Goal: Task Accomplishment & Management: Manage account settings

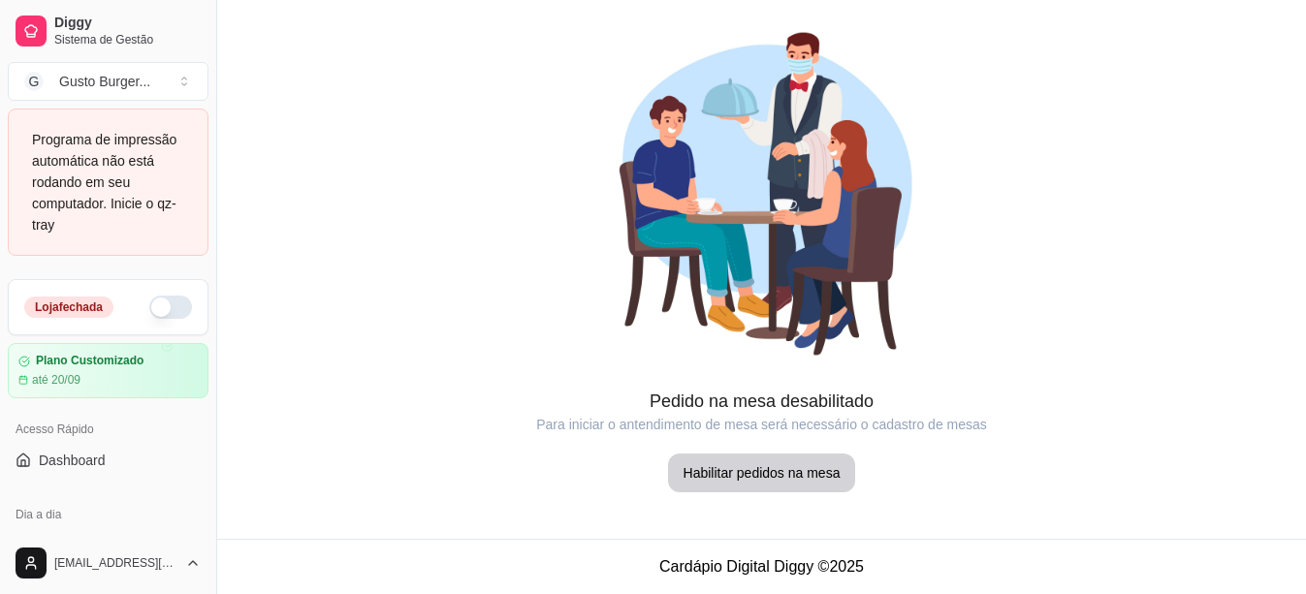
click at [130, 571] on span "Gestor de Pedidos" at bounding box center [95, 580] width 112 height 19
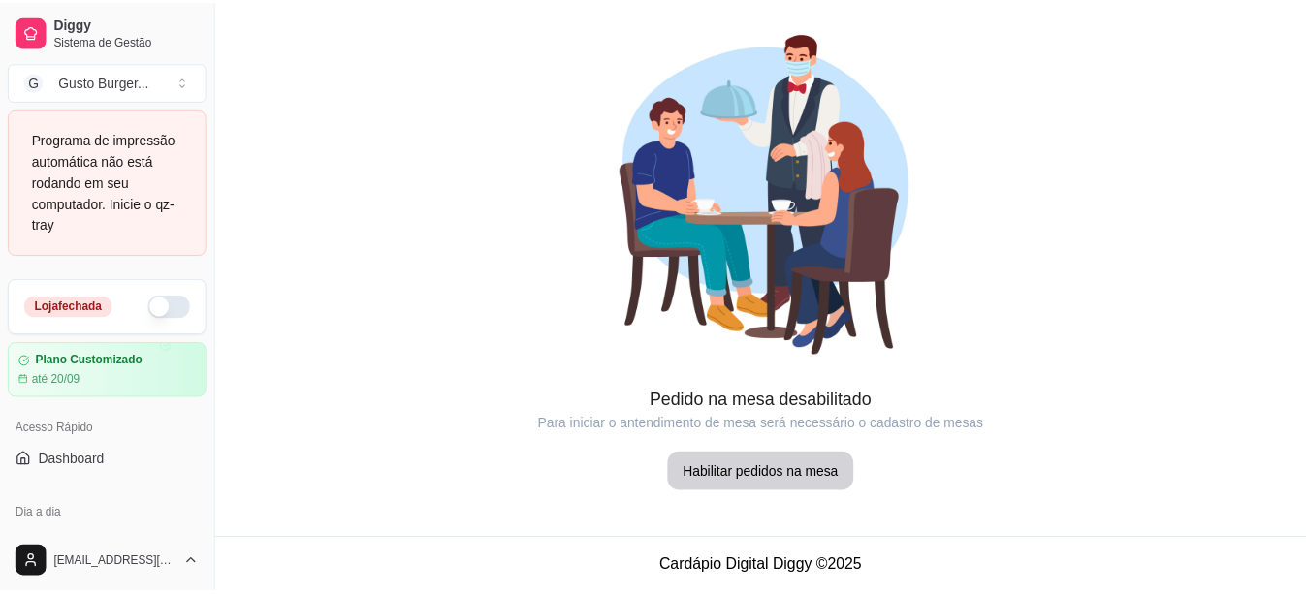
scroll to position [291, 0]
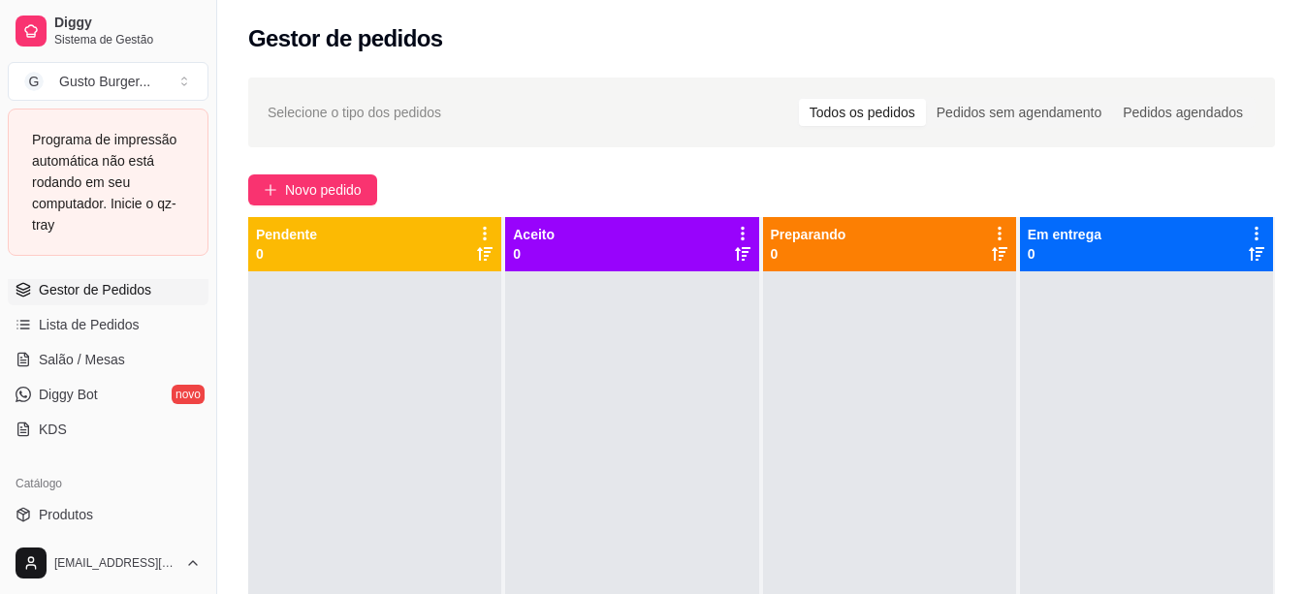
click at [74, 187] on div "Programa de impressão automática não está rodando em seu computador. Inicie o q…" at bounding box center [108, 182] width 152 height 107
click at [416, 121] on span "Selecione o tipo dos pedidos" at bounding box center [355, 112] width 174 height 21
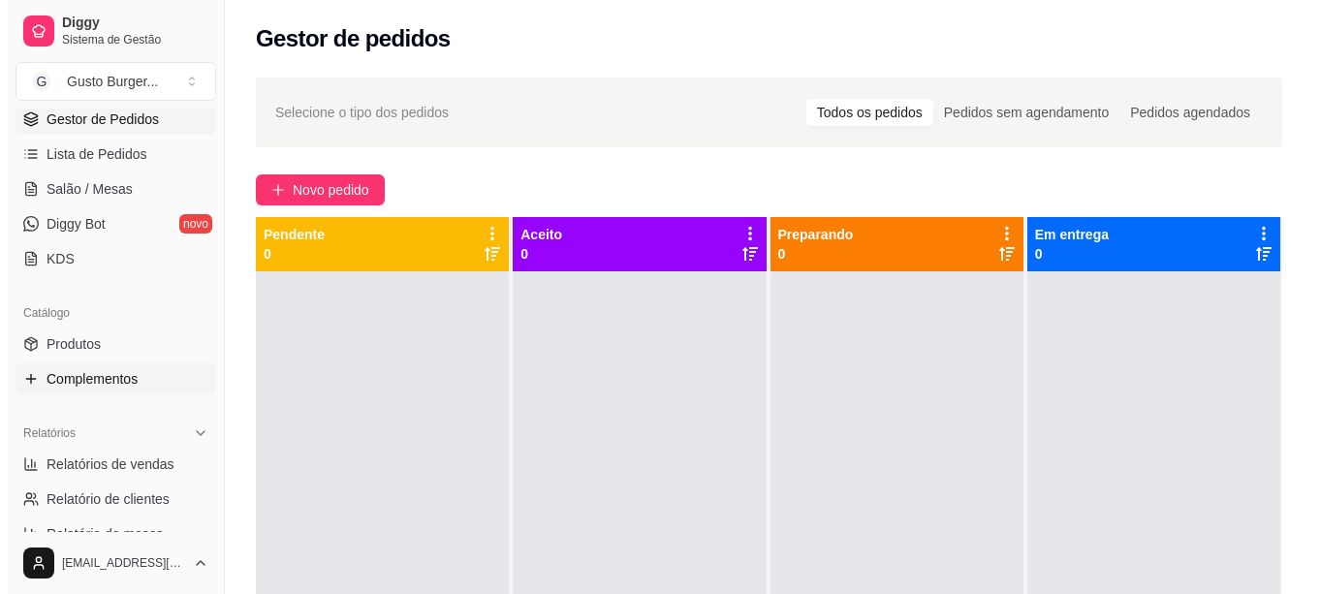
scroll to position [0, 0]
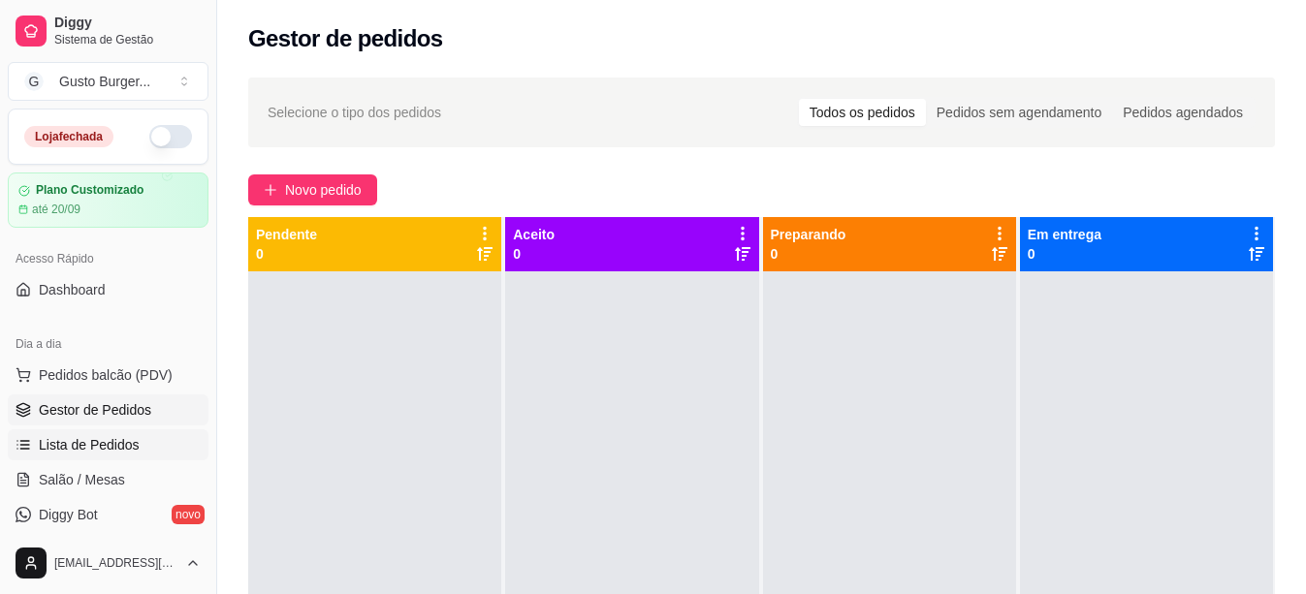
click at [132, 449] on span "Lista de Pedidos" at bounding box center [89, 444] width 101 height 19
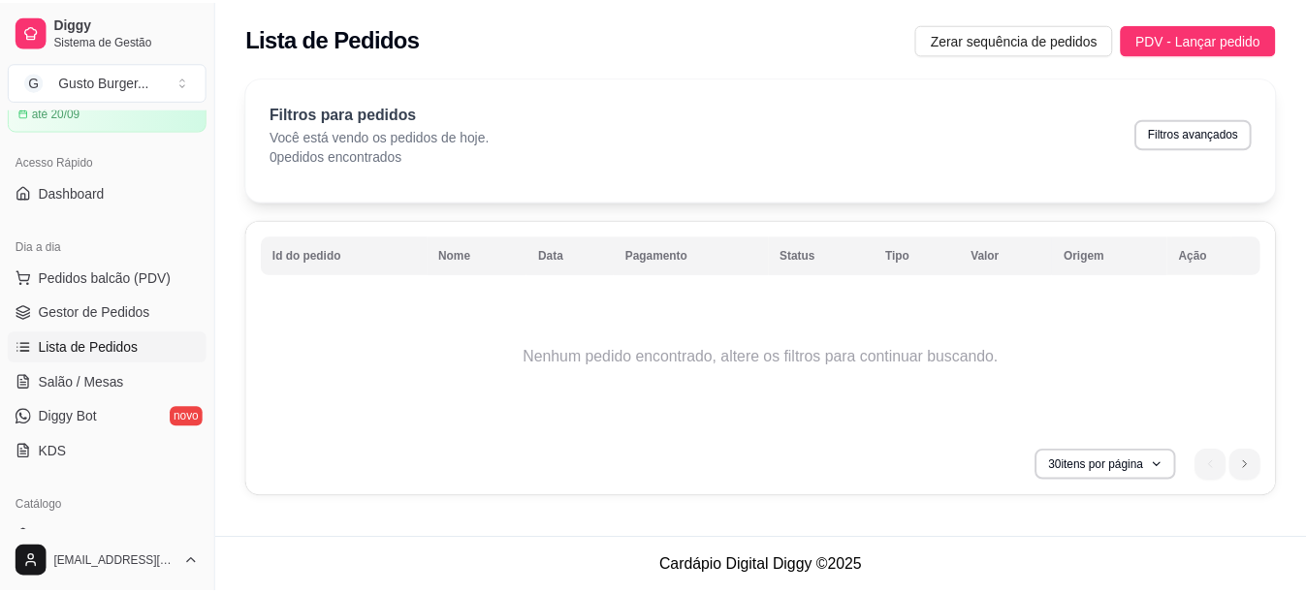
scroll to position [291, 0]
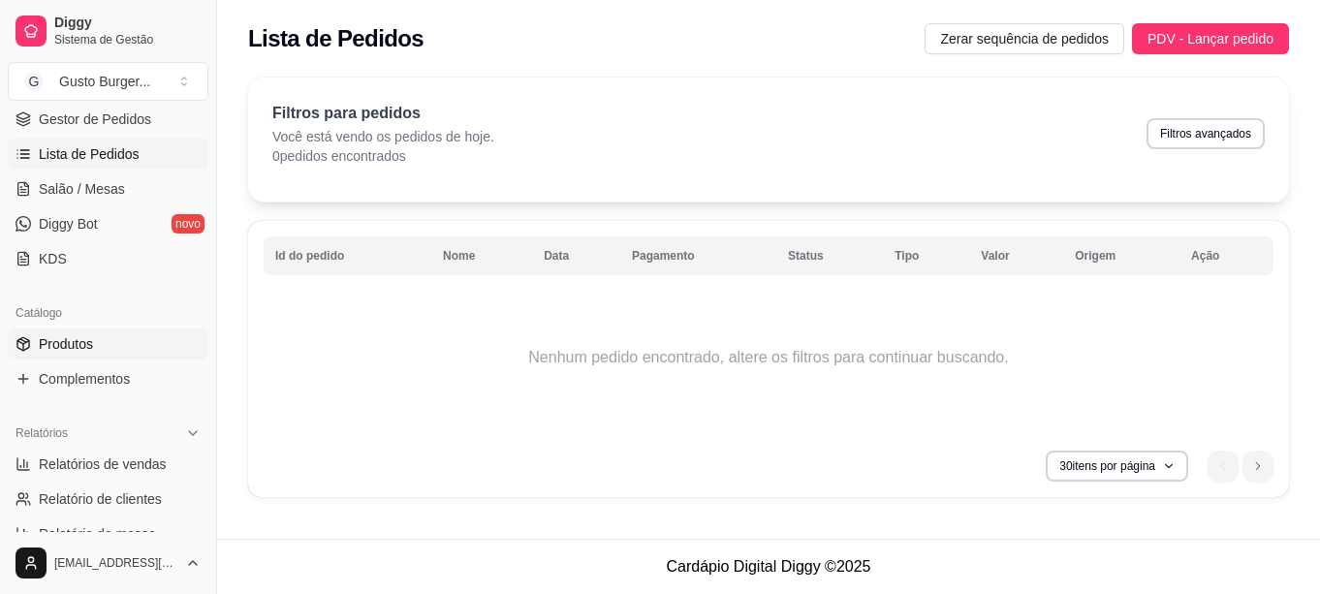
click at [134, 348] on link "Produtos" at bounding box center [108, 344] width 201 height 31
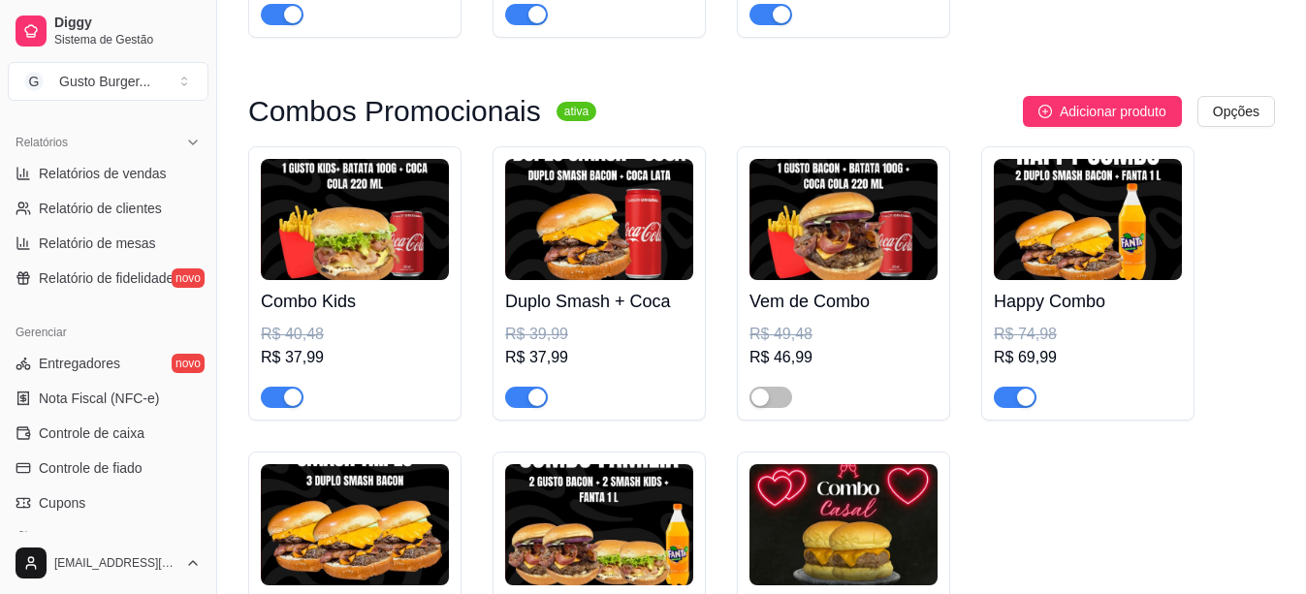
scroll to position [582, 0]
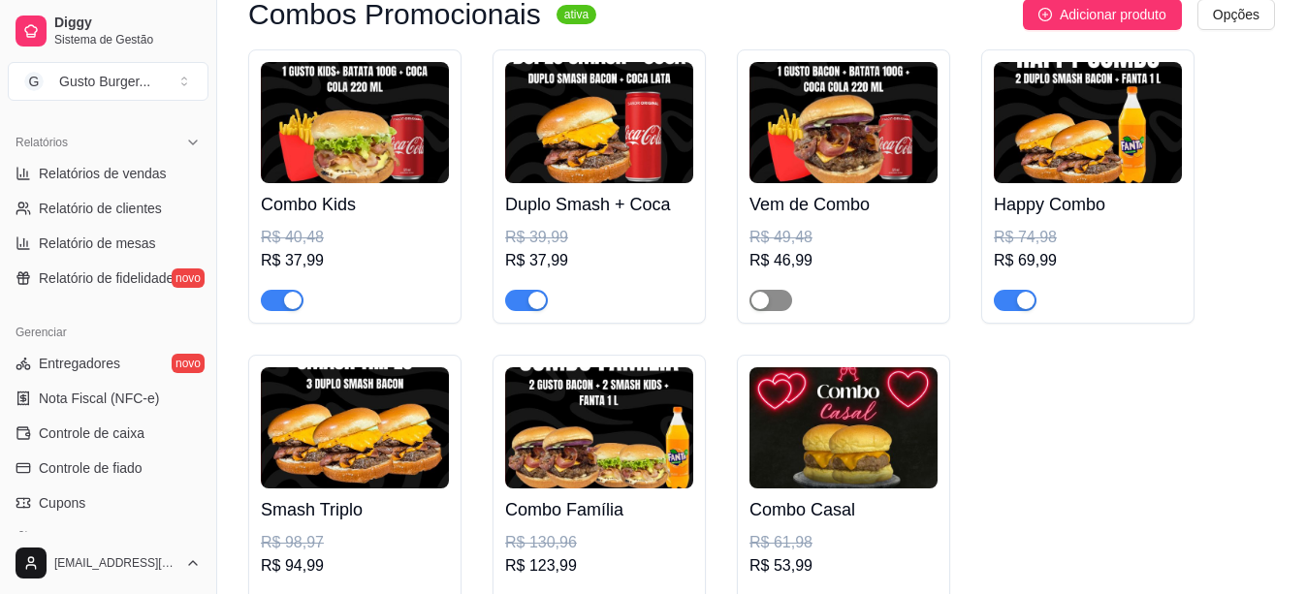
click at [754, 302] on div "button" at bounding box center [759, 300] width 17 height 17
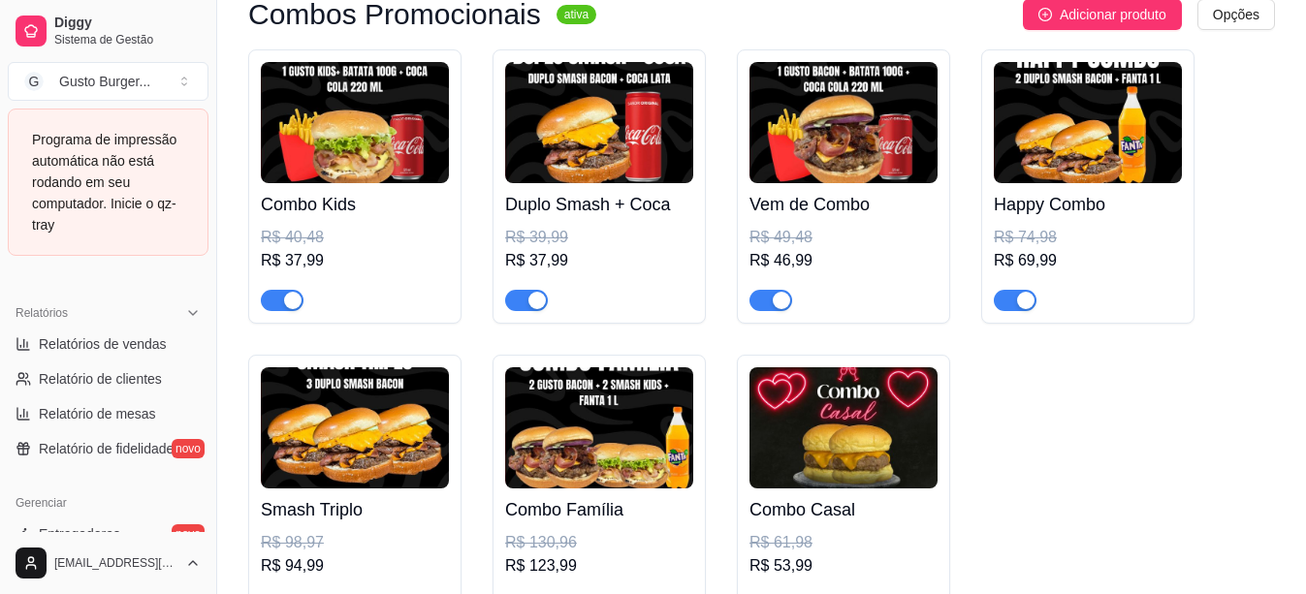
scroll to position [776, 0]
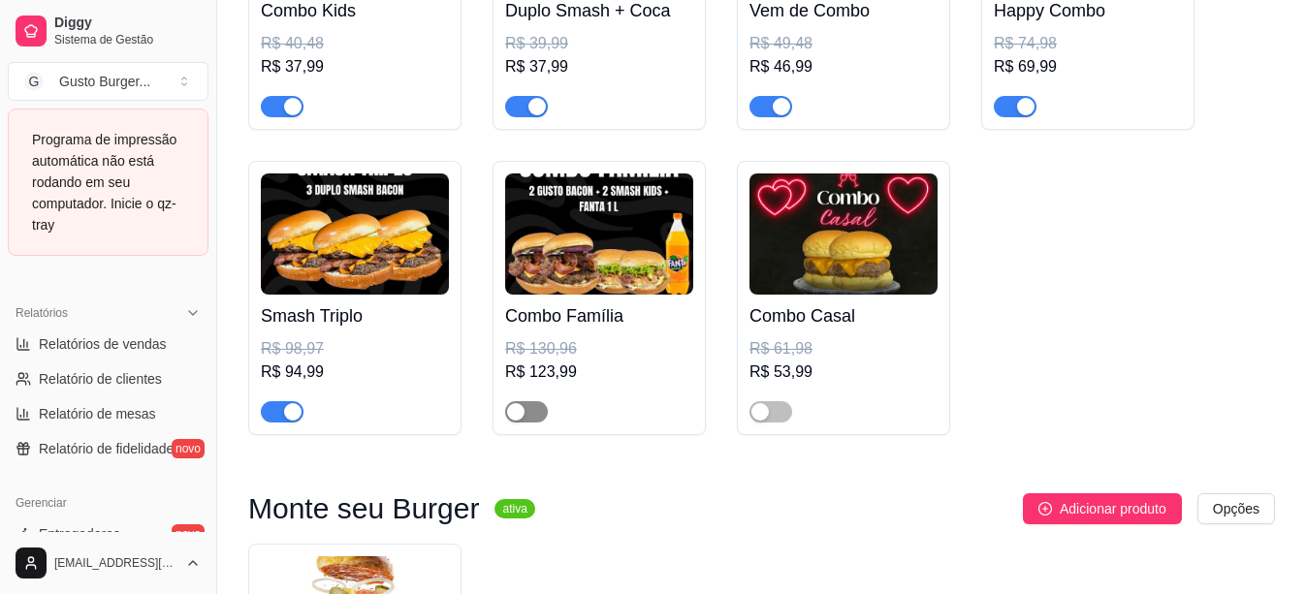
click at [527, 407] on span "button" at bounding box center [526, 411] width 43 height 21
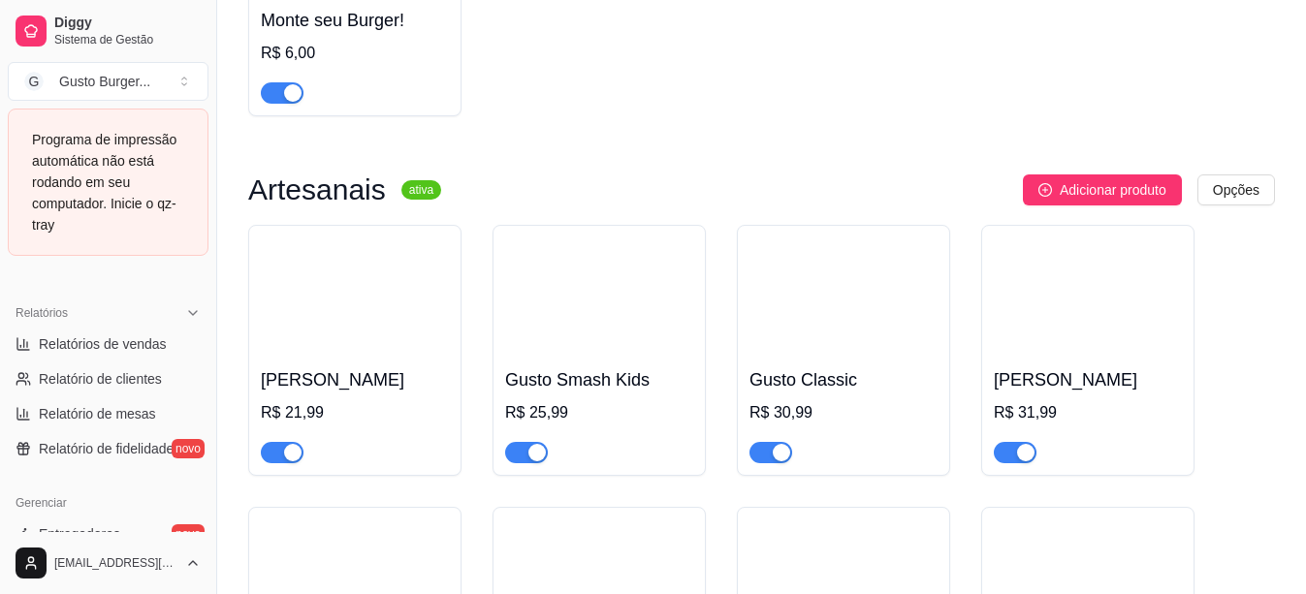
scroll to position [1745, 0]
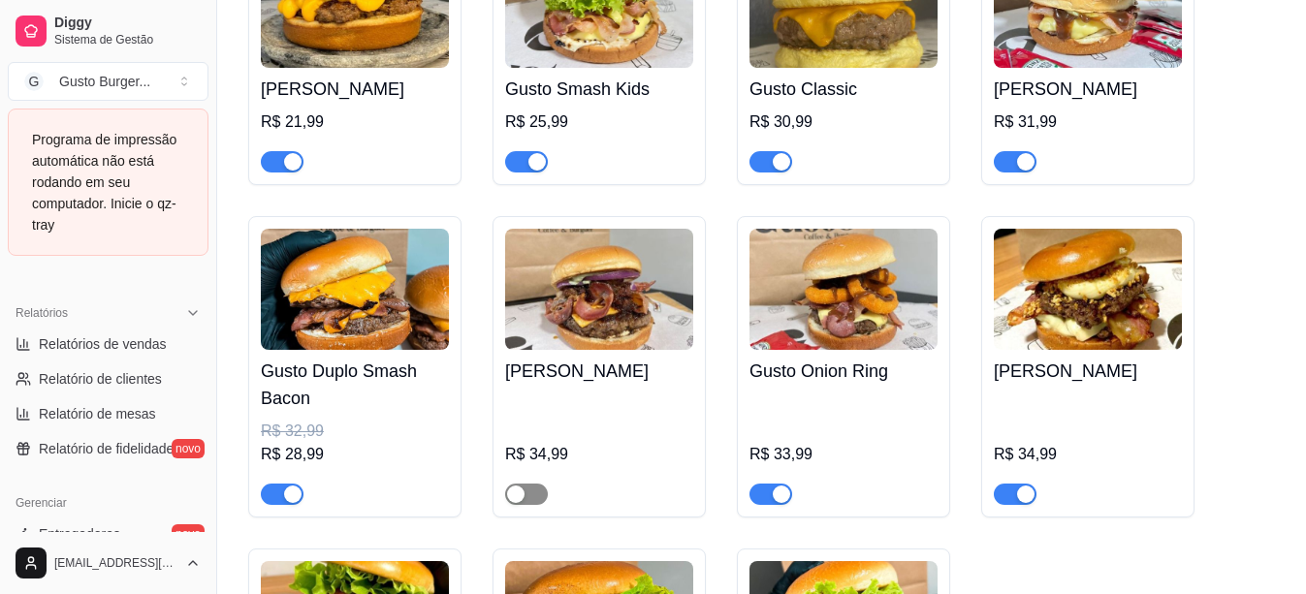
click at [511, 498] on div "button" at bounding box center [515, 494] width 17 height 17
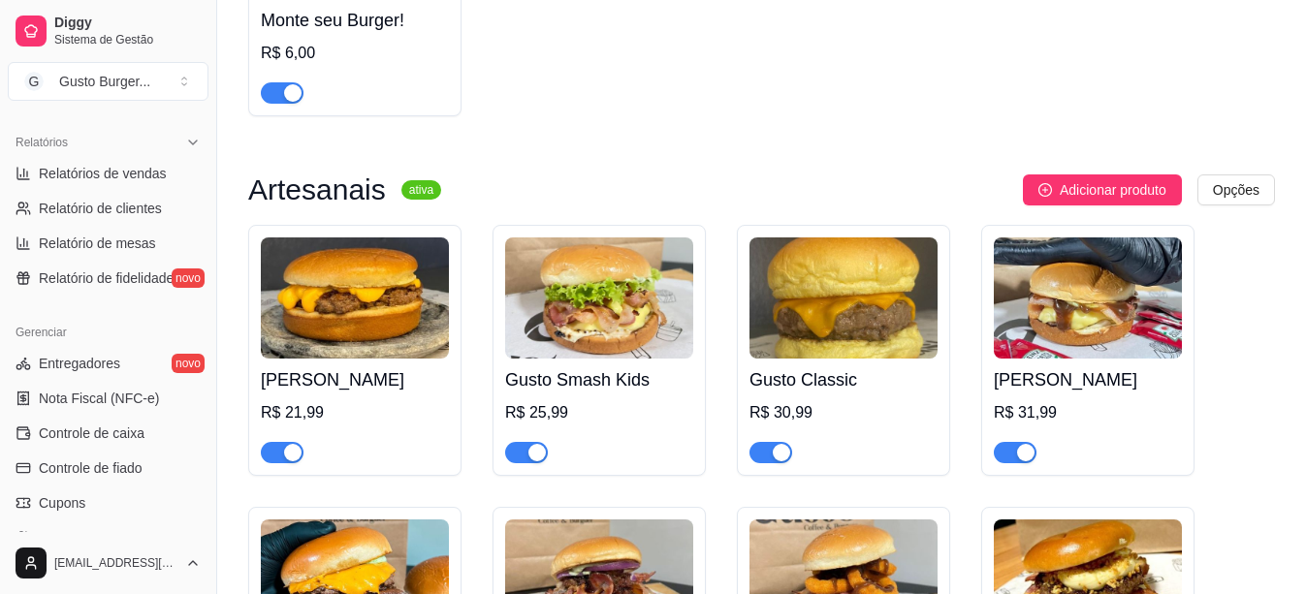
scroll to position [1648, 0]
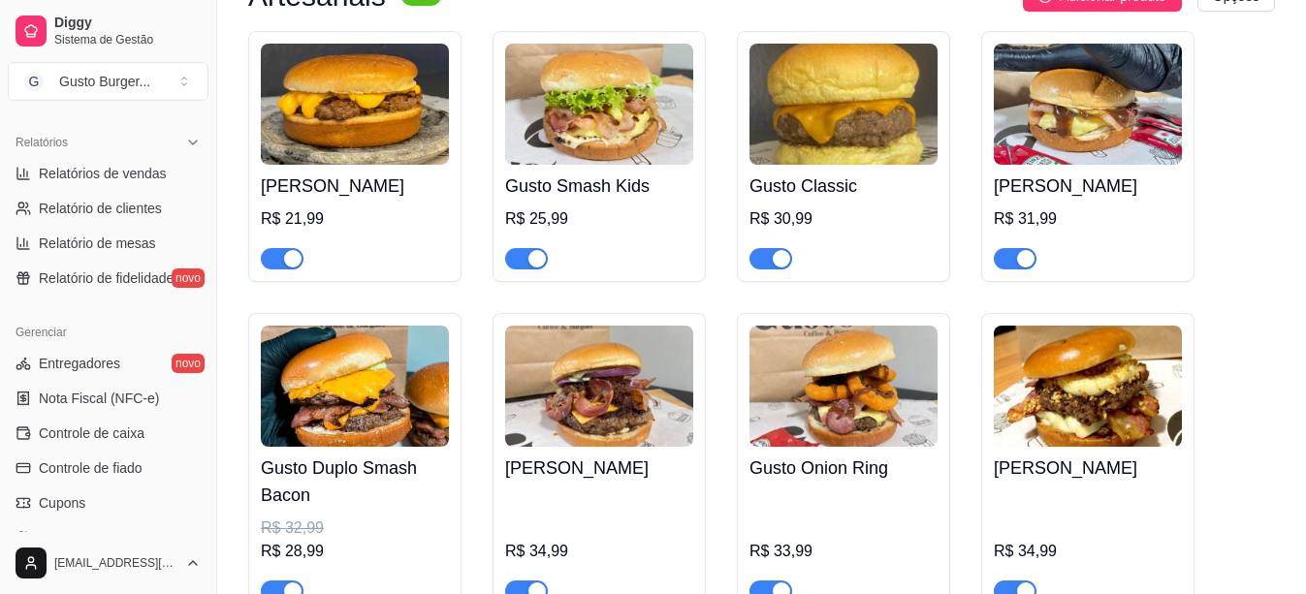
click at [339, 460] on h4 "Gusto Duplo Smash Bacon" at bounding box center [355, 482] width 188 height 54
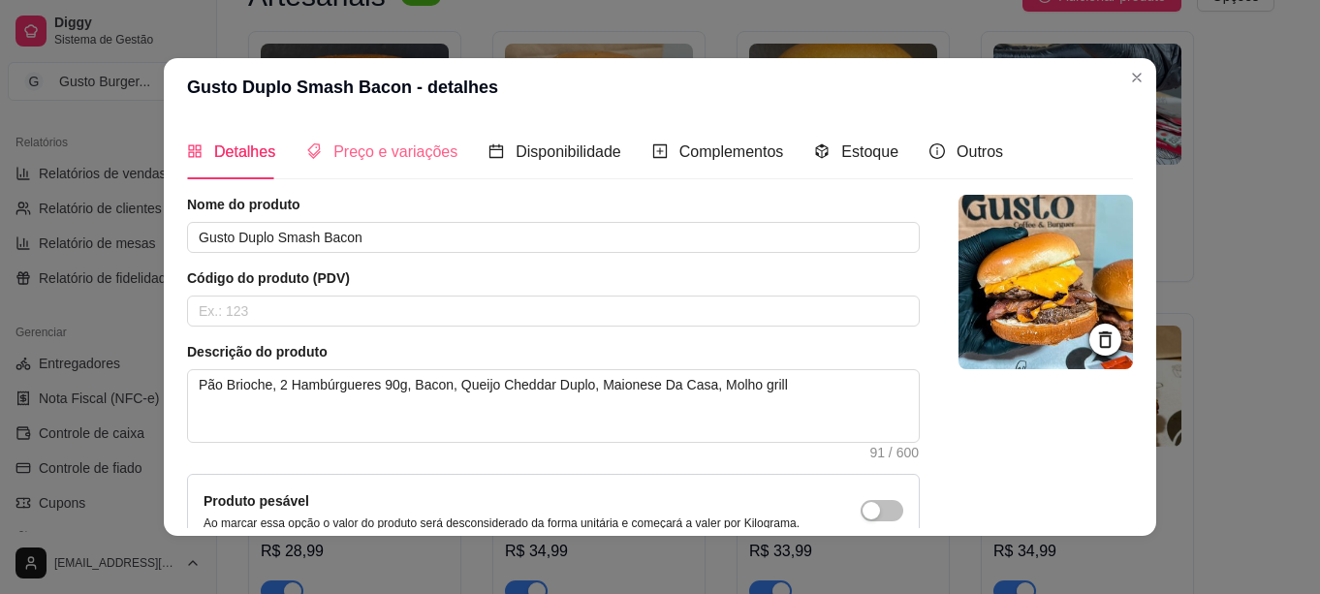
click at [332, 133] on div "Preço e variações" at bounding box center [381, 151] width 151 height 55
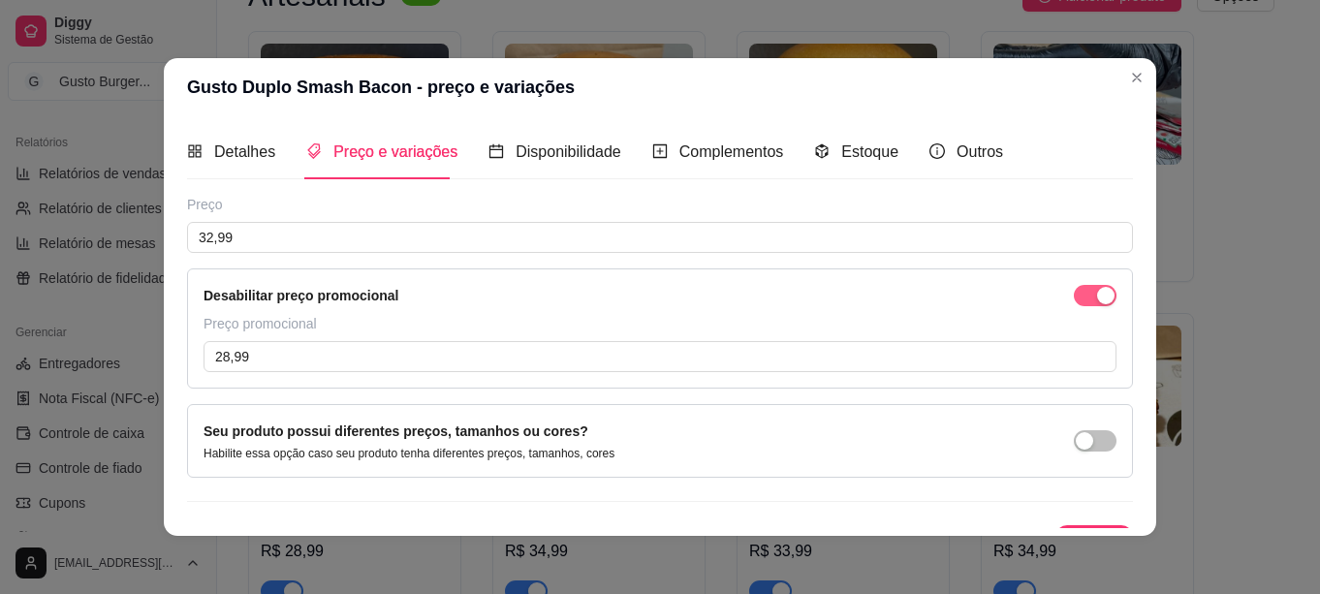
click at [1097, 301] on div "button" at bounding box center [1105, 295] width 17 height 17
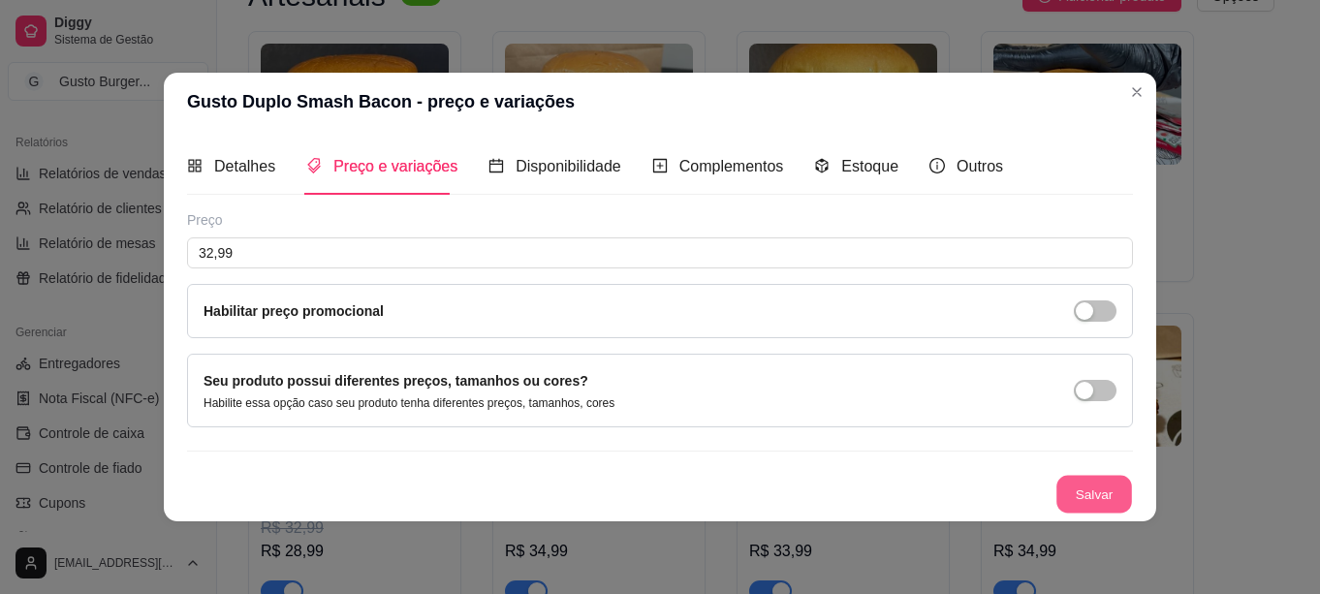
click at [1065, 492] on button "Salvar" at bounding box center [1095, 494] width 76 height 38
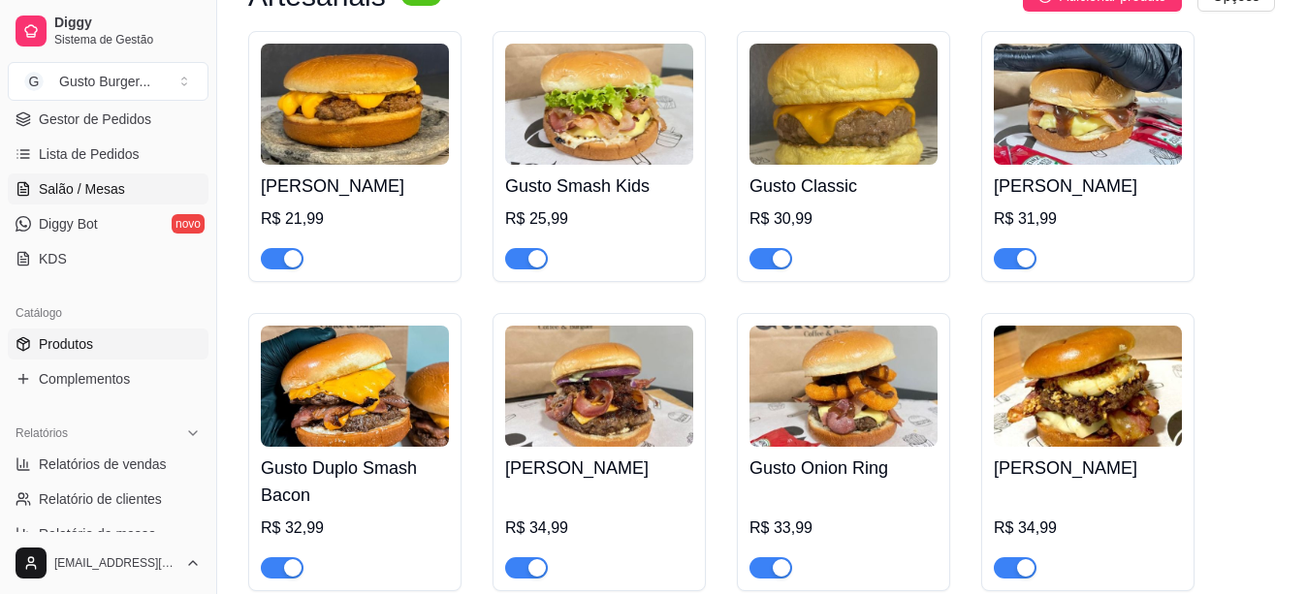
scroll to position [97, 0]
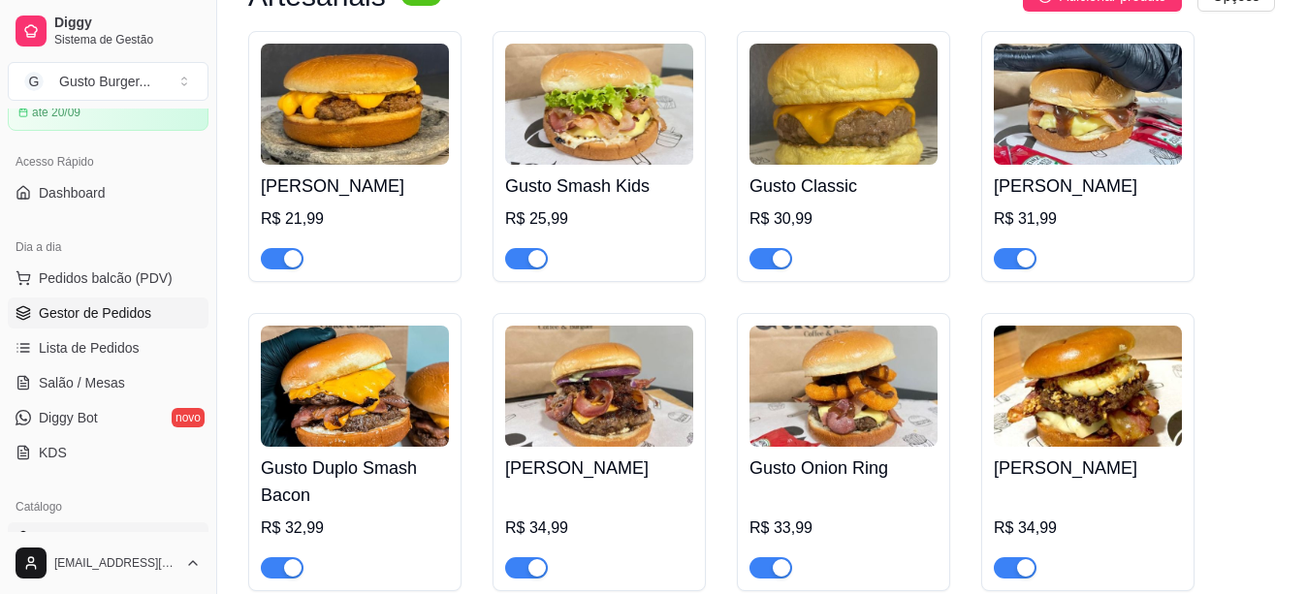
click at [72, 324] on link "Gestor de Pedidos" at bounding box center [108, 313] width 201 height 31
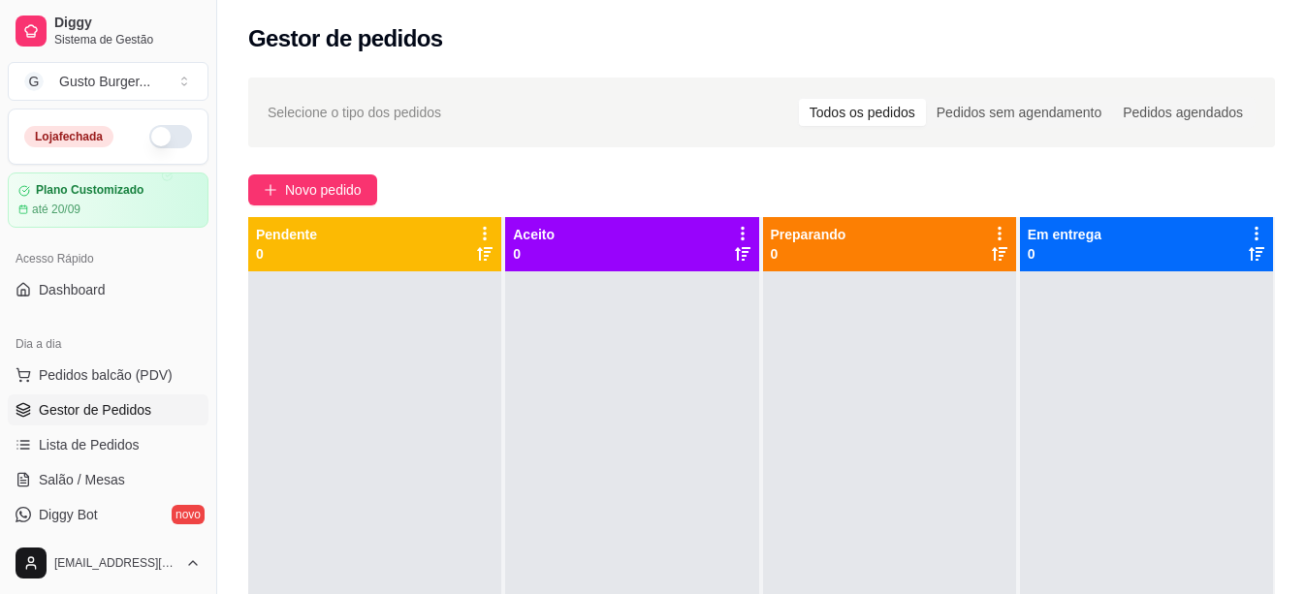
click at [170, 139] on button "button" at bounding box center [170, 136] width 43 height 23
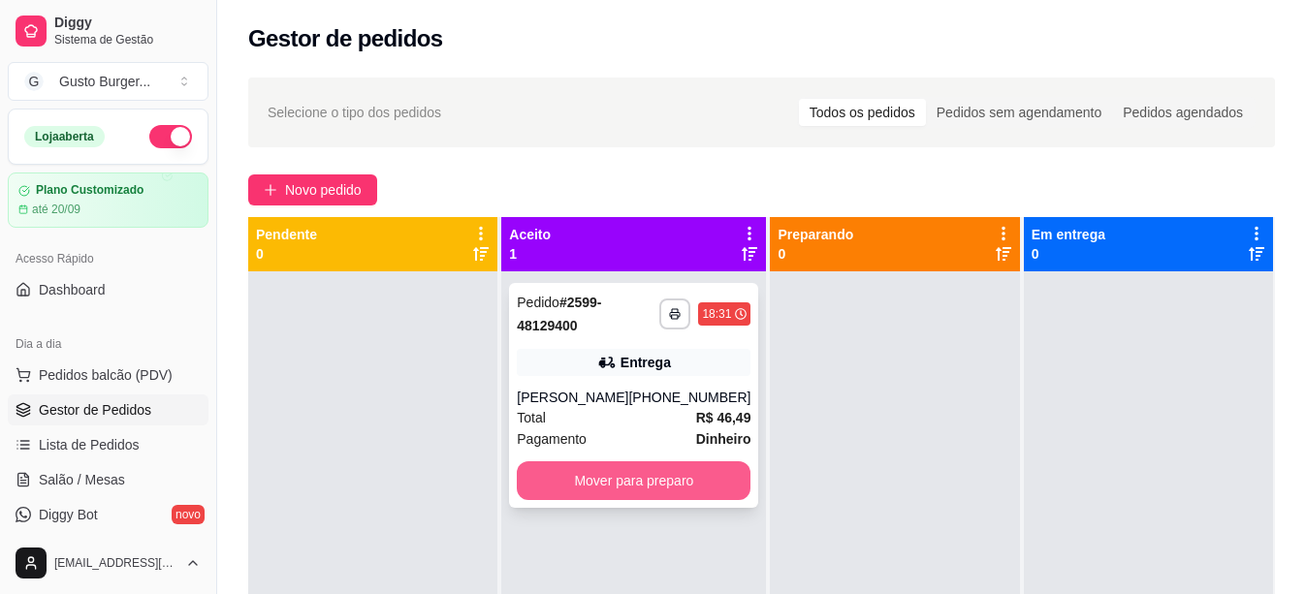
click at [613, 473] on button "Mover para preparo" at bounding box center [634, 480] width 234 height 39
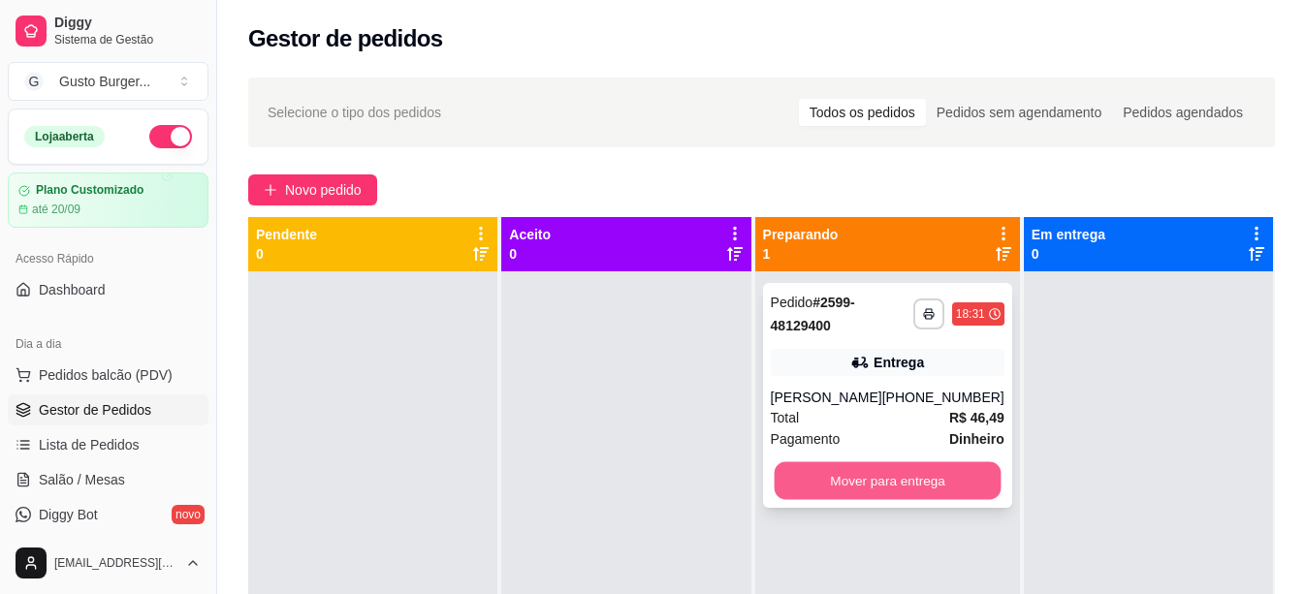
click at [892, 473] on button "Mover para entrega" at bounding box center [887, 481] width 227 height 38
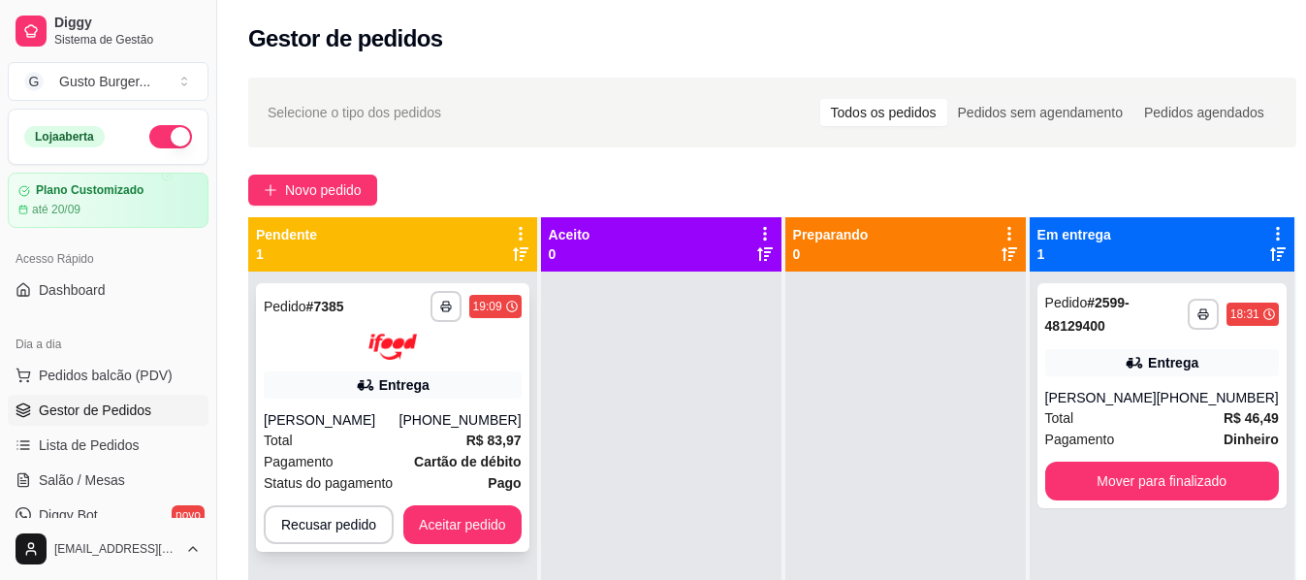
click at [477, 503] on div "**********" at bounding box center [392, 417] width 273 height 269
click at [480, 514] on button "Aceitar pedido" at bounding box center [462, 524] width 118 height 39
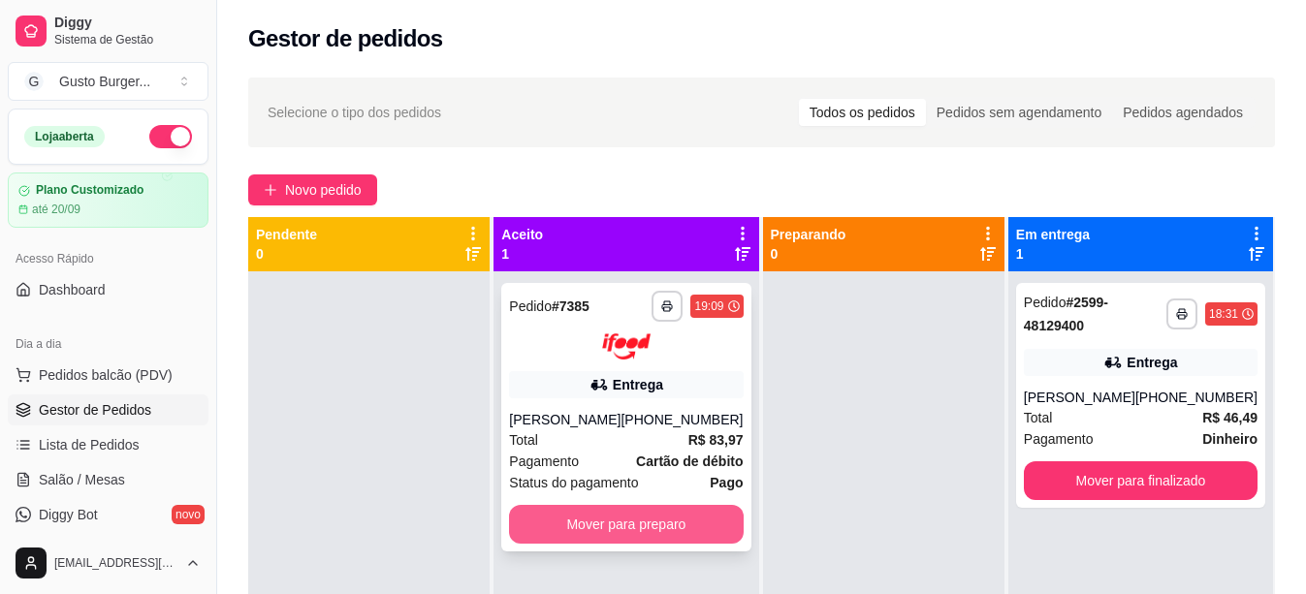
click at [587, 519] on button "Mover para preparo" at bounding box center [626, 524] width 234 height 39
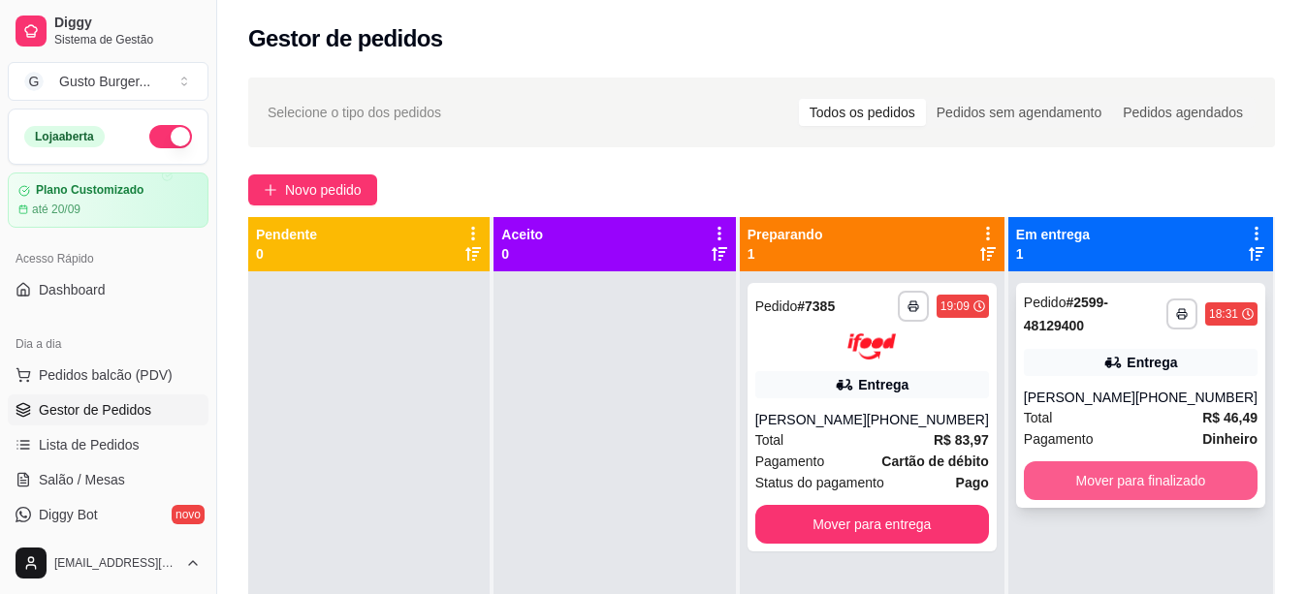
click at [1086, 482] on button "Mover para finalizado" at bounding box center [1141, 480] width 234 height 39
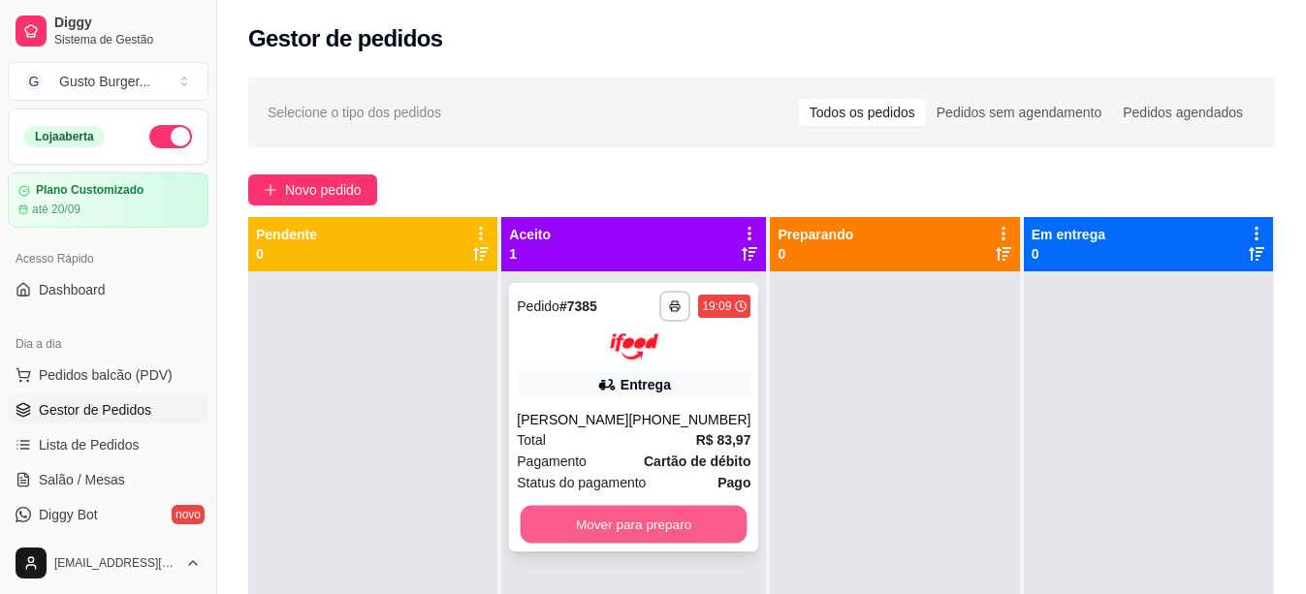
click at [615, 535] on button "Mover para preparo" at bounding box center [634, 524] width 227 height 38
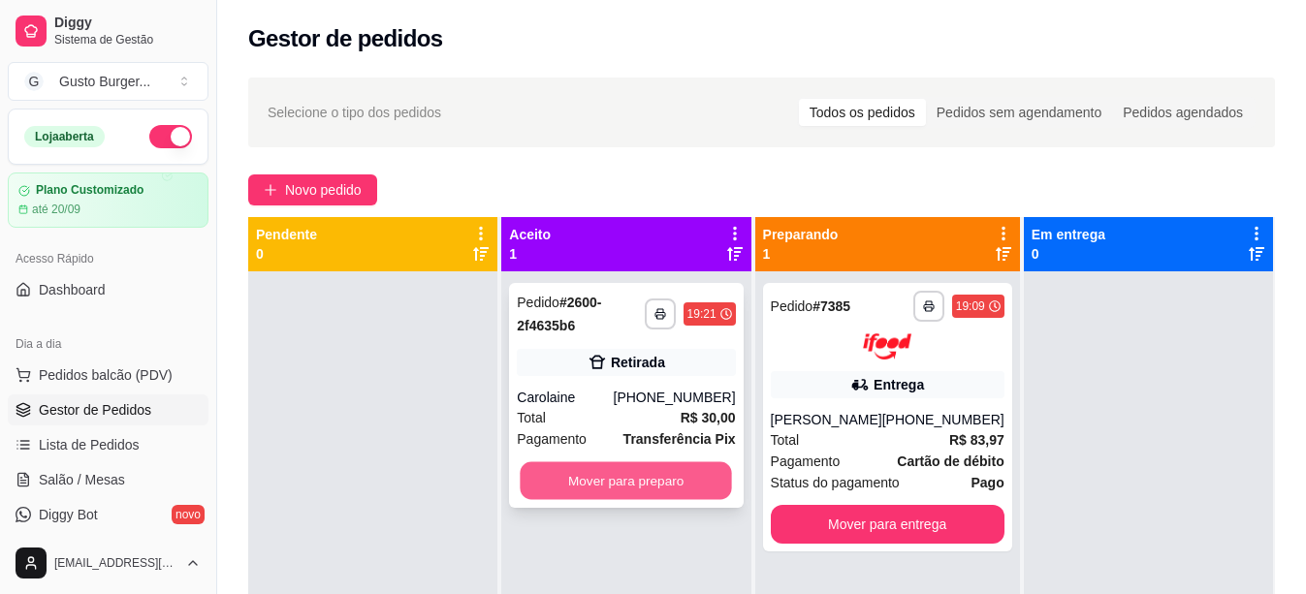
click at [549, 487] on button "Mover para preparo" at bounding box center [627, 481] width 212 height 38
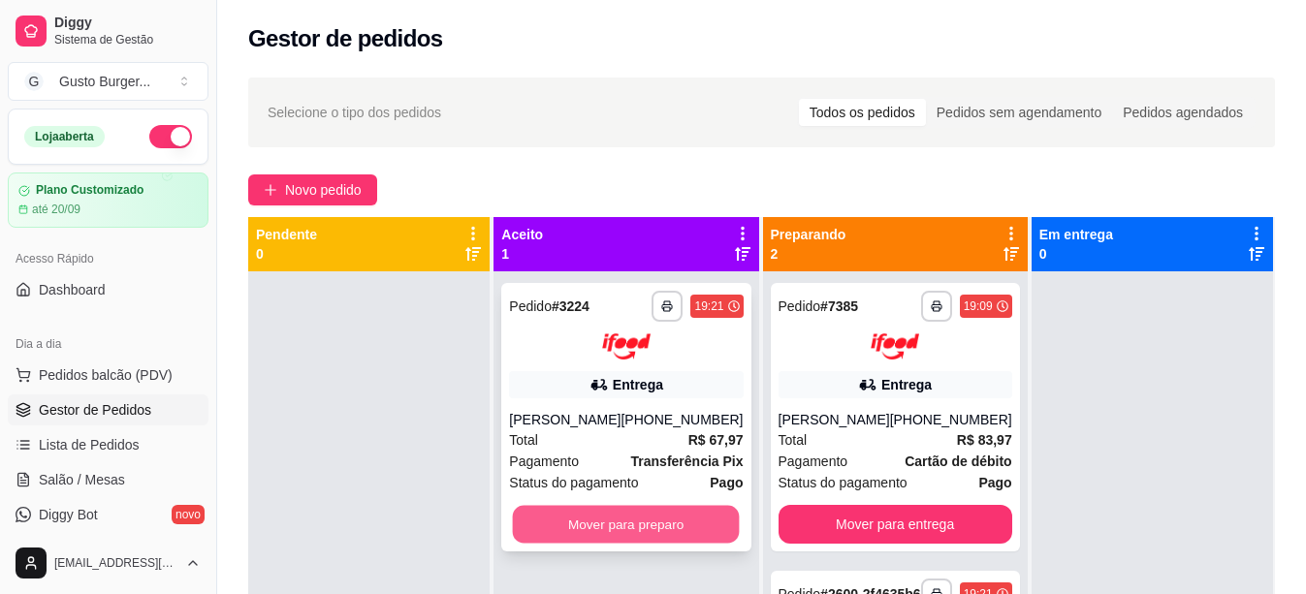
click at [560, 532] on button "Mover para preparo" at bounding box center [626, 524] width 227 height 38
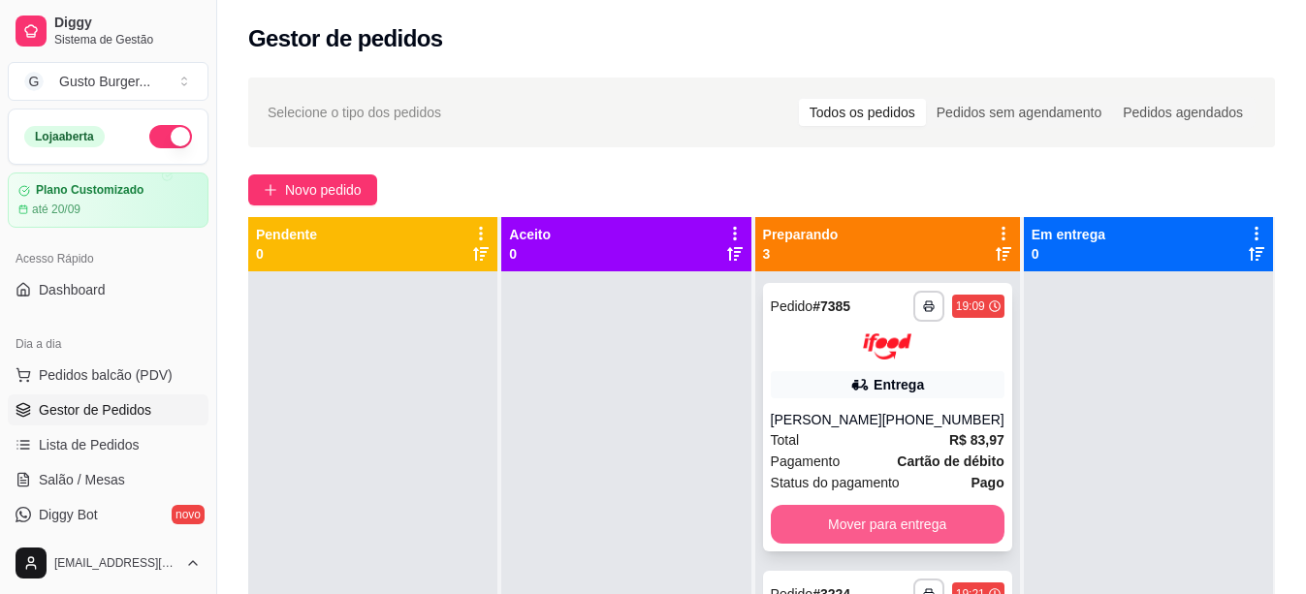
click at [862, 525] on button "Mover para entrega" at bounding box center [888, 524] width 234 height 39
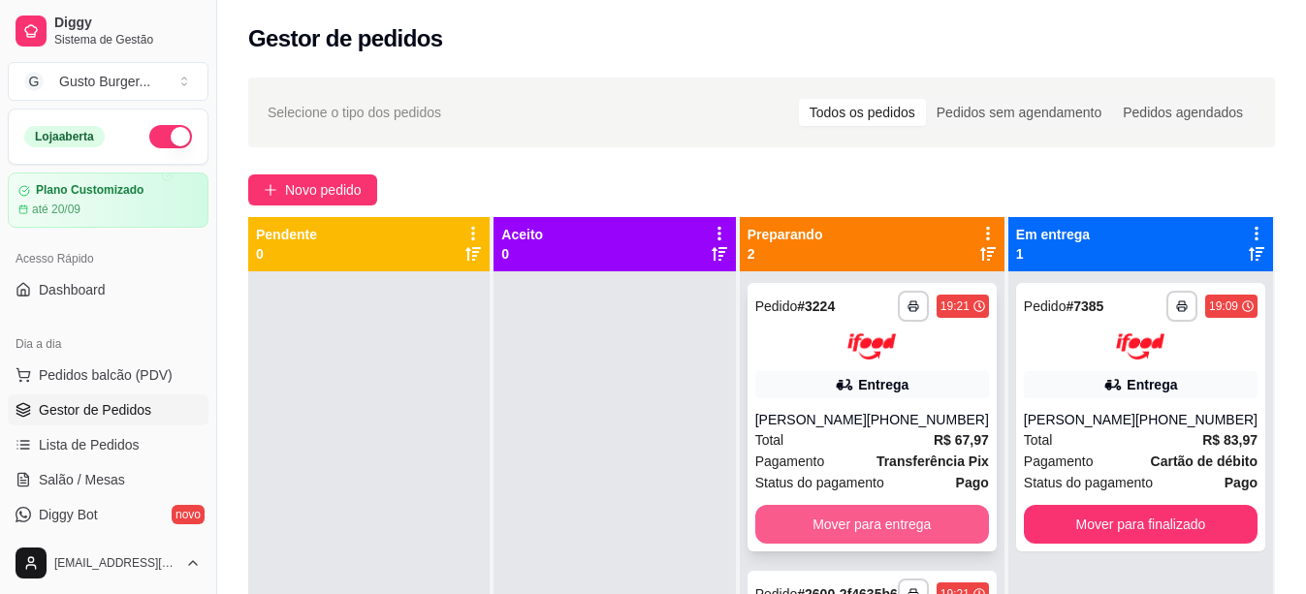
click at [834, 517] on button "Mover para entrega" at bounding box center [872, 524] width 234 height 39
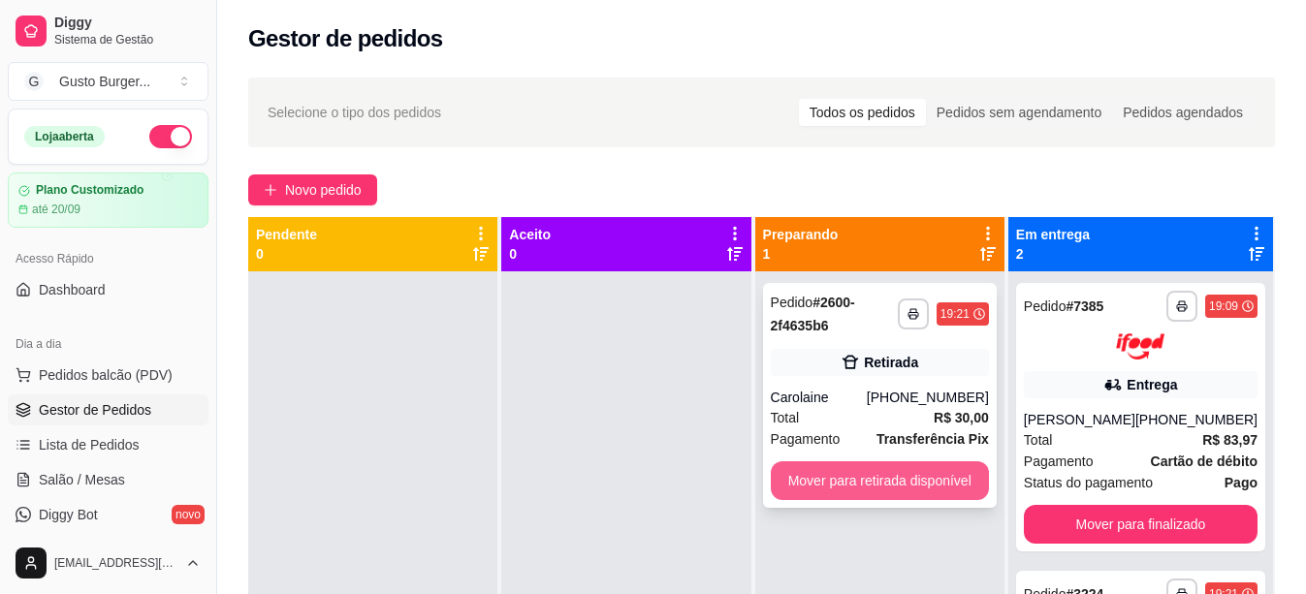
click at [846, 486] on button "Mover para retirada disponível" at bounding box center [880, 480] width 218 height 39
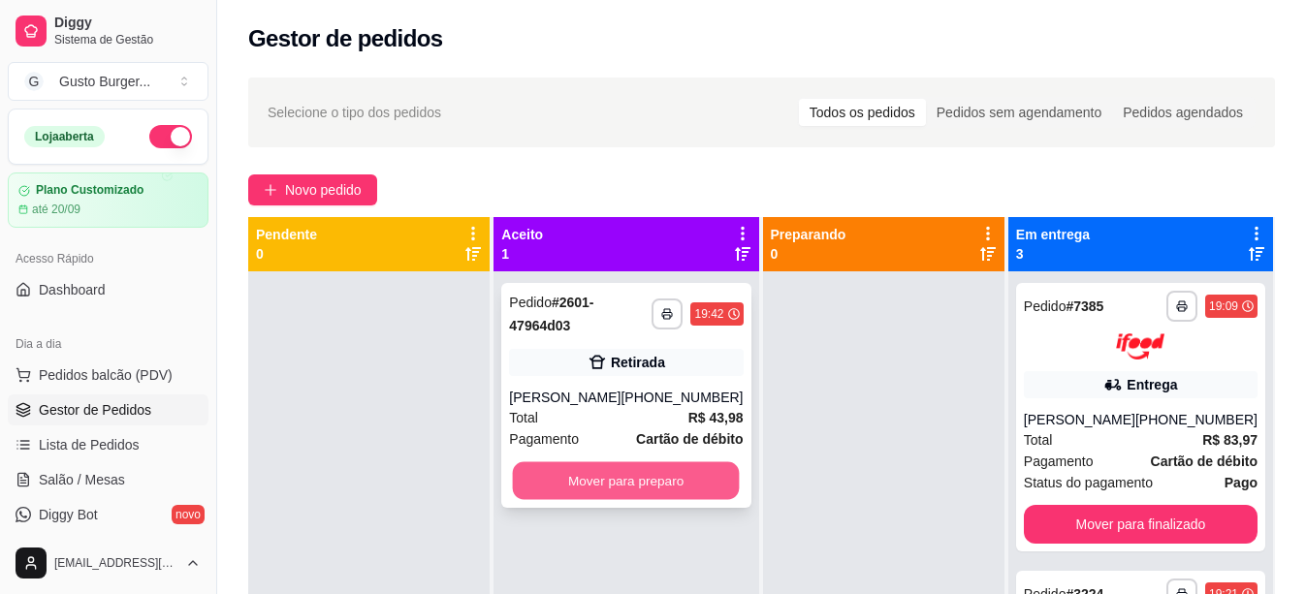
click at [622, 500] on button "Mover para preparo" at bounding box center [626, 481] width 227 height 38
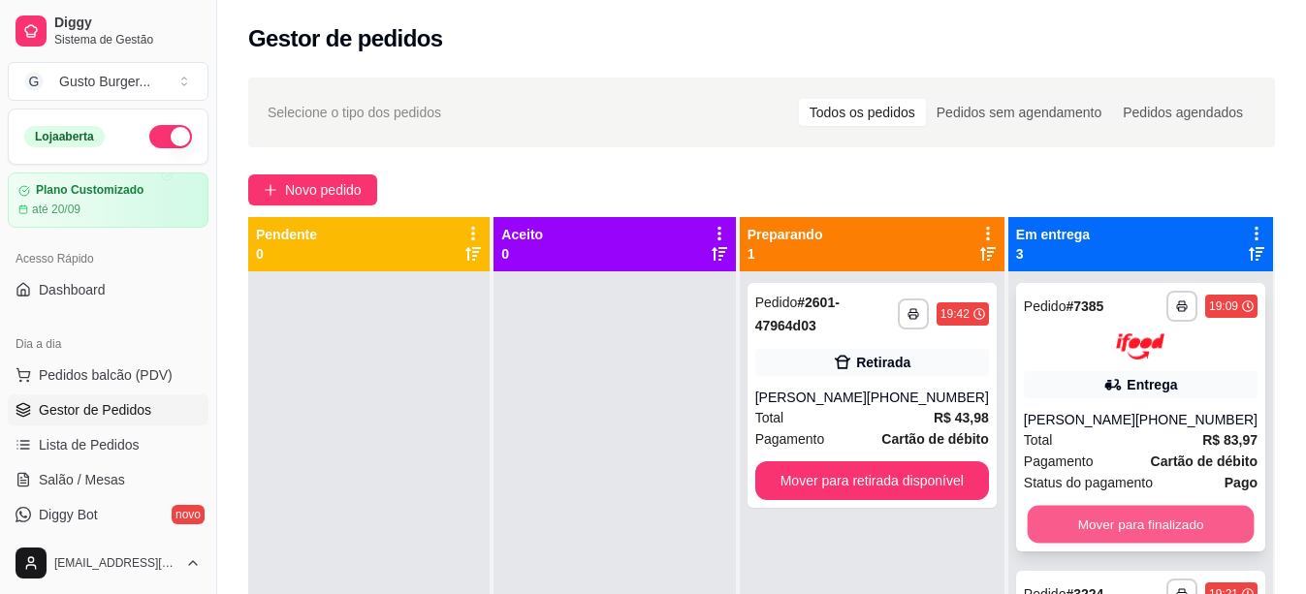
click at [1104, 518] on button "Mover para finalizado" at bounding box center [1140, 524] width 227 height 38
click at [1104, 518] on button "Mover para finalizado" at bounding box center [1141, 524] width 234 height 39
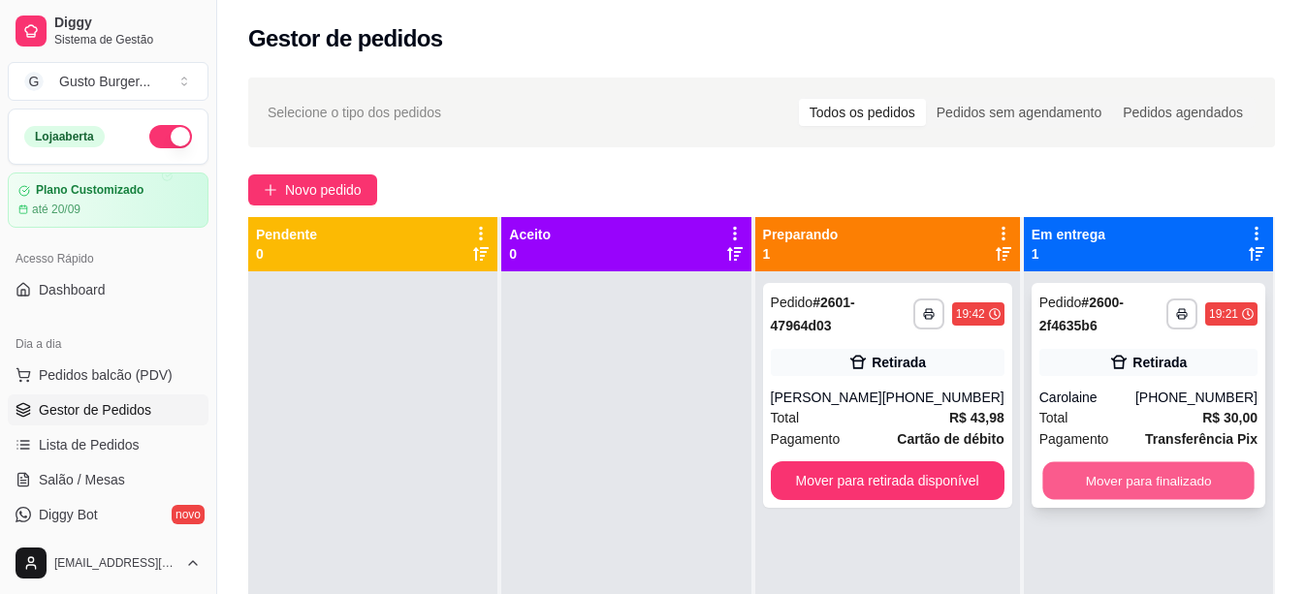
click at [1112, 481] on button "Mover para finalizado" at bounding box center [1148, 481] width 212 height 38
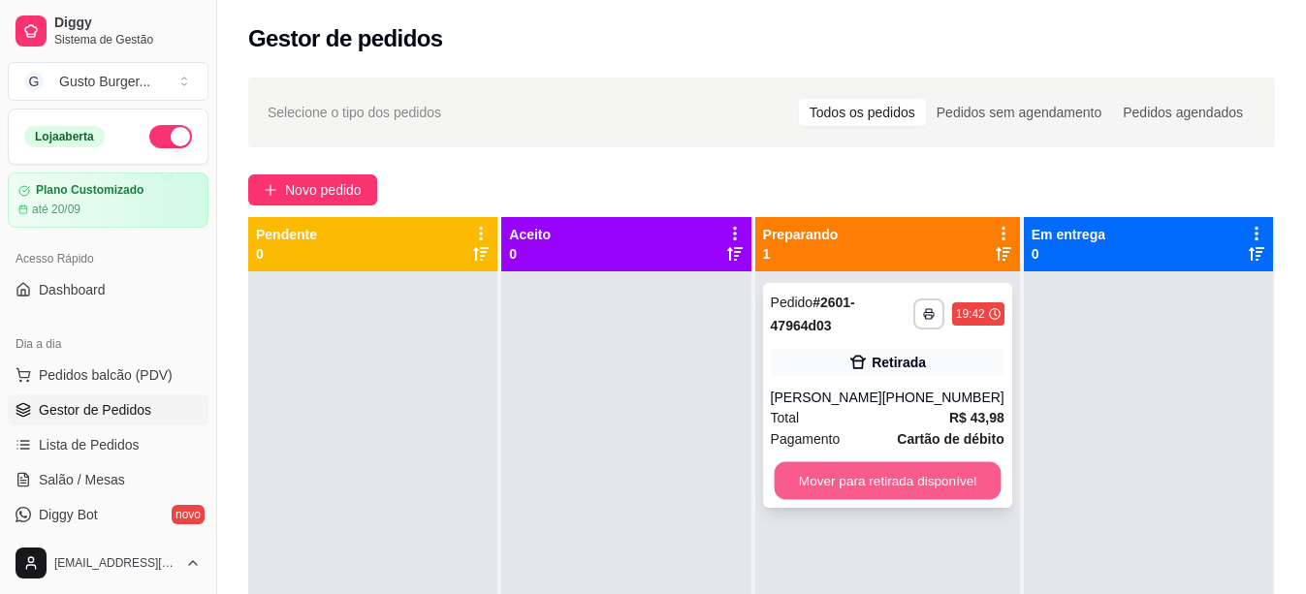
click at [869, 500] on button "Mover para retirada disponível" at bounding box center [887, 481] width 227 height 38
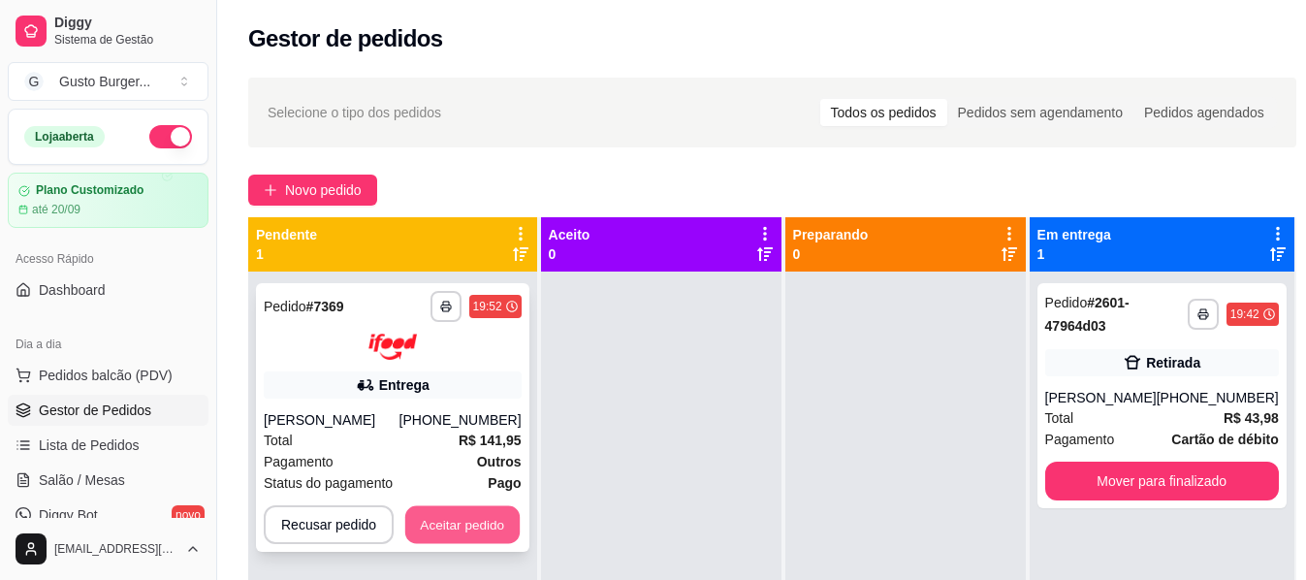
click at [478, 522] on button "Aceitar pedido" at bounding box center [462, 524] width 114 height 38
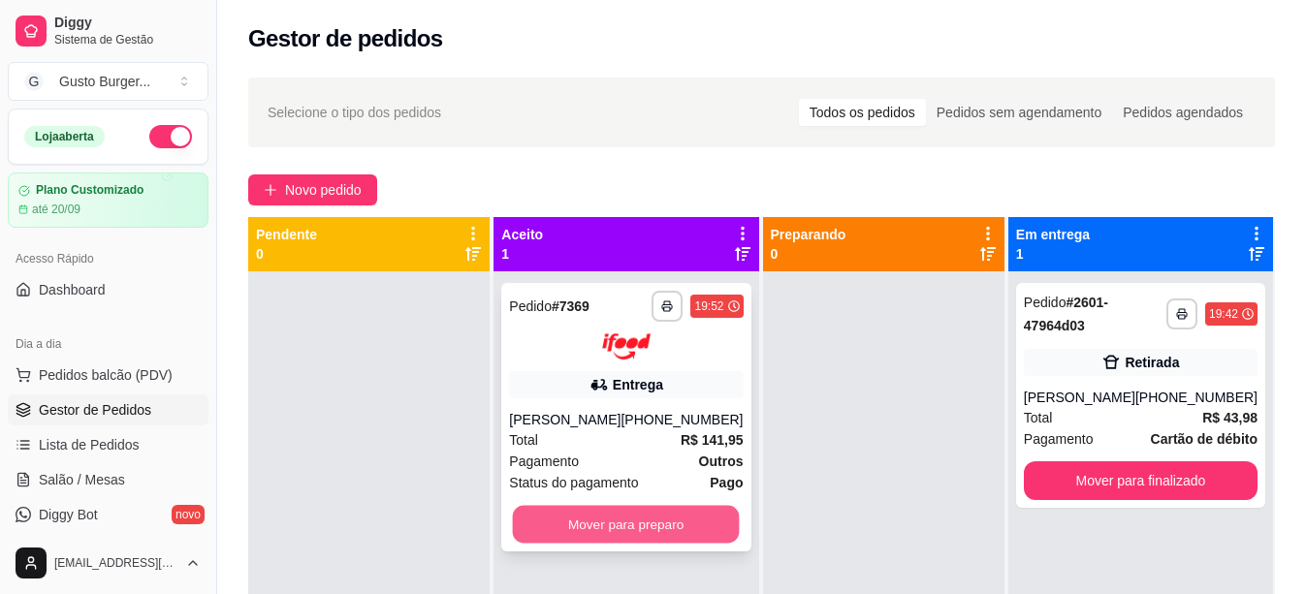
click at [639, 518] on button "Mover para preparo" at bounding box center [626, 524] width 227 height 38
click at [568, 511] on button "Mover para preparo" at bounding box center [626, 524] width 227 height 38
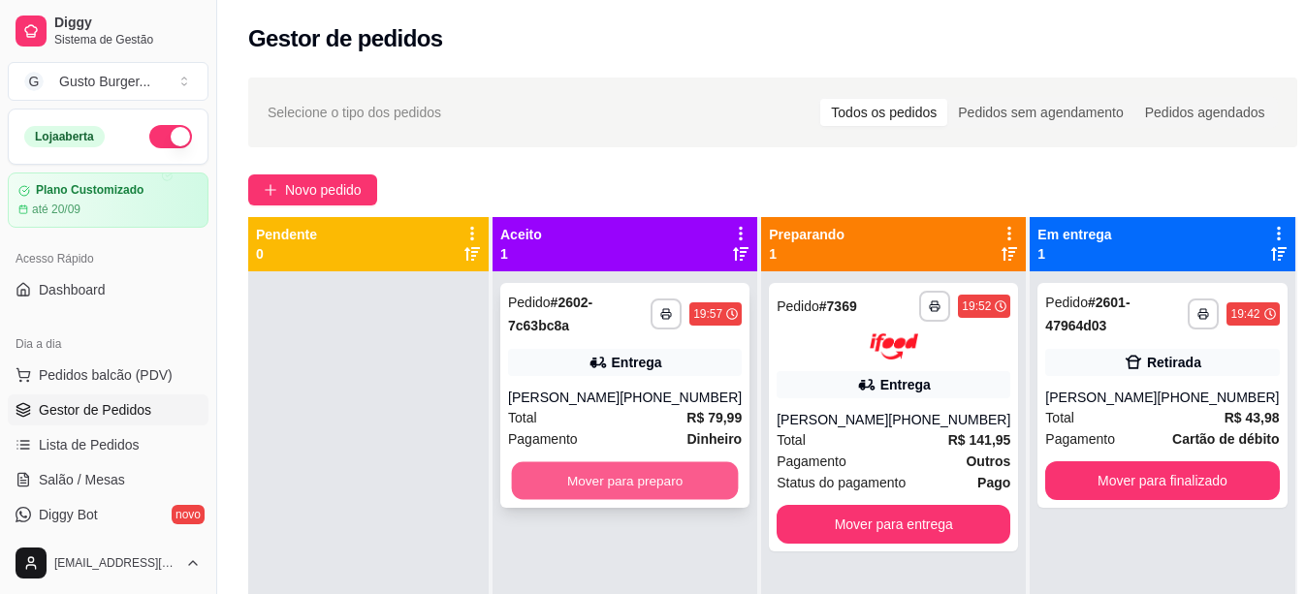
click at [547, 477] on button "Mover para preparo" at bounding box center [625, 481] width 227 height 38
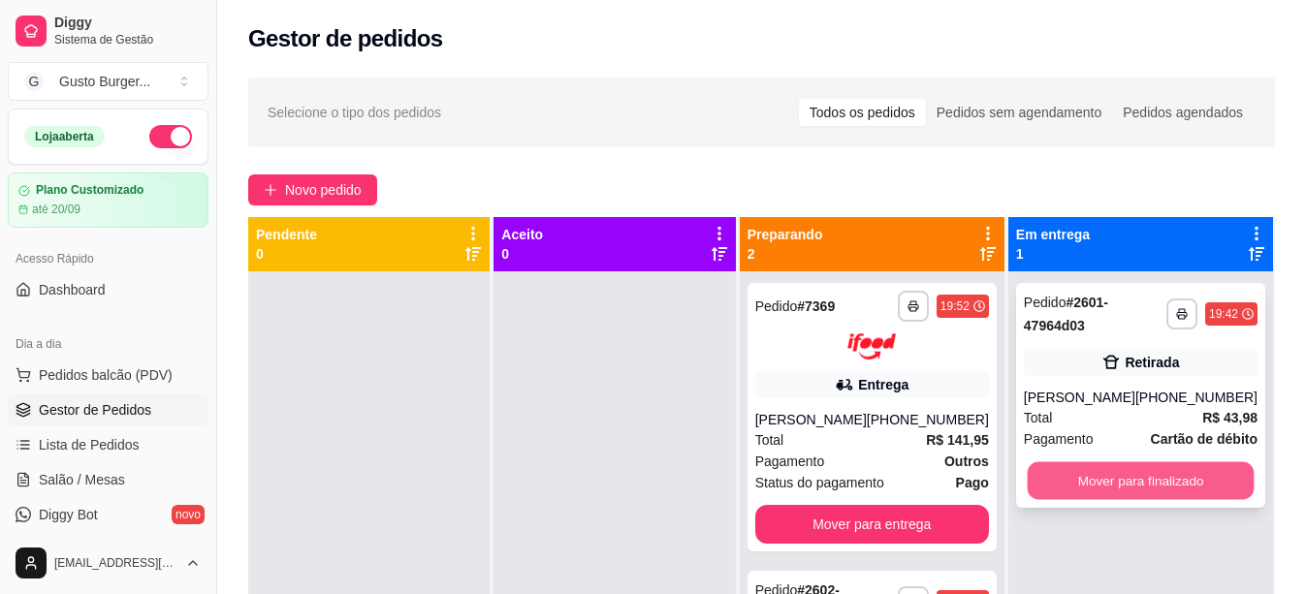
click at [1125, 500] on button "Mover para finalizado" at bounding box center [1140, 481] width 227 height 38
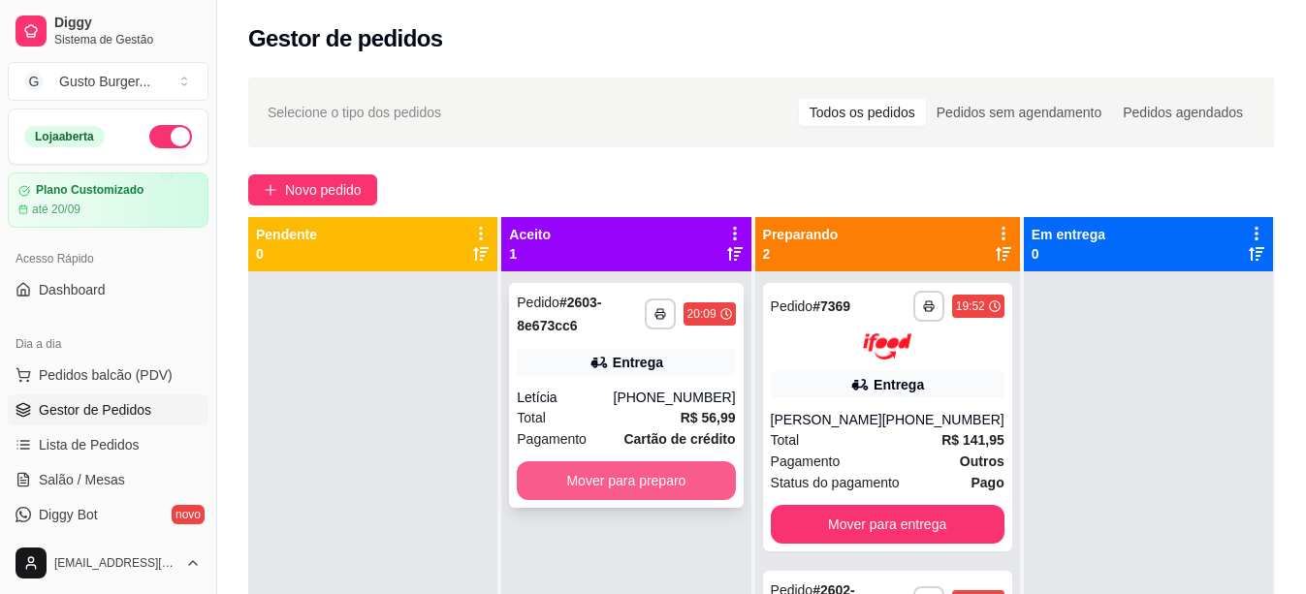
click at [604, 474] on button "Mover para preparo" at bounding box center [626, 480] width 218 height 39
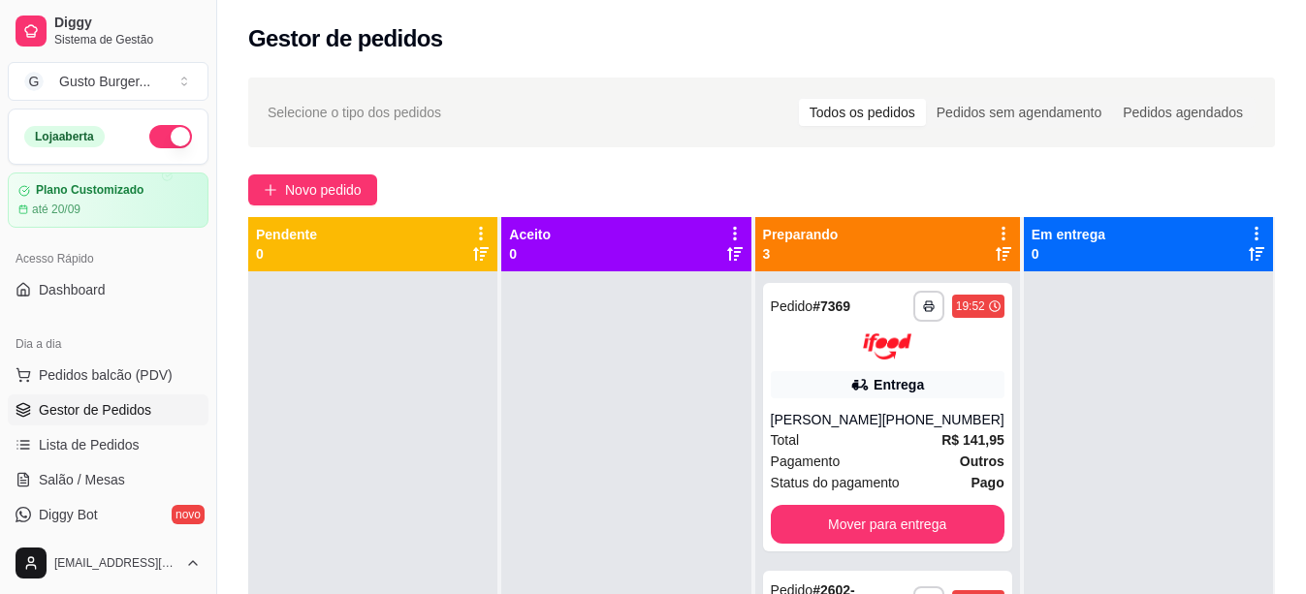
scroll to position [54, 0]
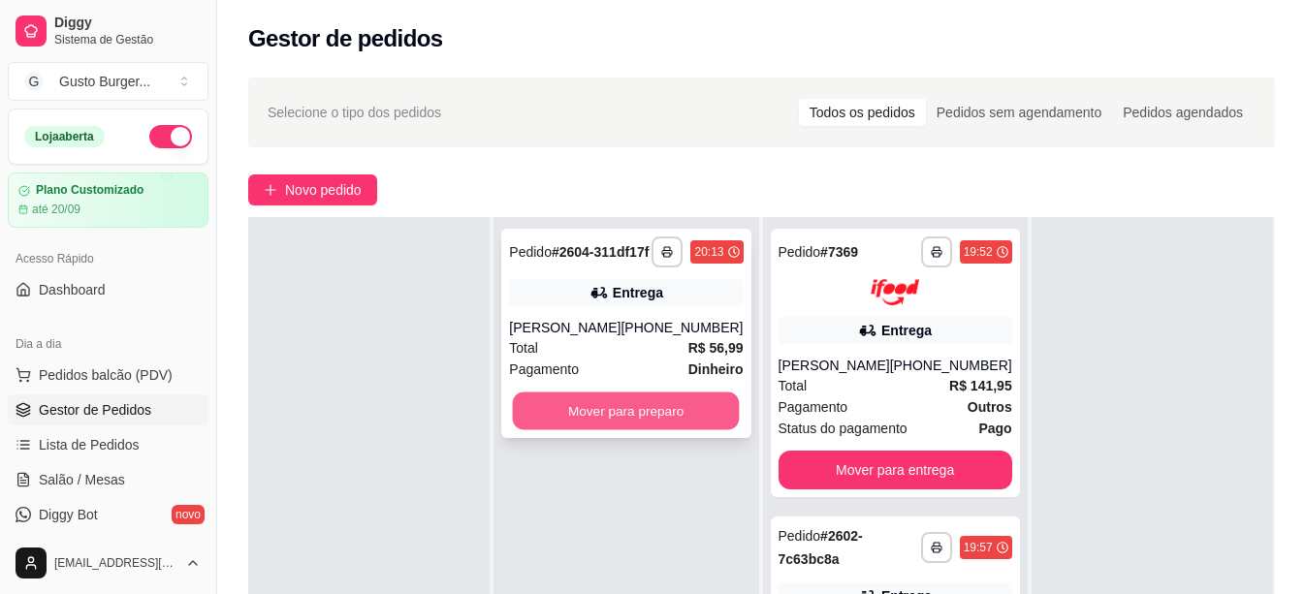
click at [671, 430] on button "Mover para preparo" at bounding box center [626, 412] width 227 height 38
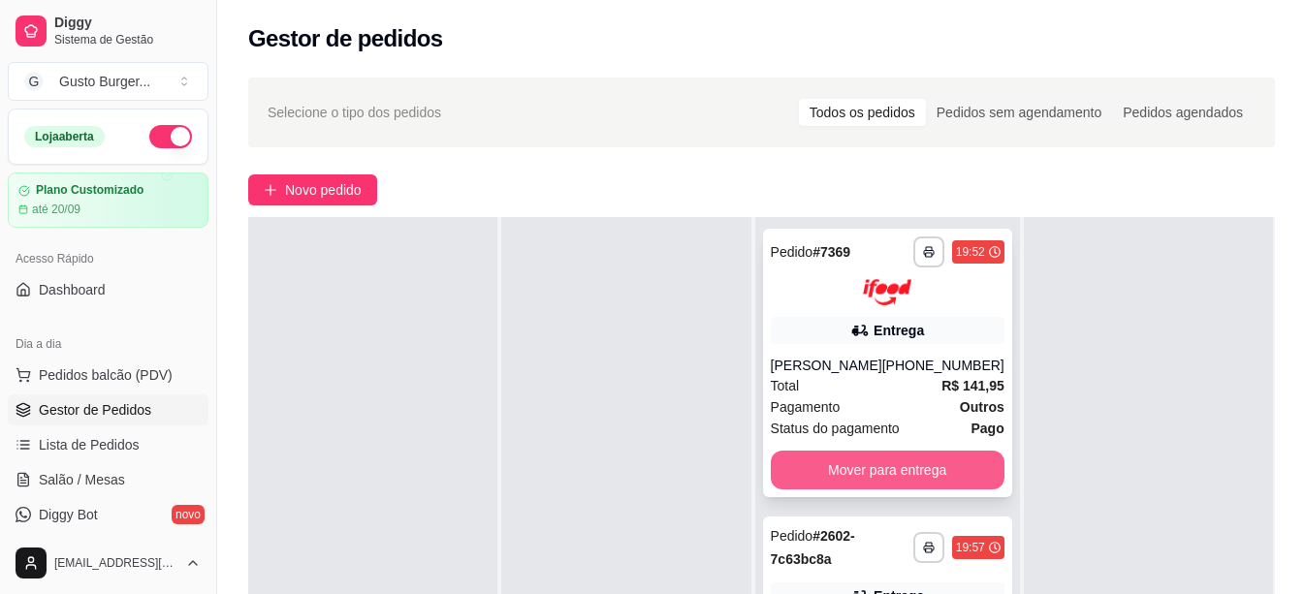
click at [836, 469] on button "Mover para entrega" at bounding box center [888, 470] width 234 height 39
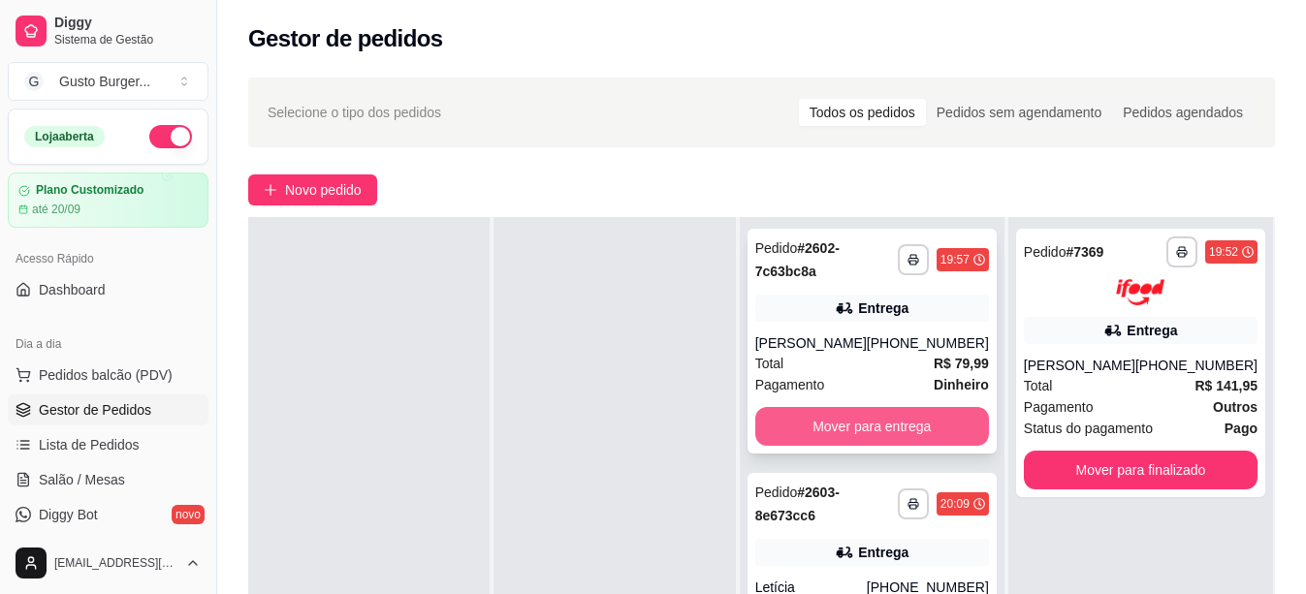
click at [863, 425] on button "Mover para entrega" at bounding box center [872, 426] width 234 height 39
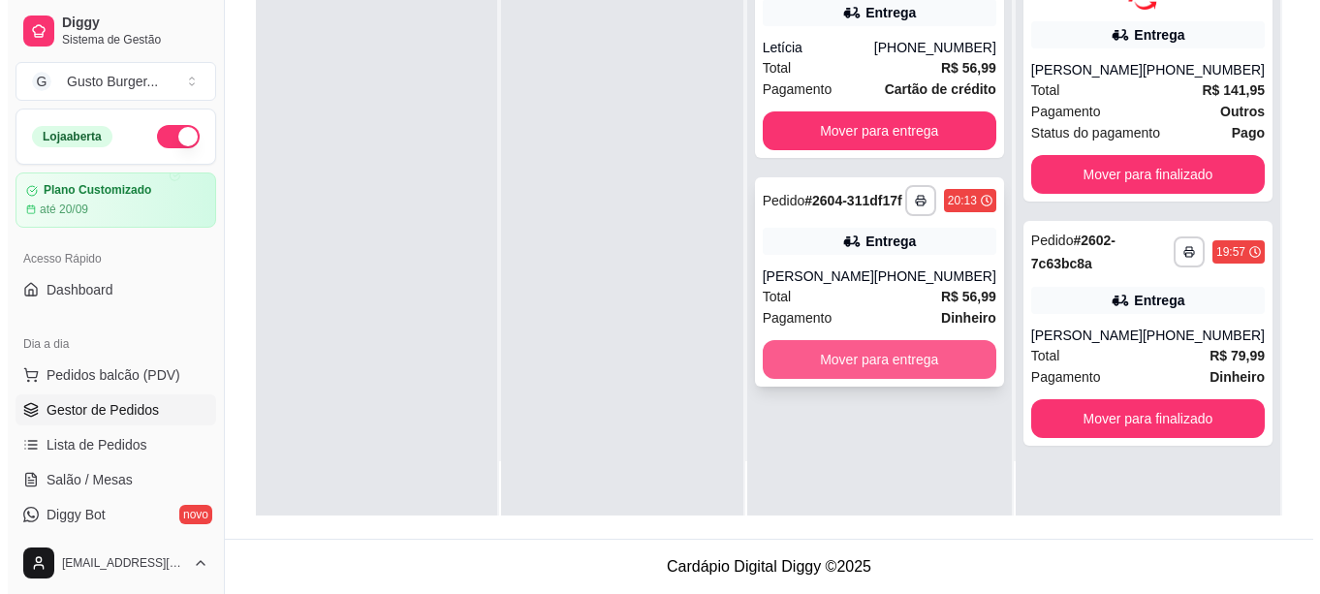
scroll to position [0, 0]
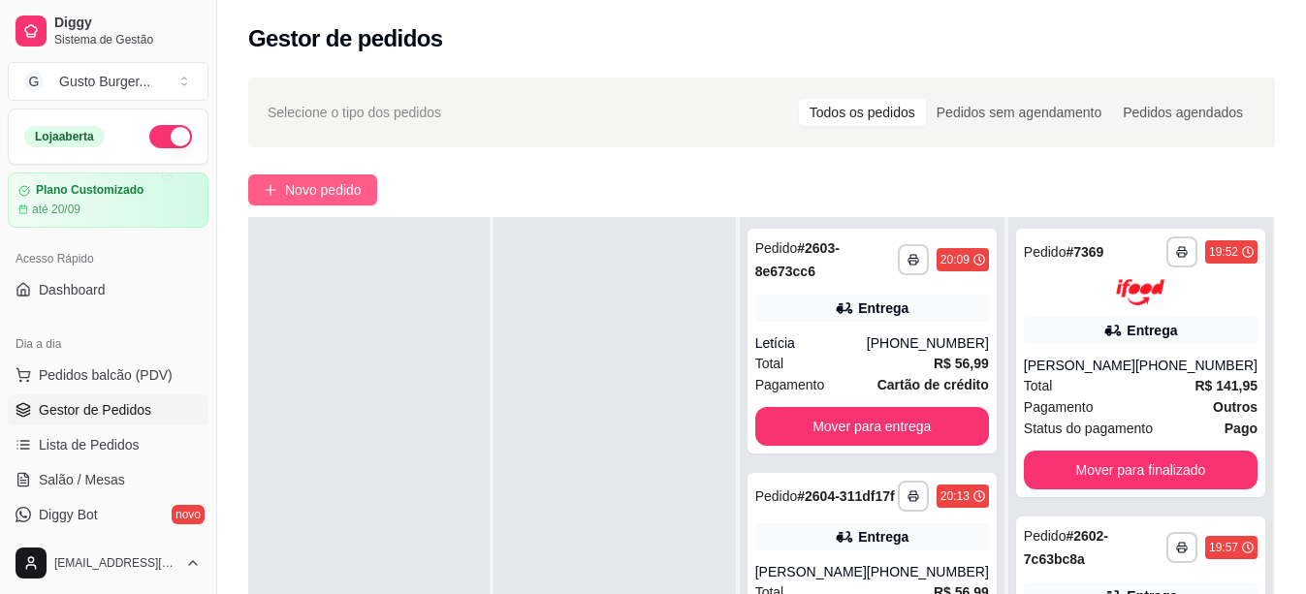
click at [293, 190] on span "Novo pedido" at bounding box center [323, 189] width 77 height 21
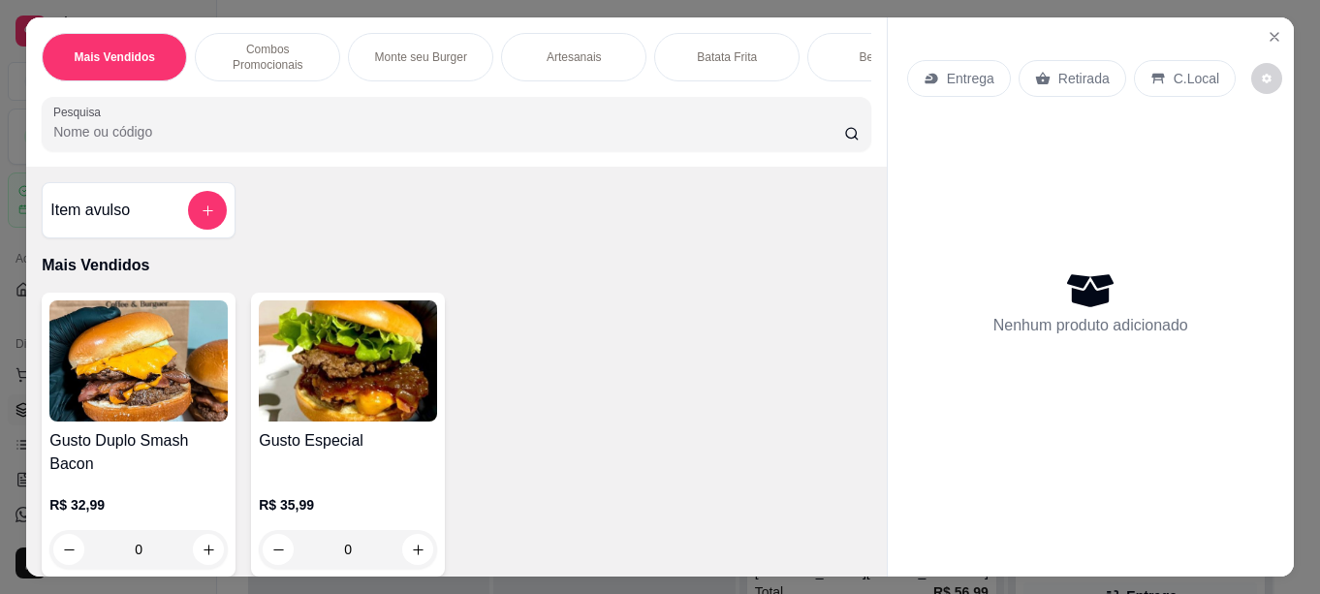
scroll to position [97, 0]
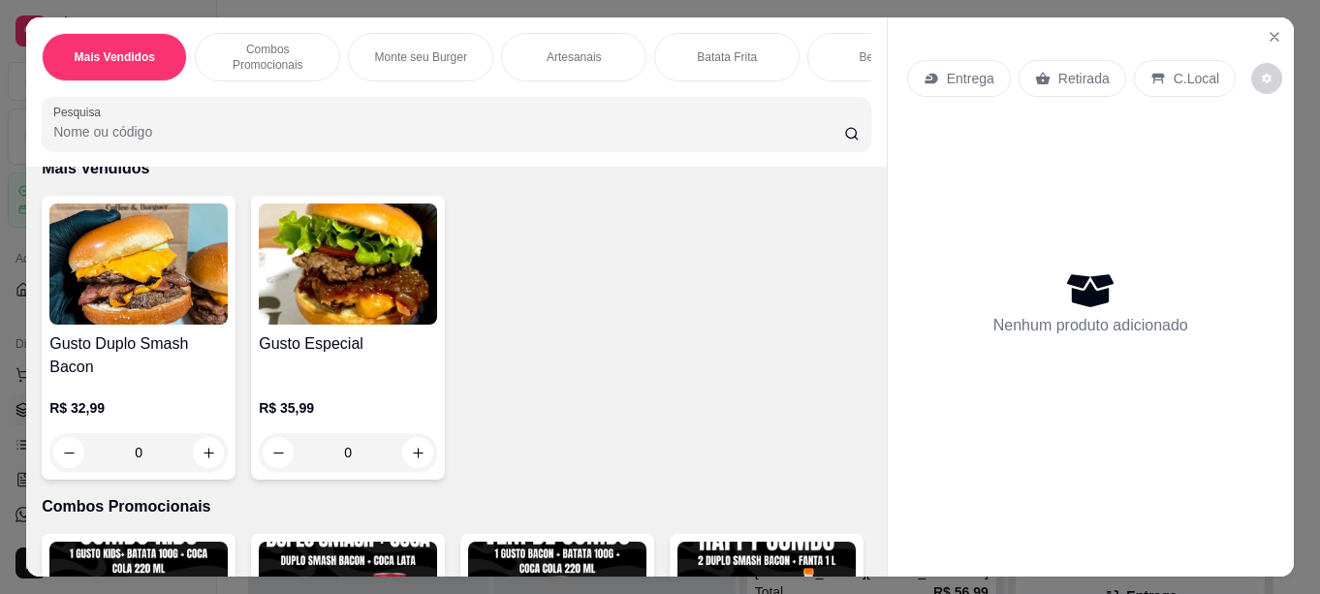
click at [409, 456] on div "0" at bounding box center [348, 452] width 178 height 39
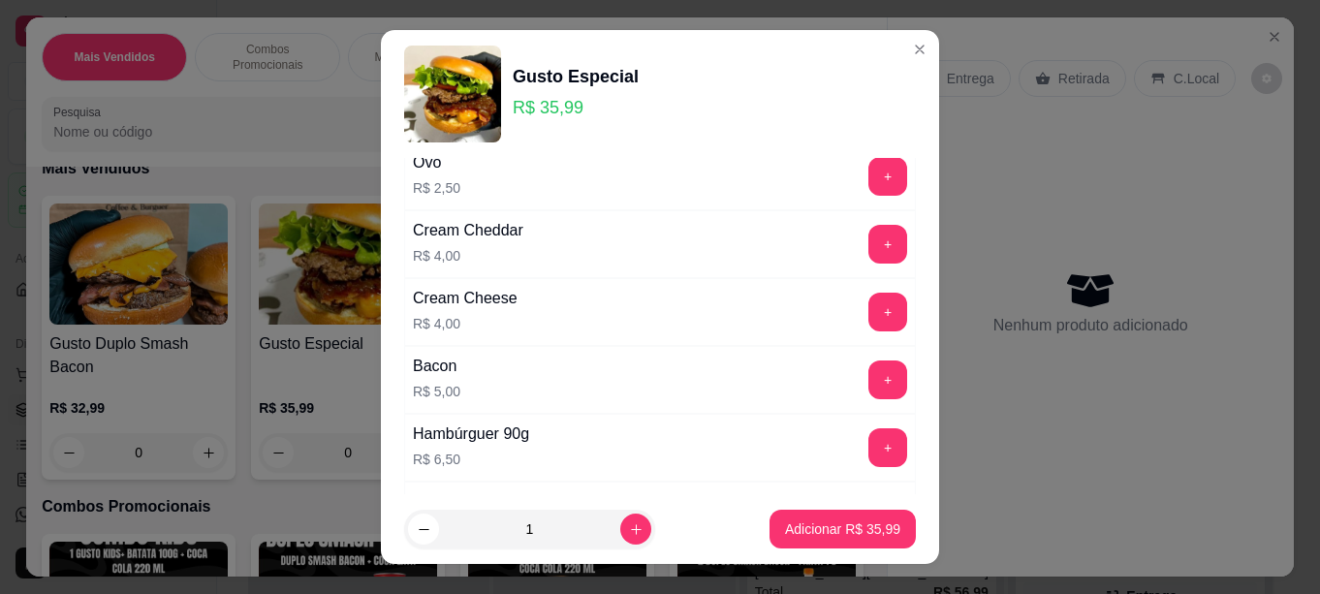
scroll to position [388, 0]
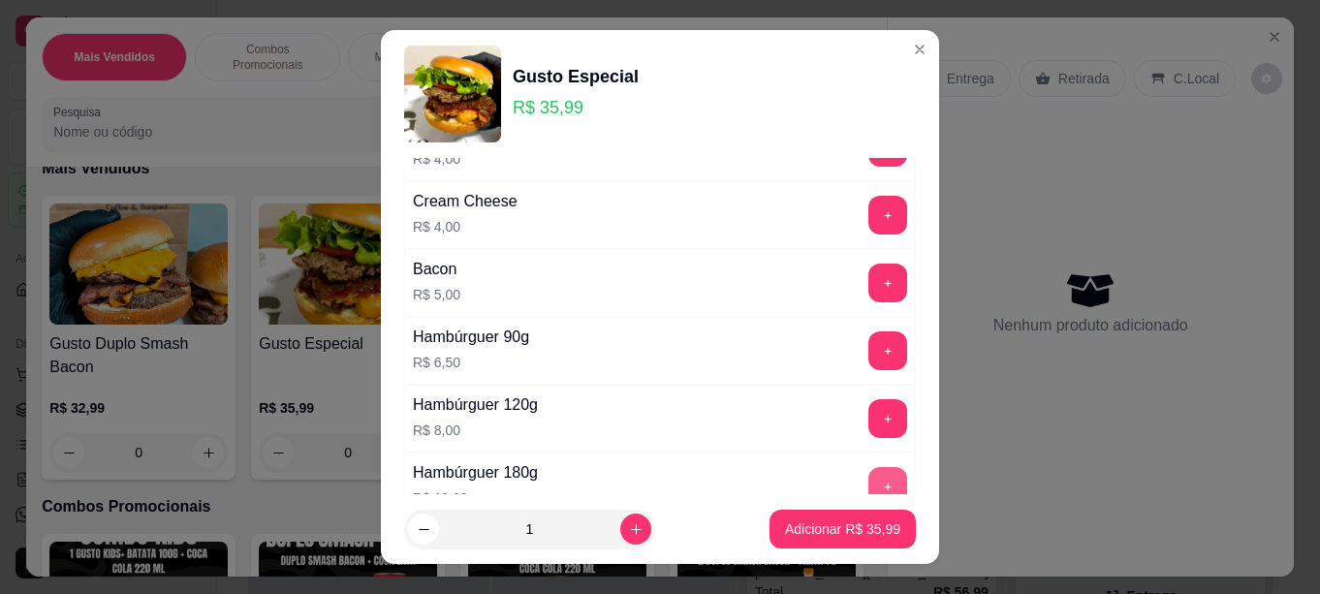
click at [869, 472] on button "+" at bounding box center [888, 486] width 39 height 39
click at [806, 521] on p "Adicionar R$ 45,99" at bounding box center [843, 530] width 112 height 18
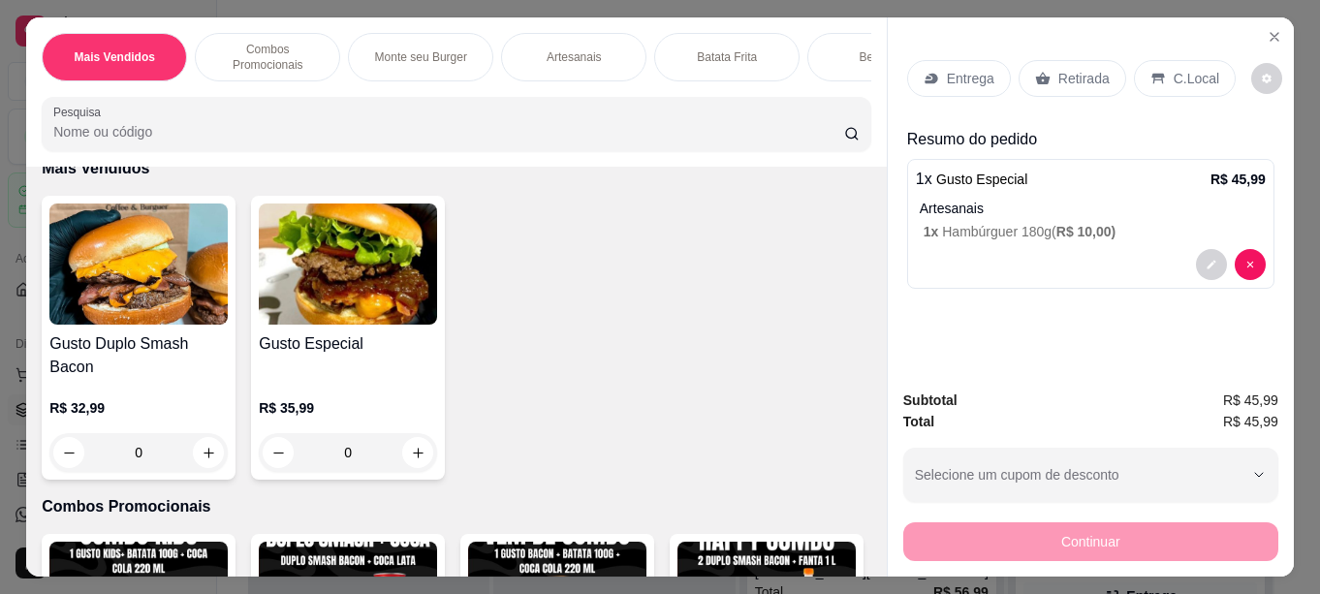
click at [973, 79] on p "Entrega" at bounding box center [970, 78] width 47 height 19
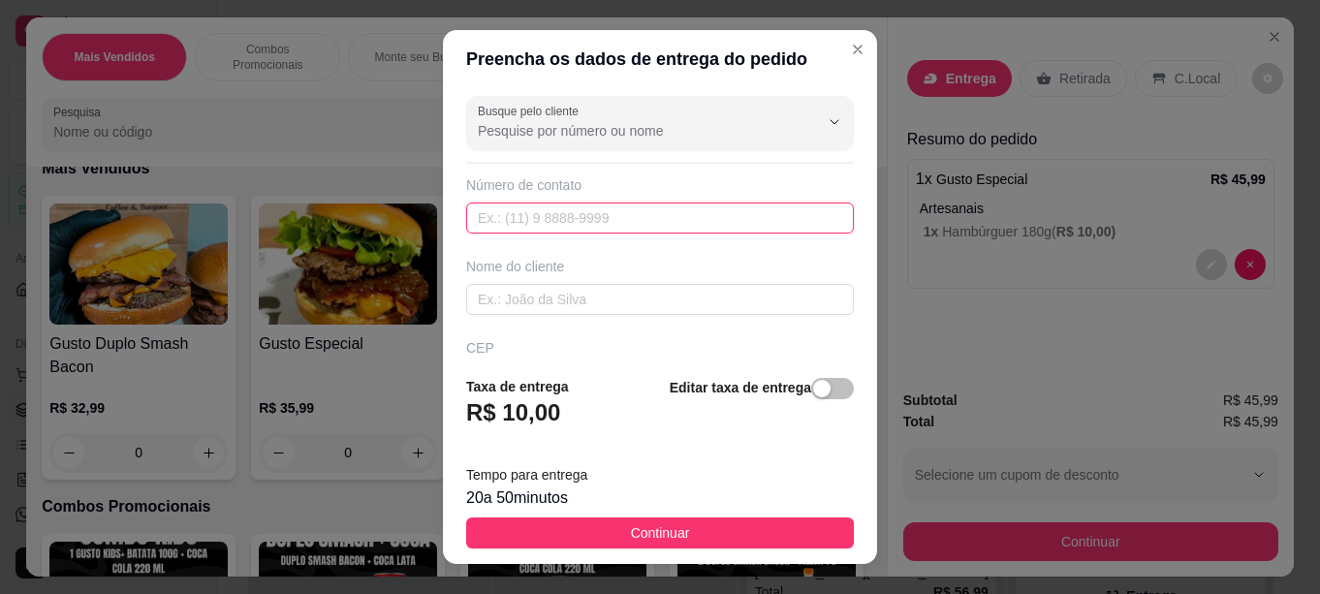
click at [712, 220] on input "text" at bounding box center [660, 218] width 388 height 31
type input "034 99706-0398"
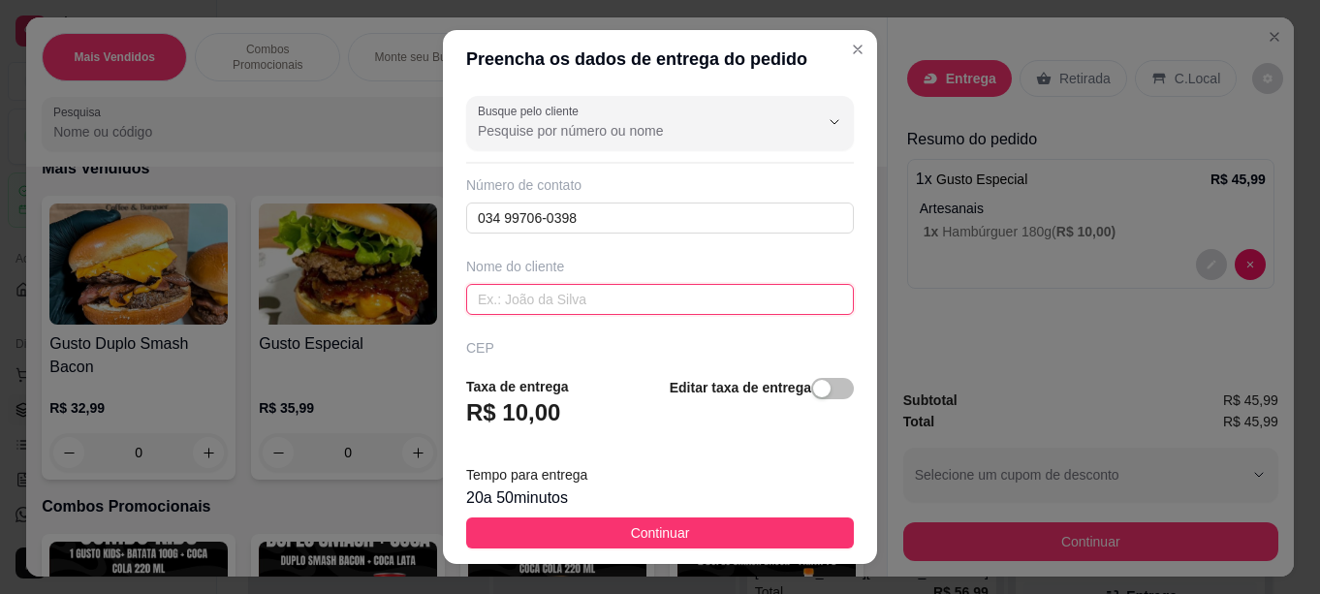
drag, startPoint x: 741, startPoint y: 313, endPoint x: 732, endPoint y: 304, distance: 12.3
click at [736, 311] on input "text" at bounding box center [660, 299] width 388 height 31
click at [732, 304] on input "text" at bounding box center [660, 299] width 388 height 31
type input "d"
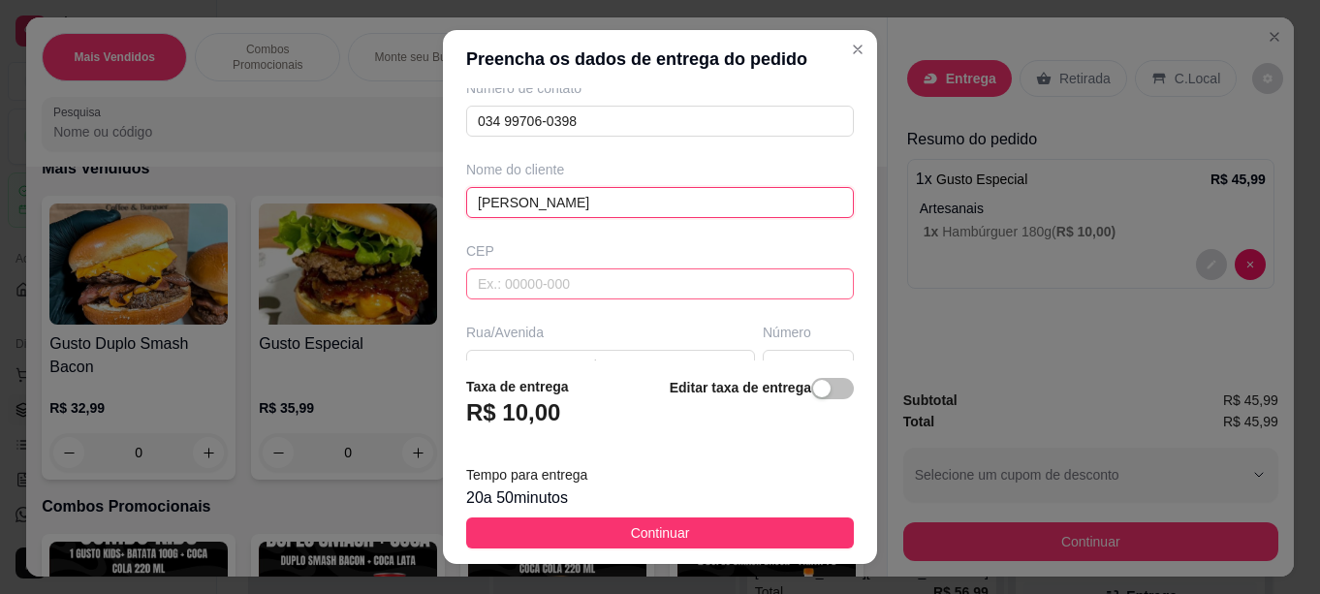
type input "[PERSON_NAME]"
click at [578, 292] on input "text" at bounding box center [660, 284] width 388 height 31
type input "38800000"
type input "[PERSON_NAME]"
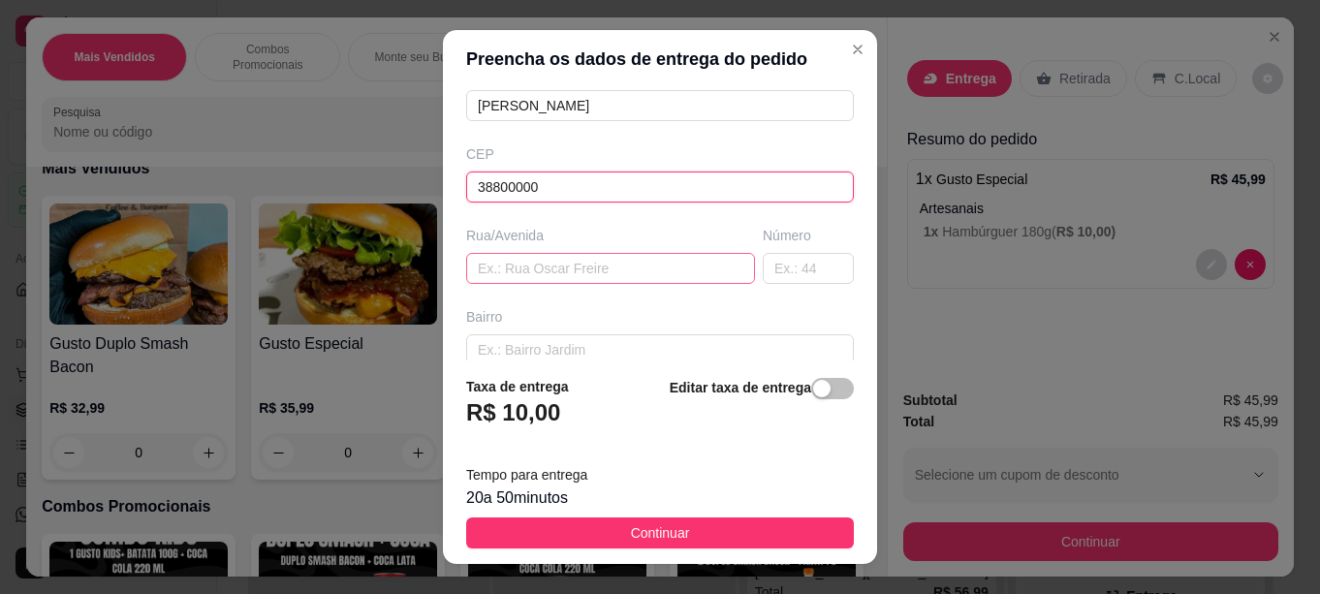
type input "38800000"
click at [595, 271] on input "text" at bounding box center [610, 268] width 289 height 31
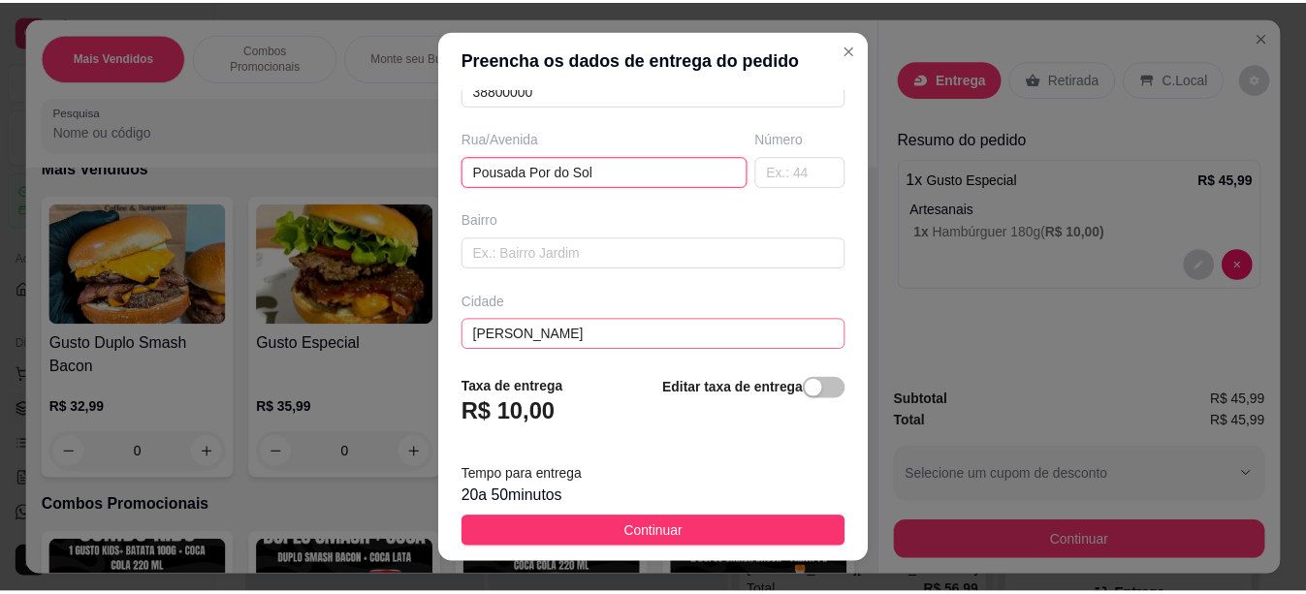
scroll to position [380, 0]
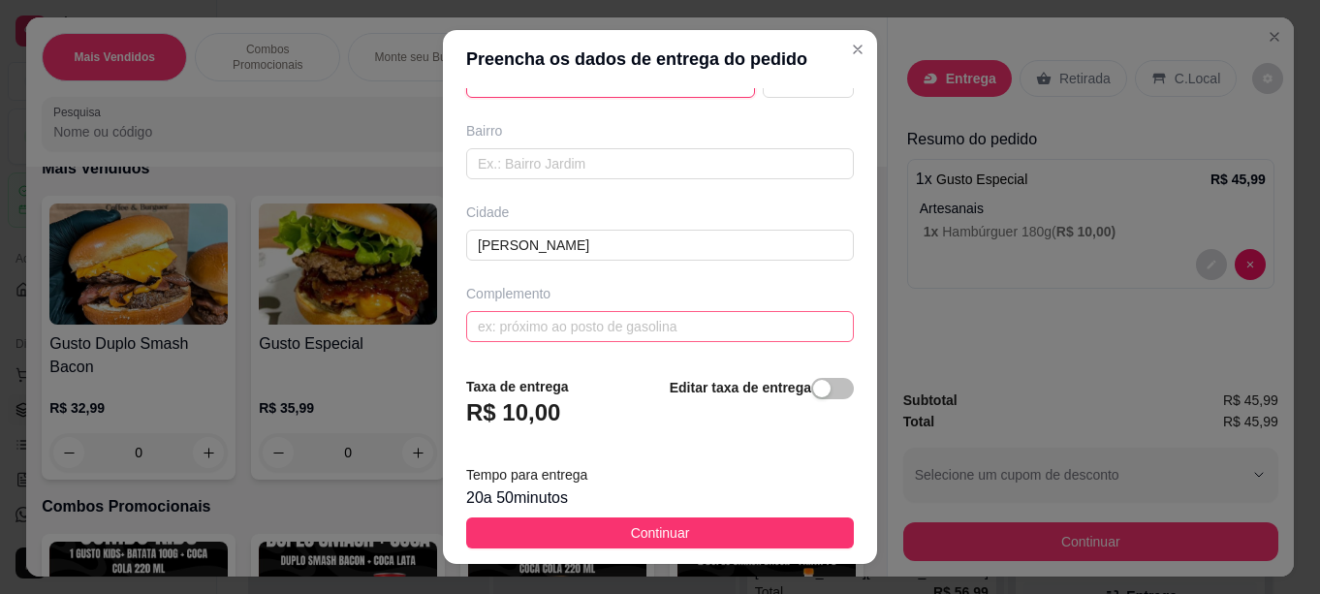
type input "Pousada Por do Sol"
click at [586, 315] on input "text" at bounding box center [660, 326] width 388 height 31
type input "Q"
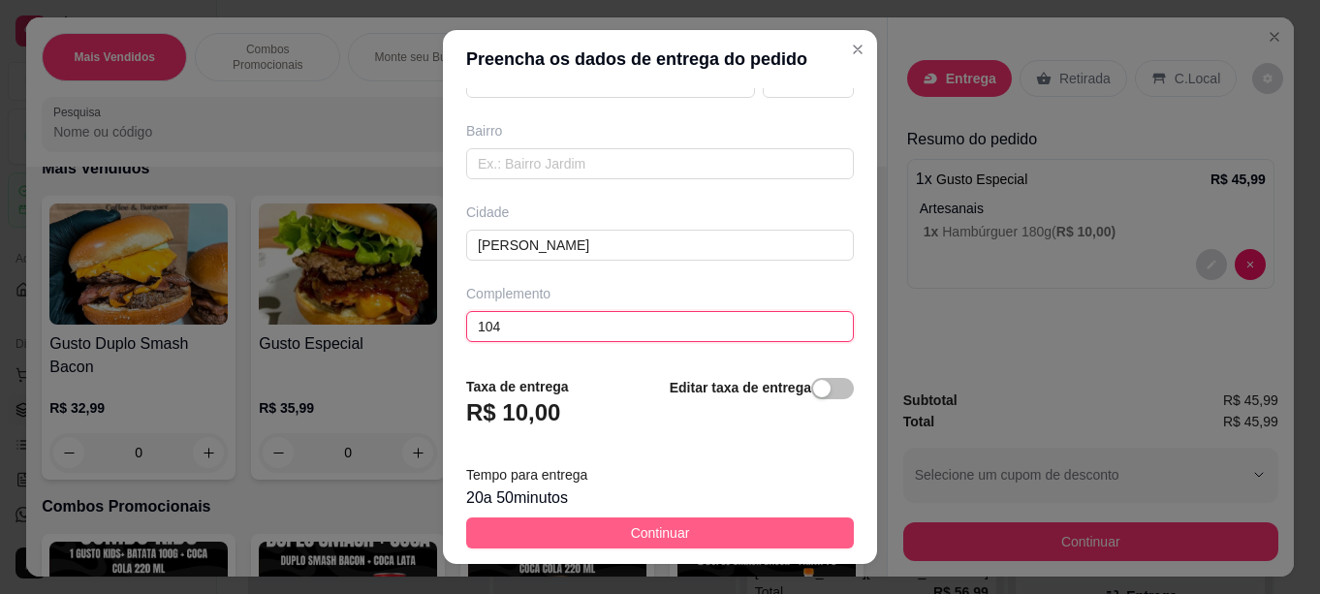
type input "104"
click at [689, 535] on button "Continuar" at bounding box center [660, 533] width 388 height 31
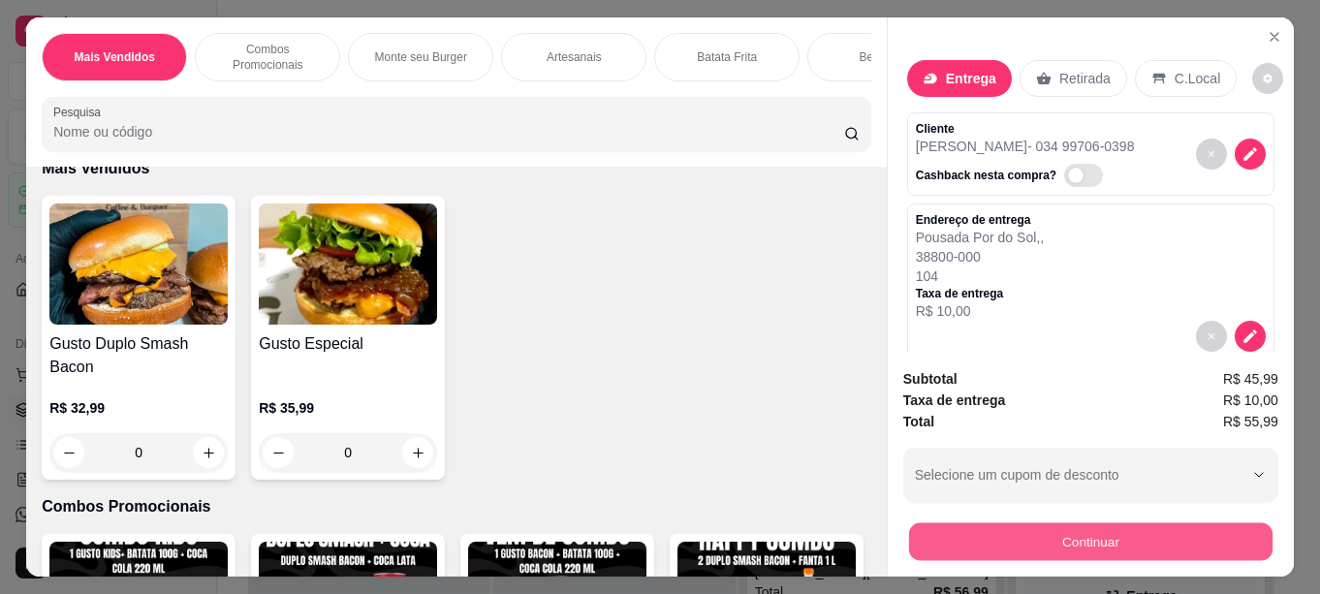
click at [1036, 522] on button "Continuar" at bounding box center [1091, 541] width 364 height 38
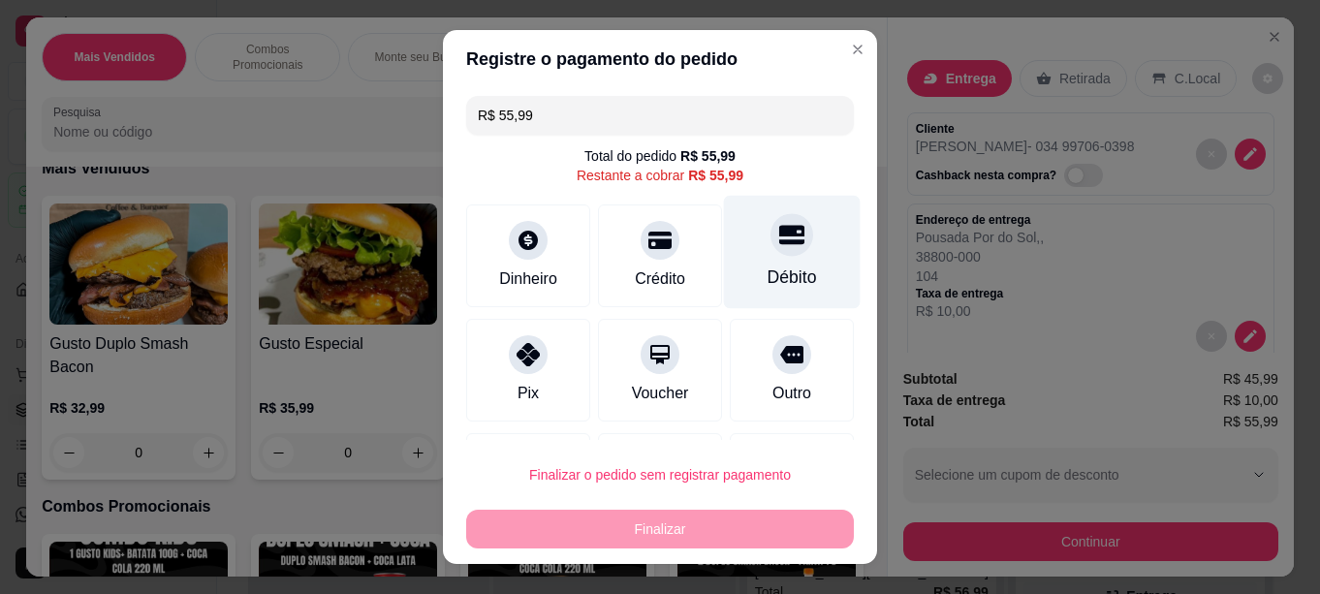
click at [768, 271] on div "Débito" at bounding box center [792, 277] width 49 height 25
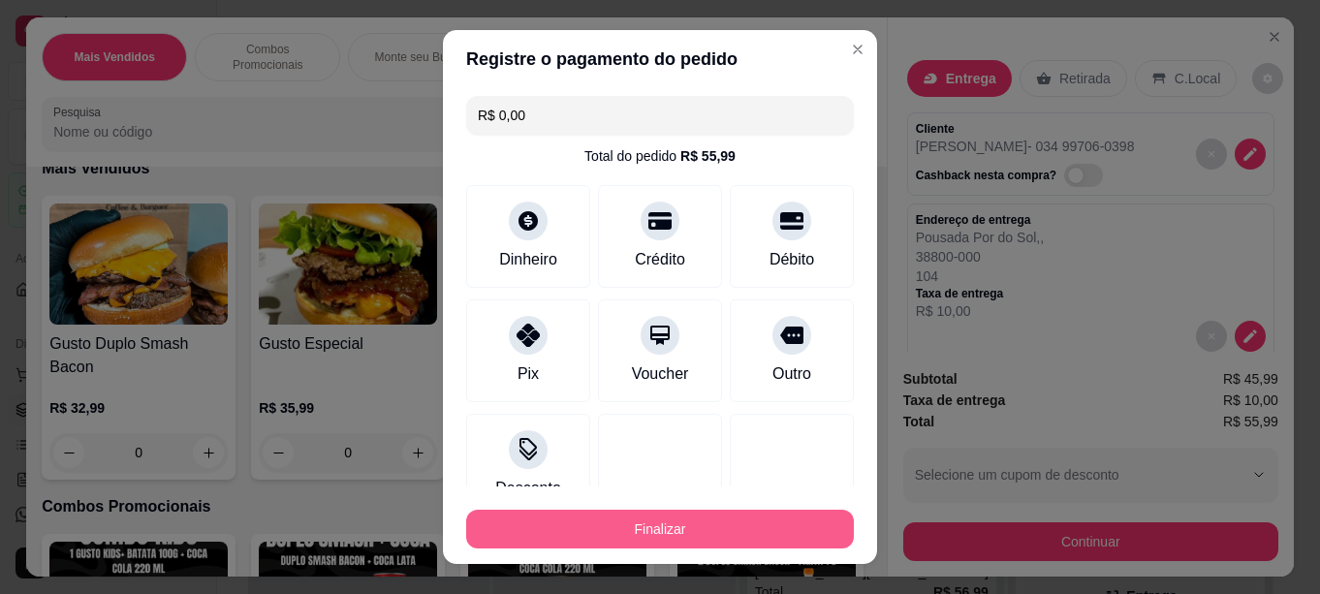
click at [687, 525] on button "Finalizar" at bounding box center [660, 529] width 388 height 39
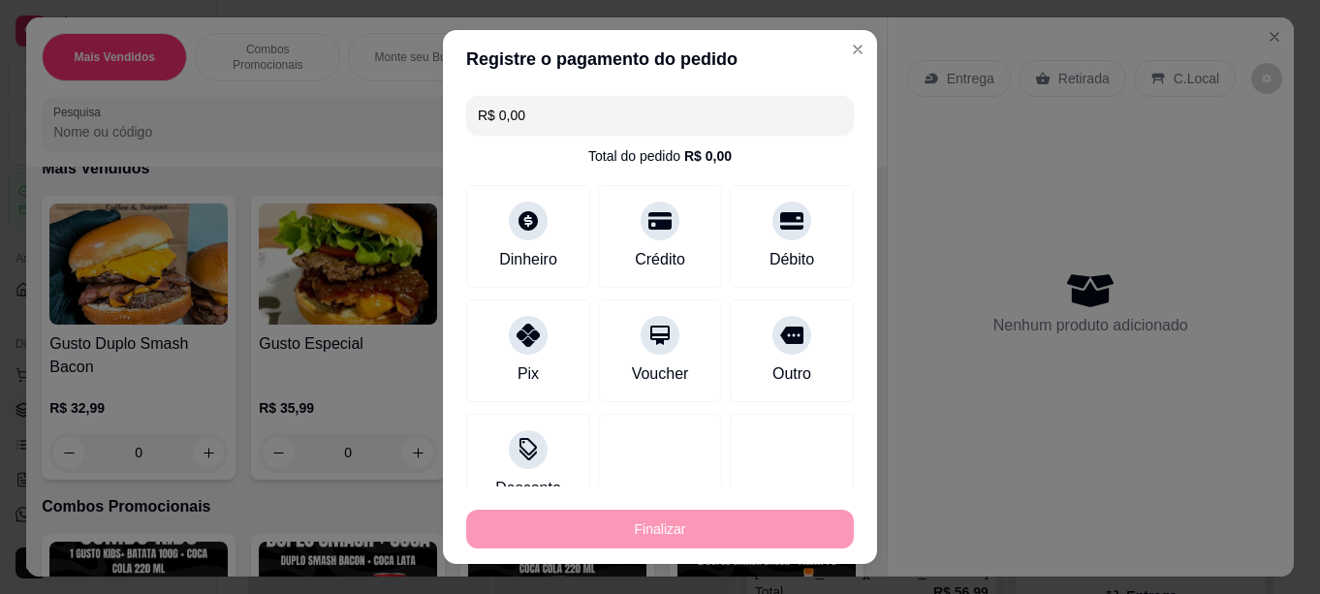
type input "-R$ 55,99"
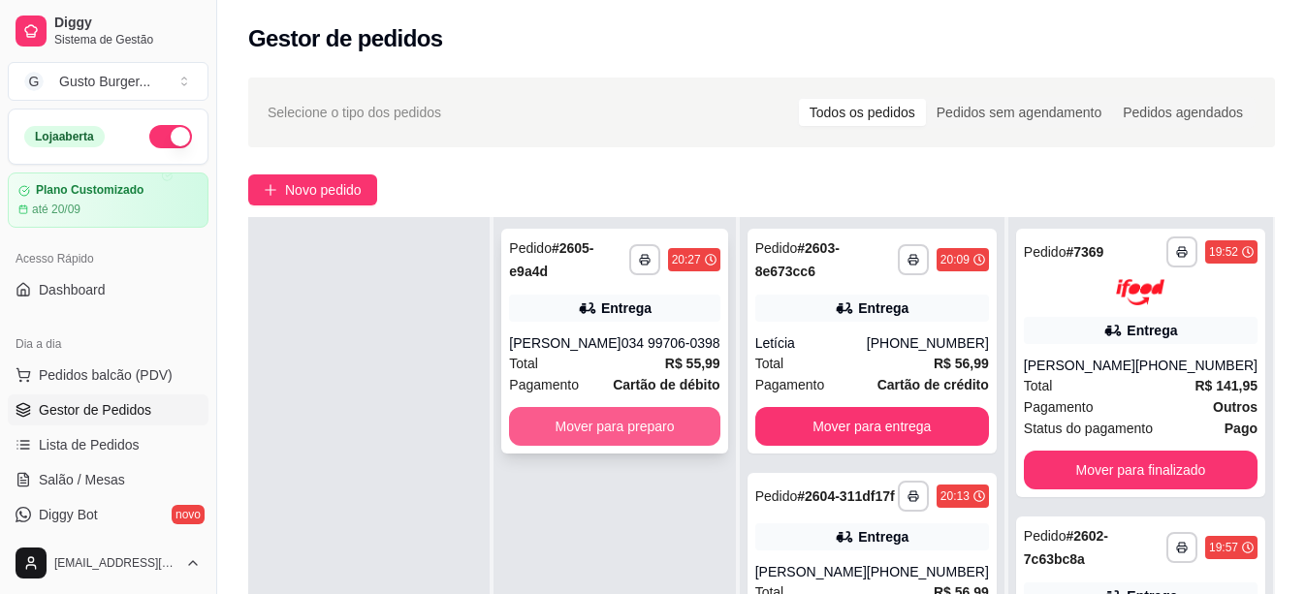
click at [659, 418] on button "Mover para preparo" at bounding box center [614, 426] width 210 height 39
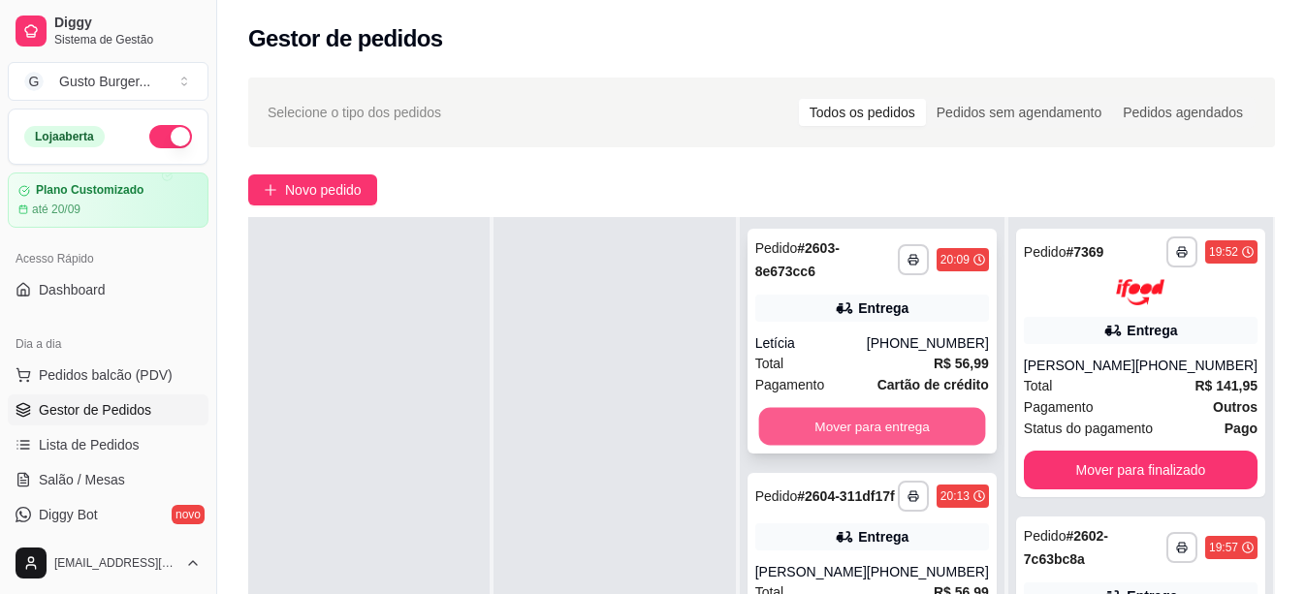
click at [832, 439] on button "Mover para entrega" at bounding box center [871, 427] width 227 height 38
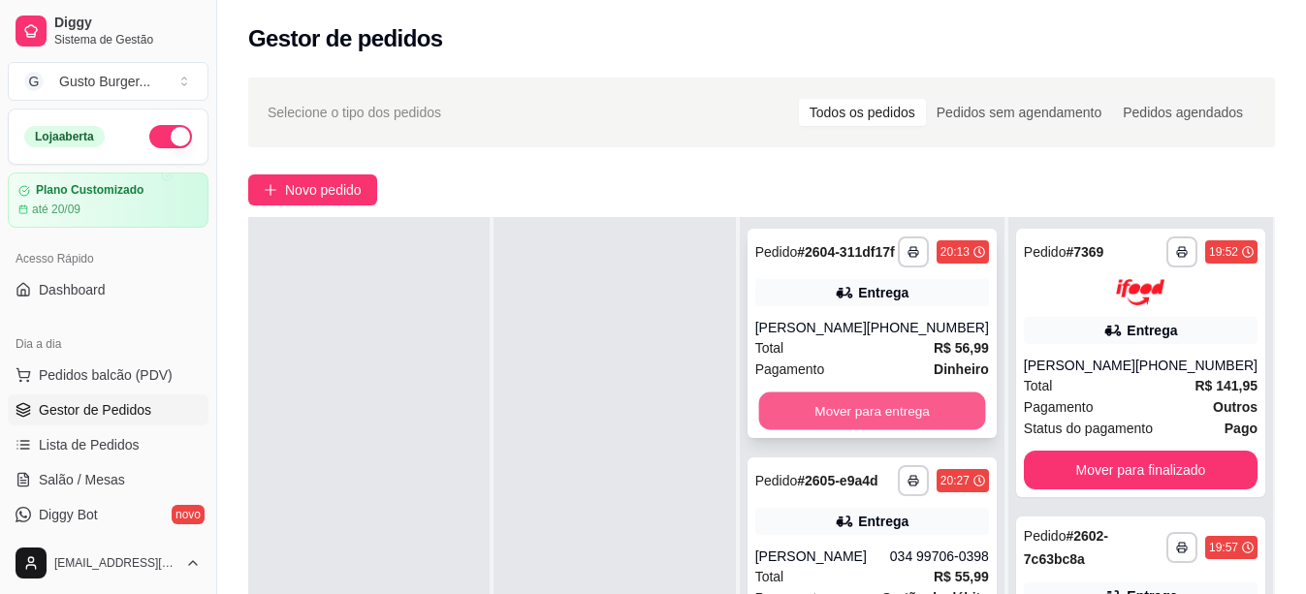
click at [839, 430] on button "Mover para entrega" at bounding box center [871, 412] width 227 height 38
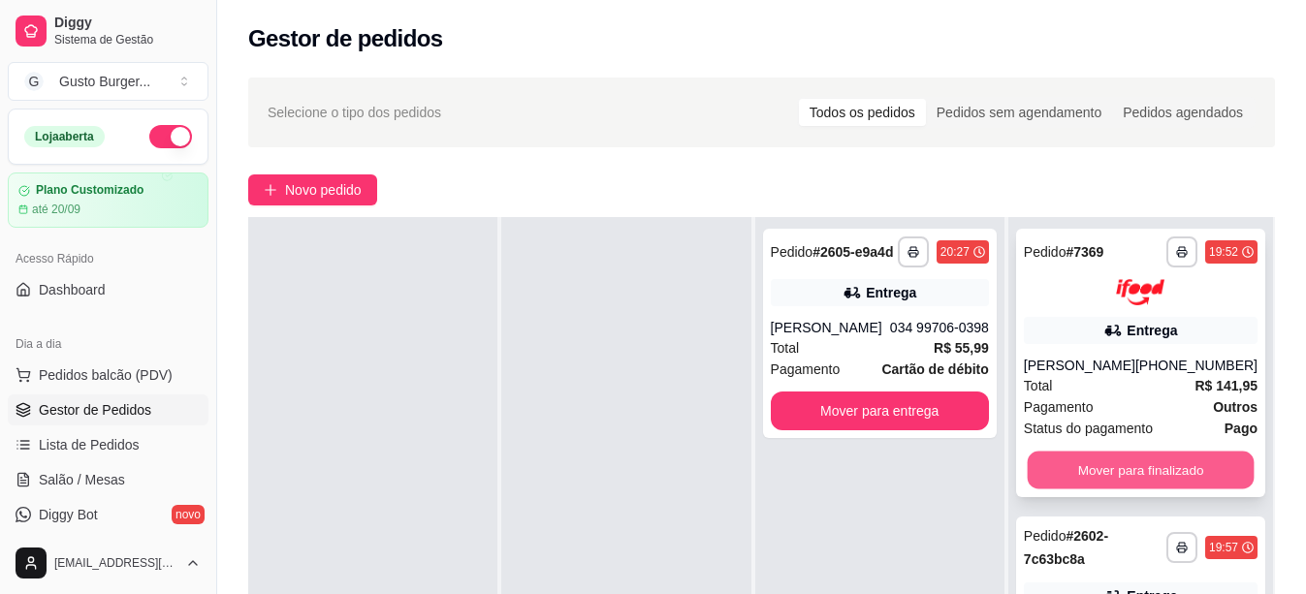
click at [1142, 462] on button "Mover para finalizado" at bounding box center [1140, 470] width 227 height 38
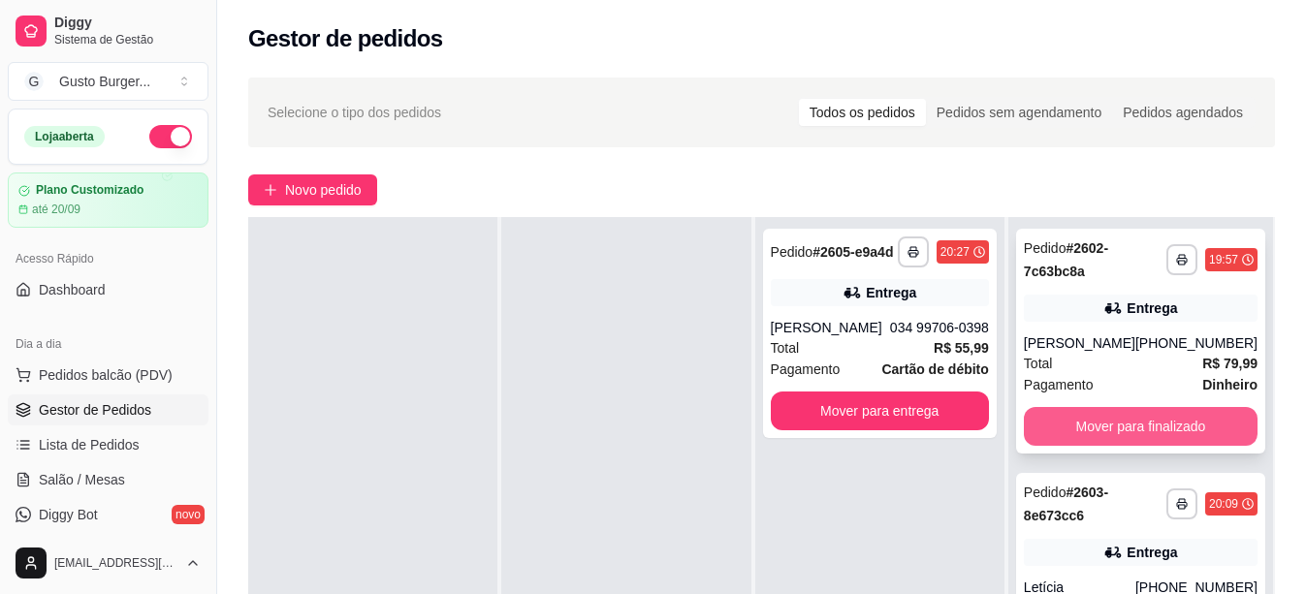
click at [1150, 436] on button "Mover para finalizado" at bounding box center [1141, 426] width 234 height 39
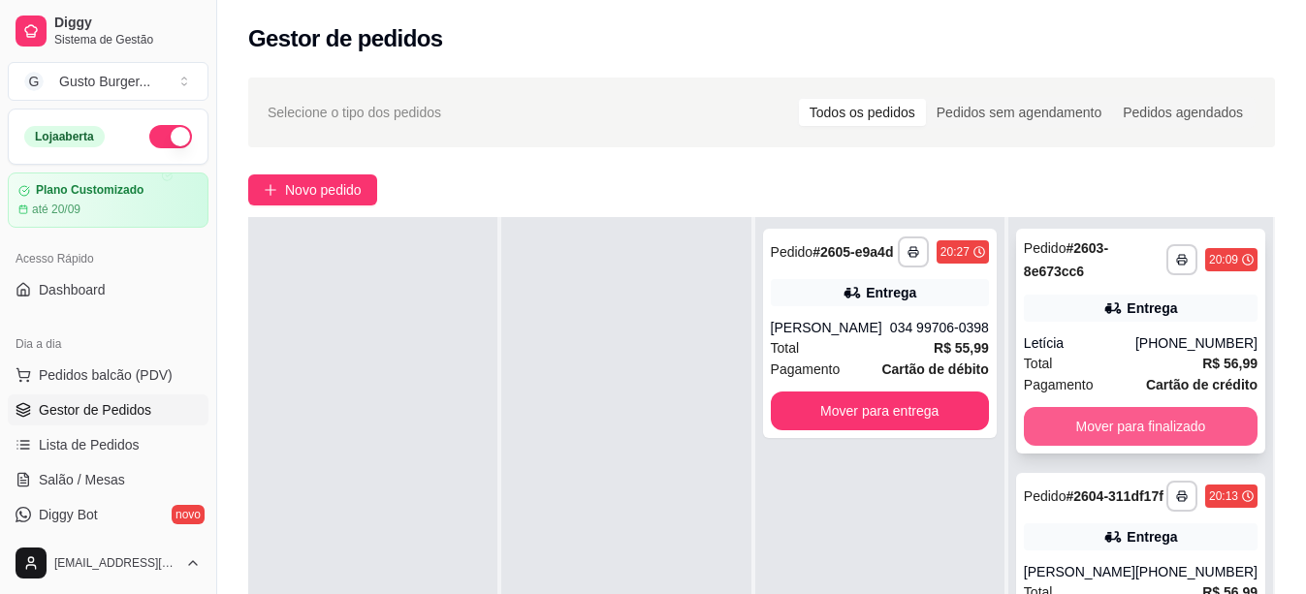
click at [1150, 423] on button "Mover para finalizado" at bounding box center [1141, 426] width 234 height 39
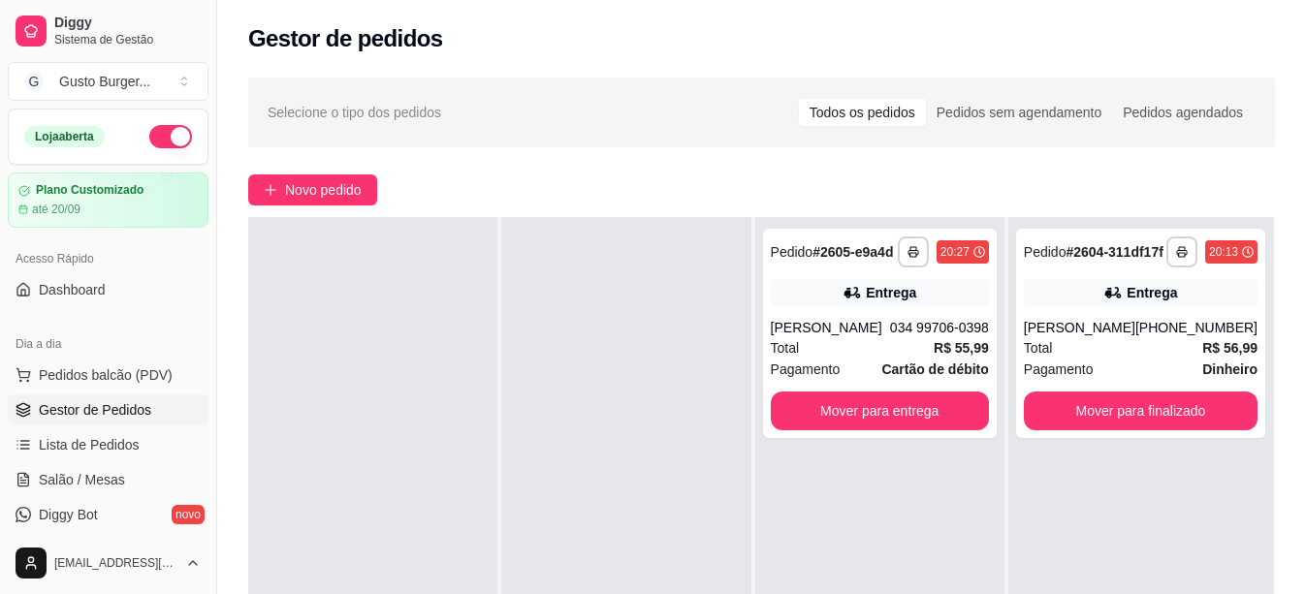
click at [1150, 423] on div "**********" at bounding box center [1140, 333] width 249 height 209
click at [1036, 430] on button "Mover para finalizado" at bounding box center [1140, 412] width 227 height 38
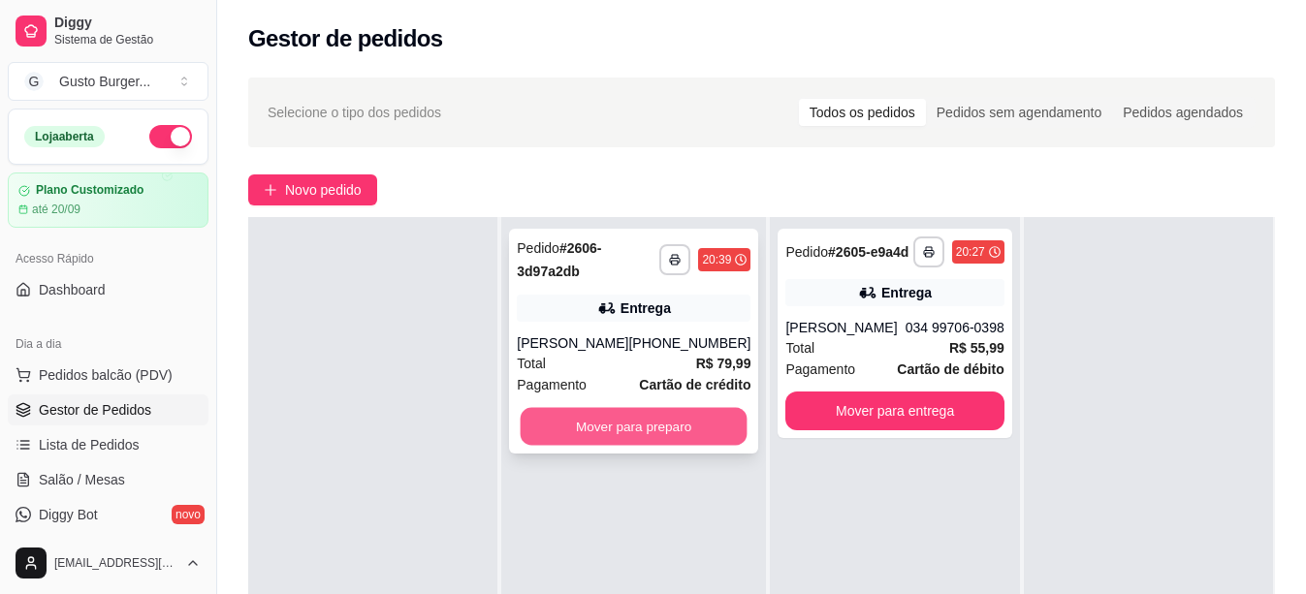
click at [566, 431] on button "Mover para preparo" at bounding box center [634, 427] width 227 height 38
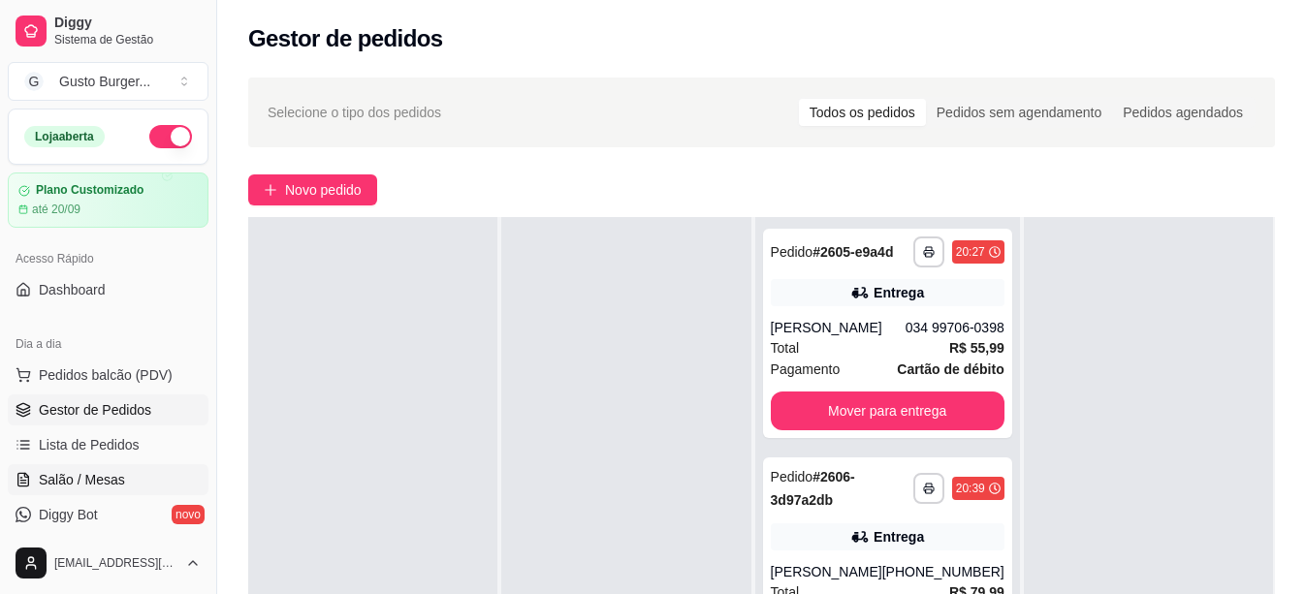
scroll to position [97, 0]
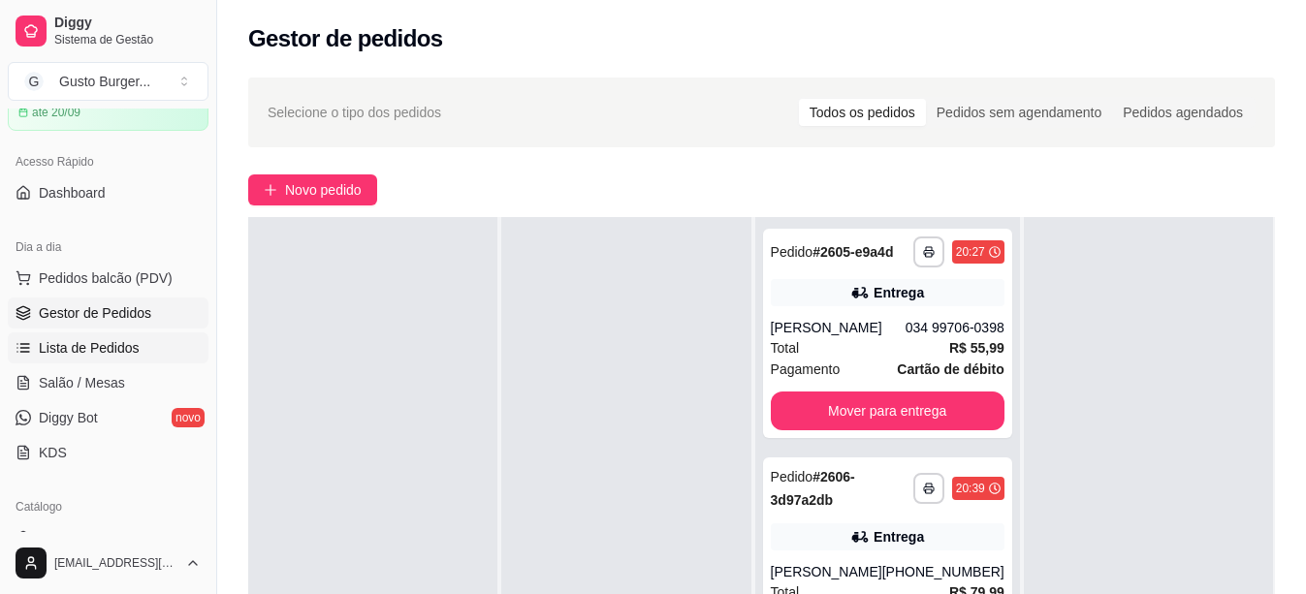
click at [91, 344] on span "Lista de Pedidos" at bounding box center [89, 347] width 101 height 19
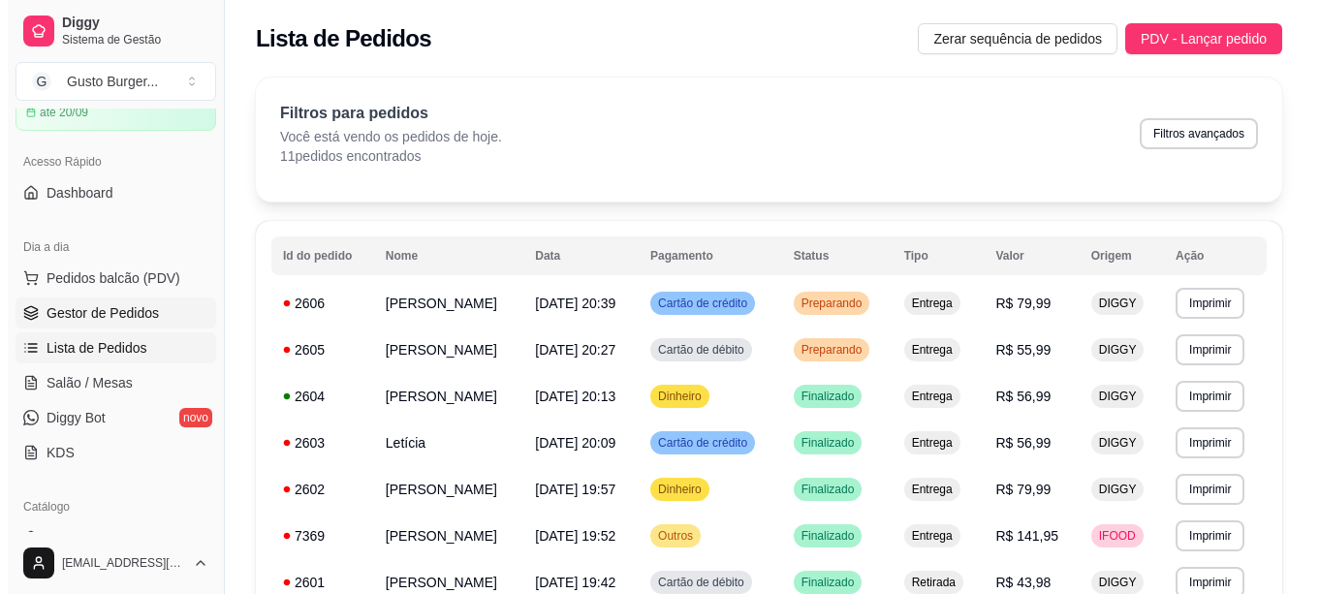
scroll to position [291, 0]
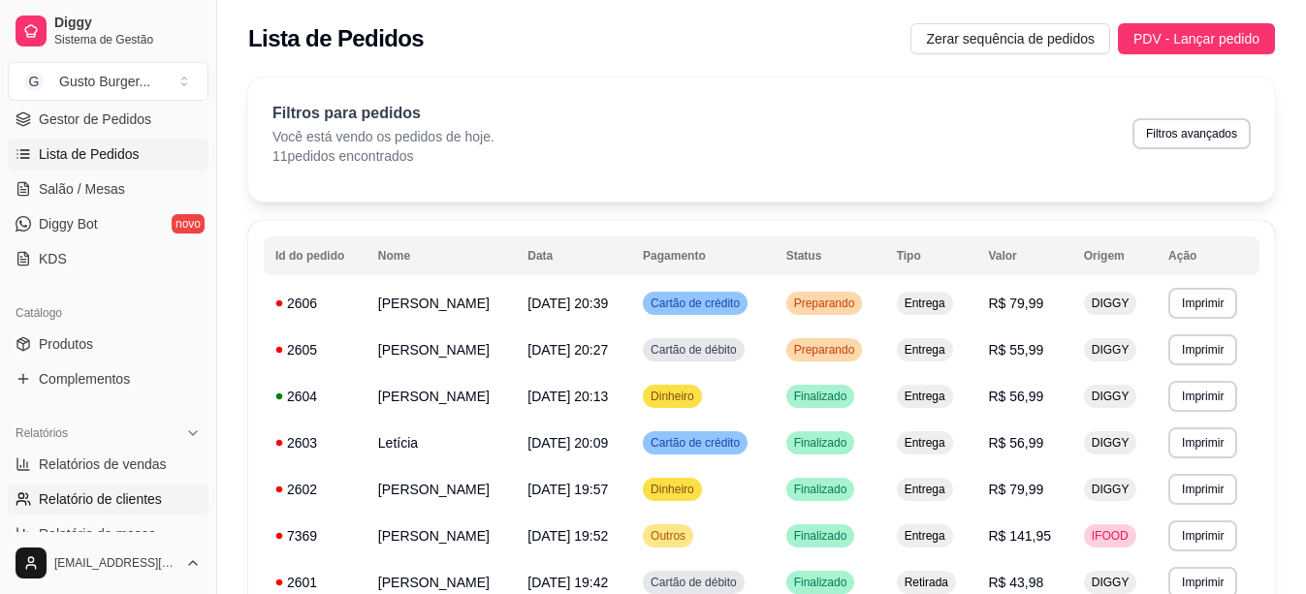
click at [145, 489] on link "Relatório de clientes" at bounding box center [108, 499] width 201 height 31
select select "30"
select select "HIGHEST_TOTAL_SPENT_WITH_ORDERS"
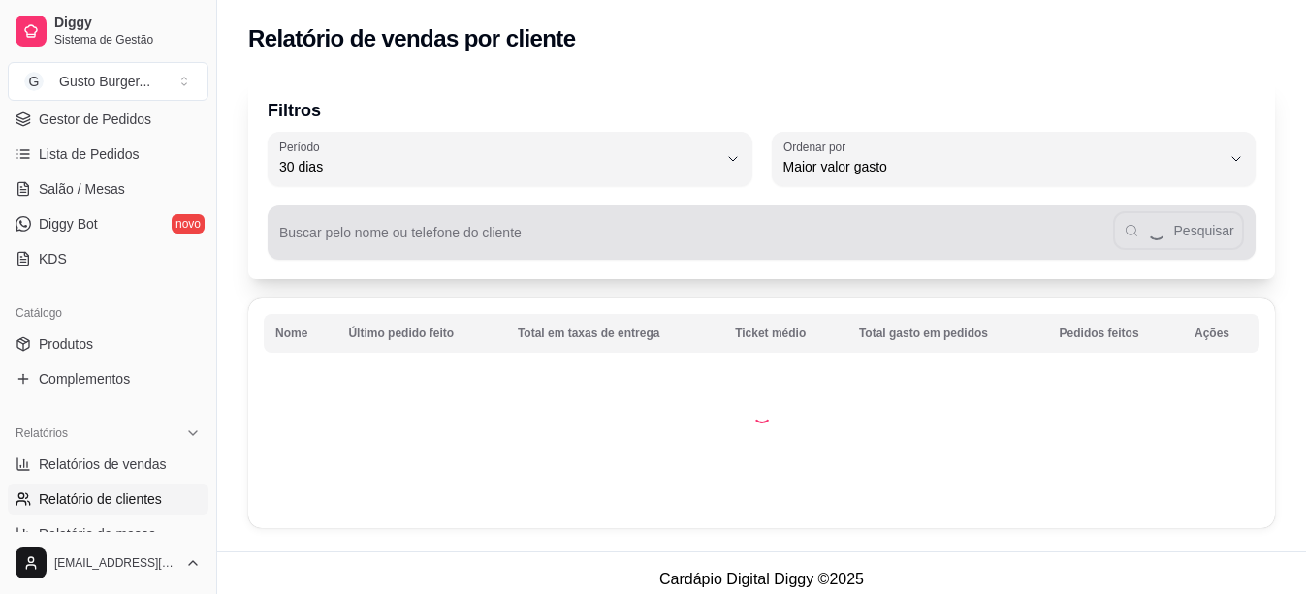
click at [314, 239] on input "Buscar pelo nome ou telefone do cliente" at bounding box center [696, 240] width 834 height 19
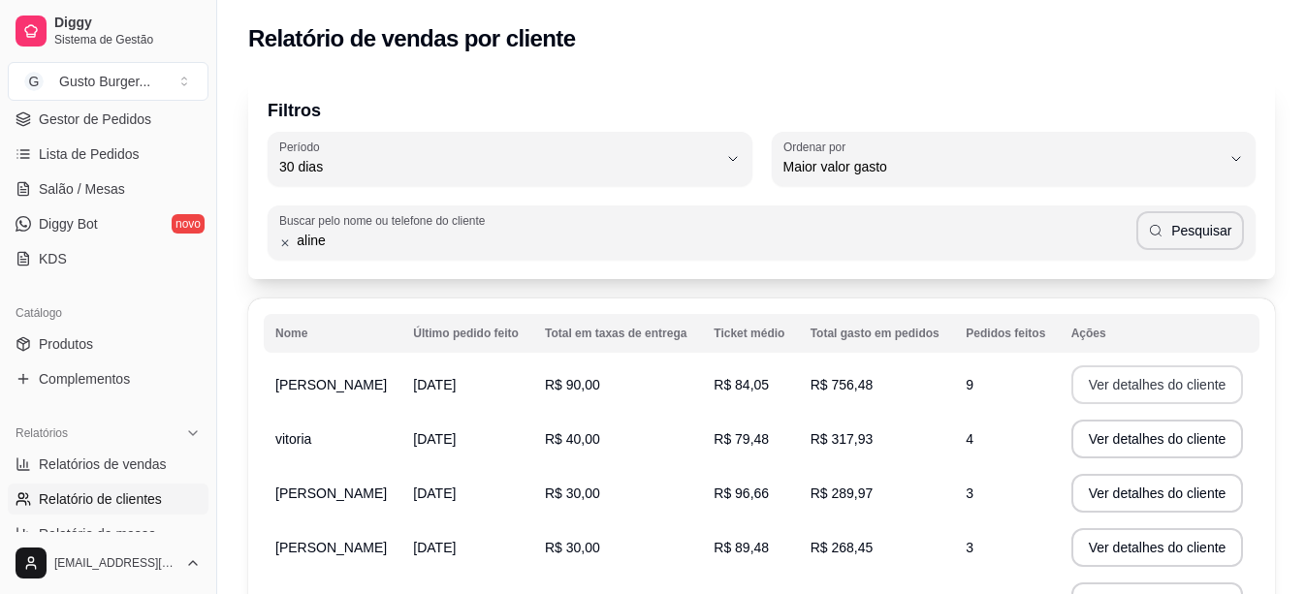
type input "aline"
click at [1119, 392] on button "Ver detalhes do cliente" at bounding box center [1157, 384] width 173 height 39
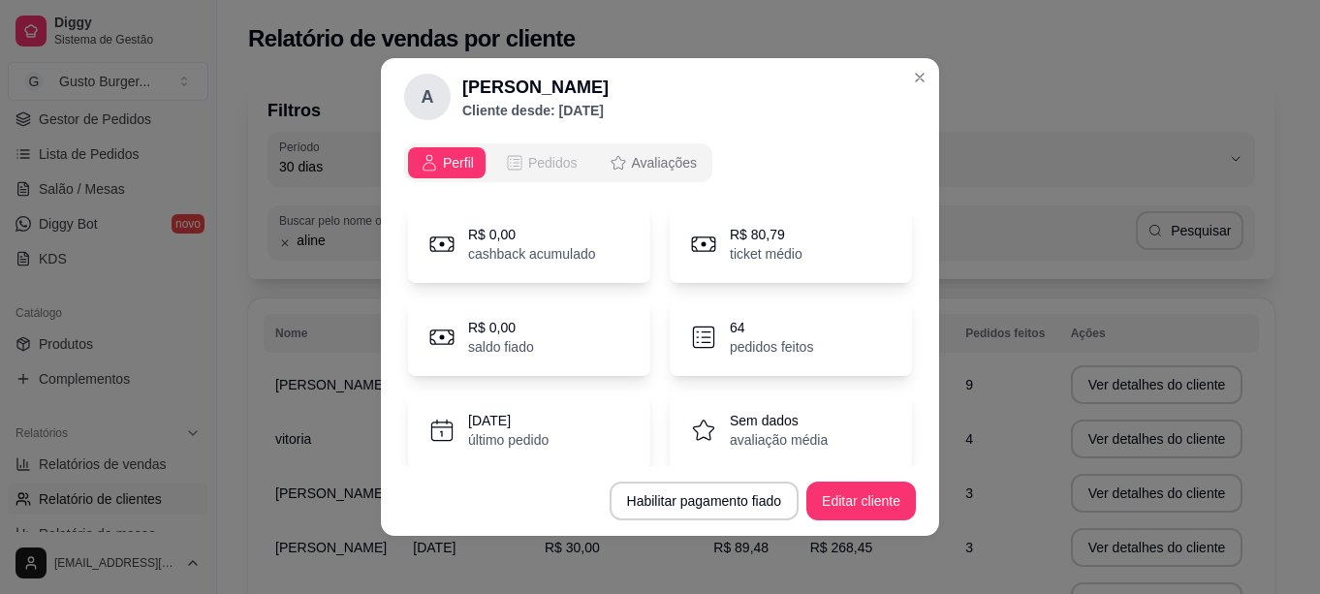
click at [528, 160] on span "Pedidos" at bounding box center [552, 162] width 49 height 19
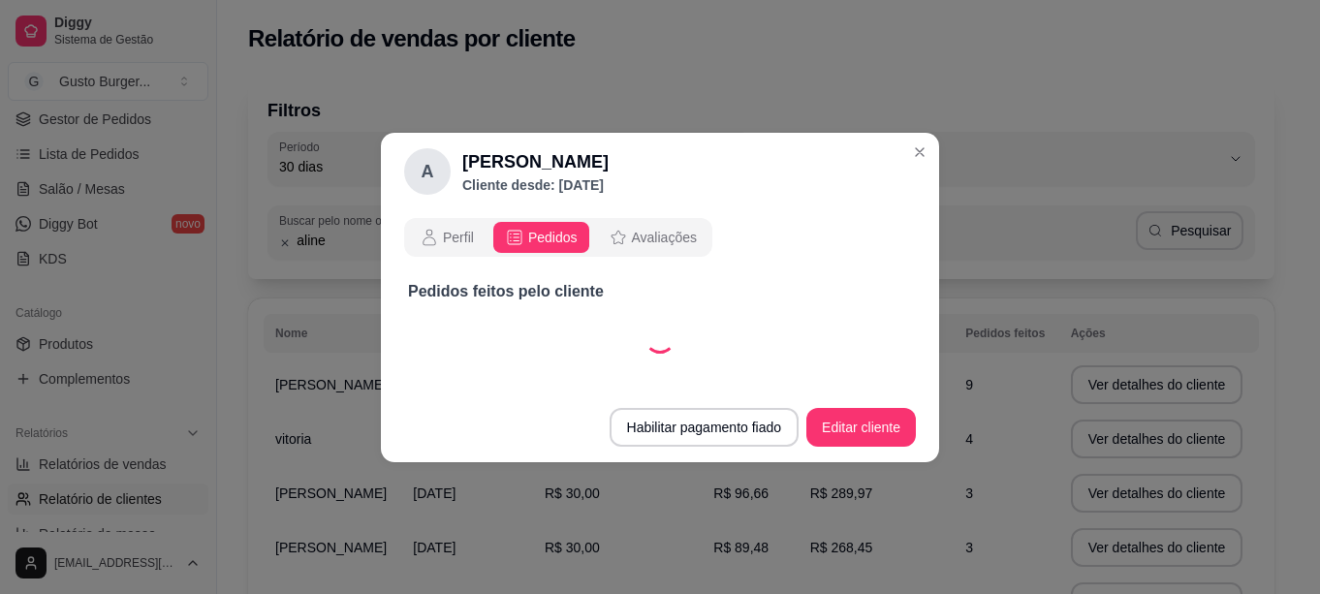
select select "30"
select select "ALL"
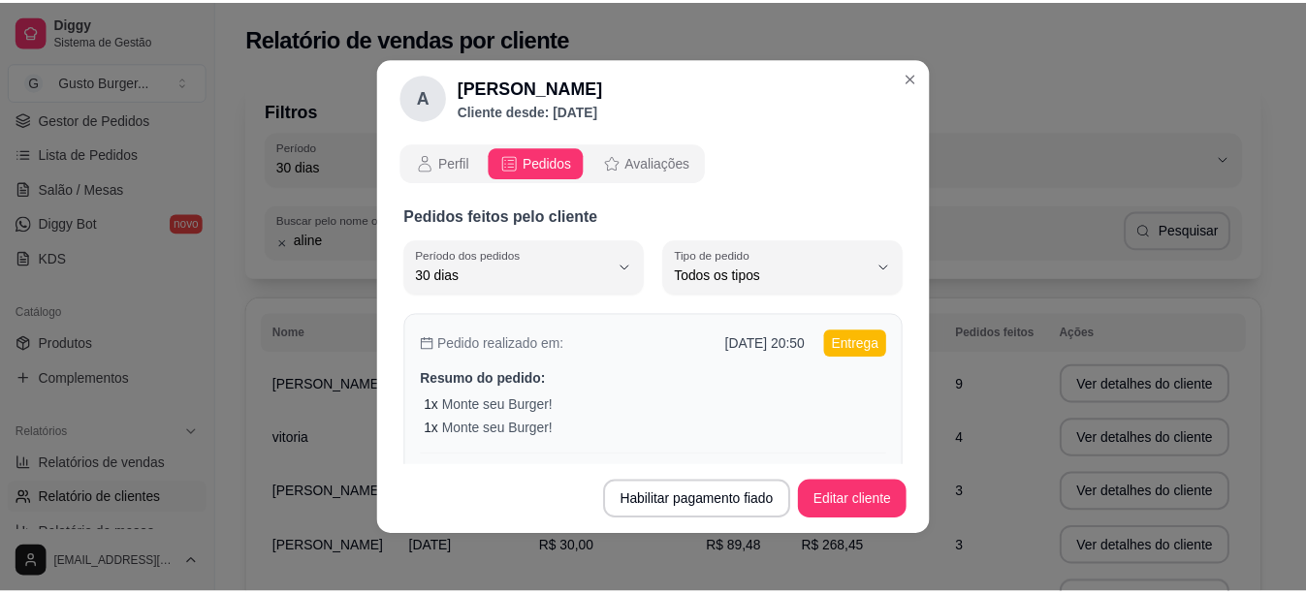
scroll to position [97, 0]
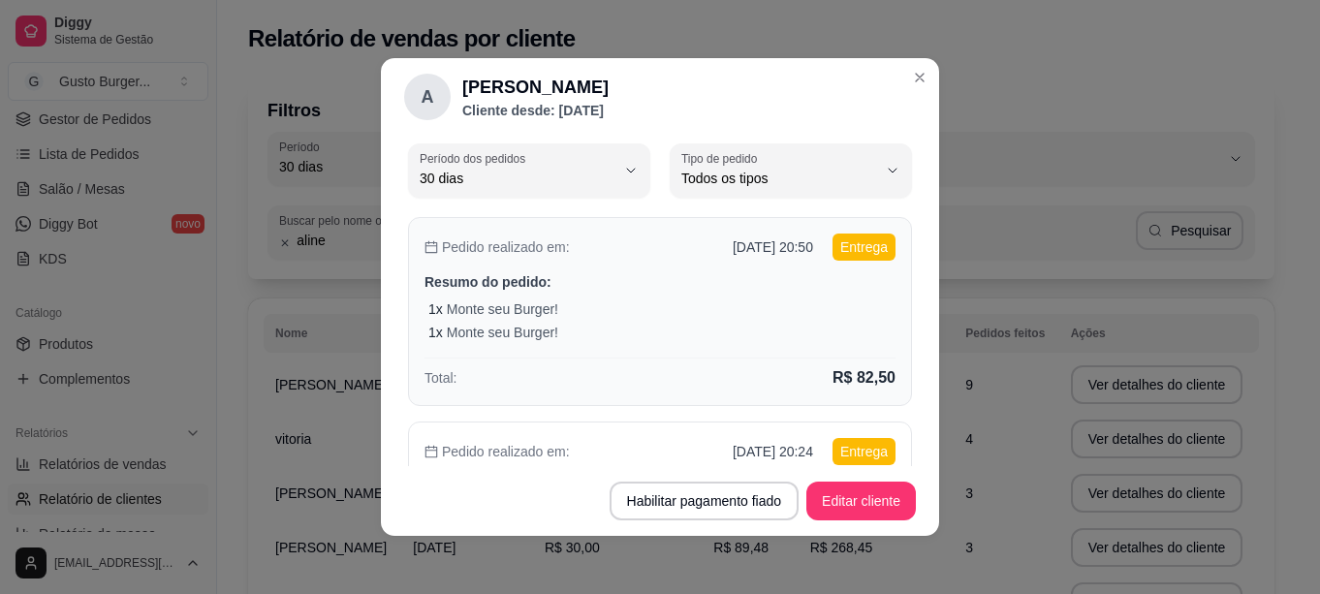
click at [724, 289] on p "Resumo do pedido:" at bounding box center [660, 281] width 471 height 19
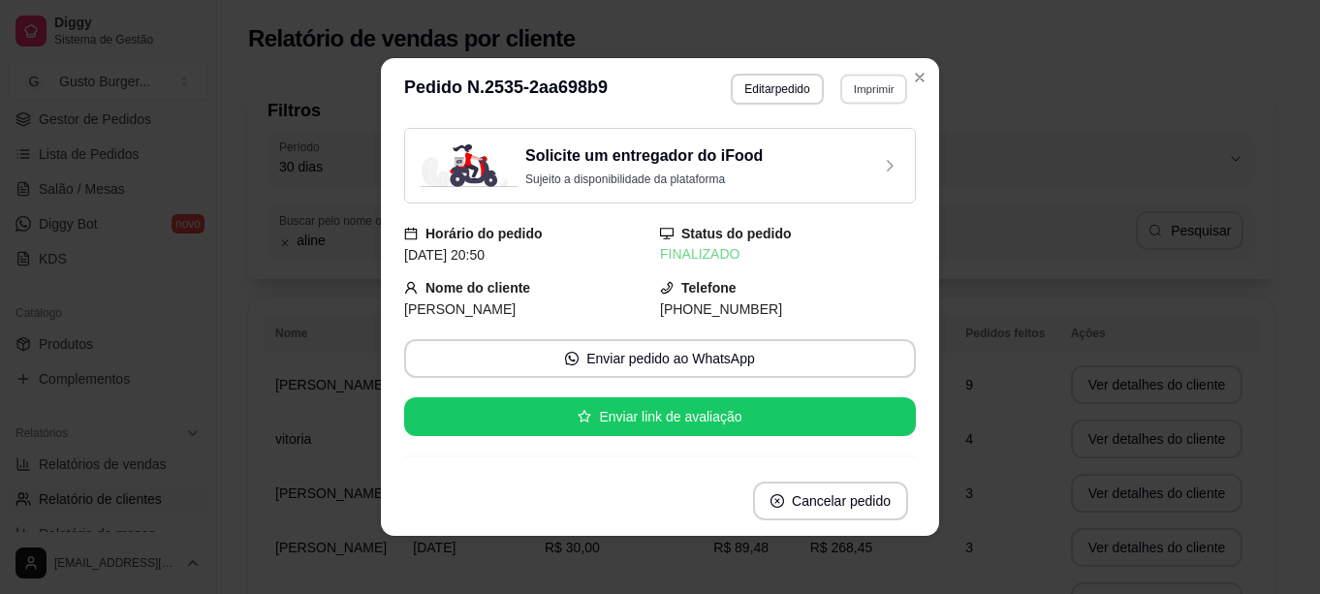
click at [856, 96] on button "Imprimir" at bounding box center [873, 89] width 67 height 30
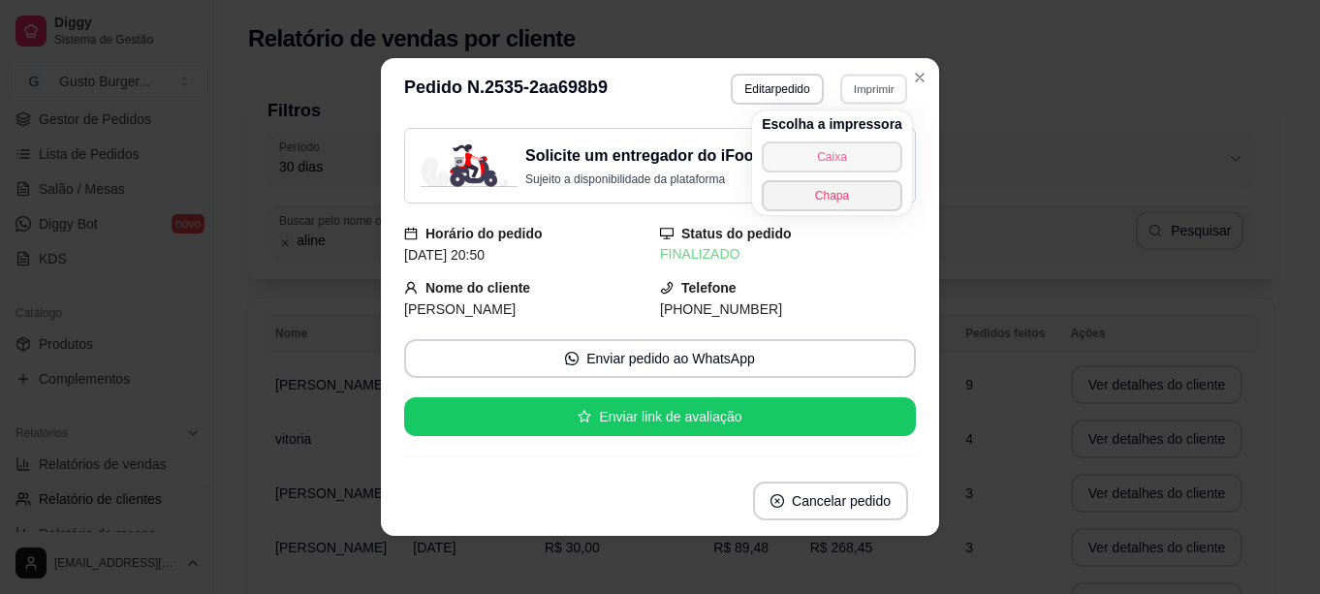
click at [828, 159] on button "Caixa" at bounding box center [832, 157] width 141 height 31
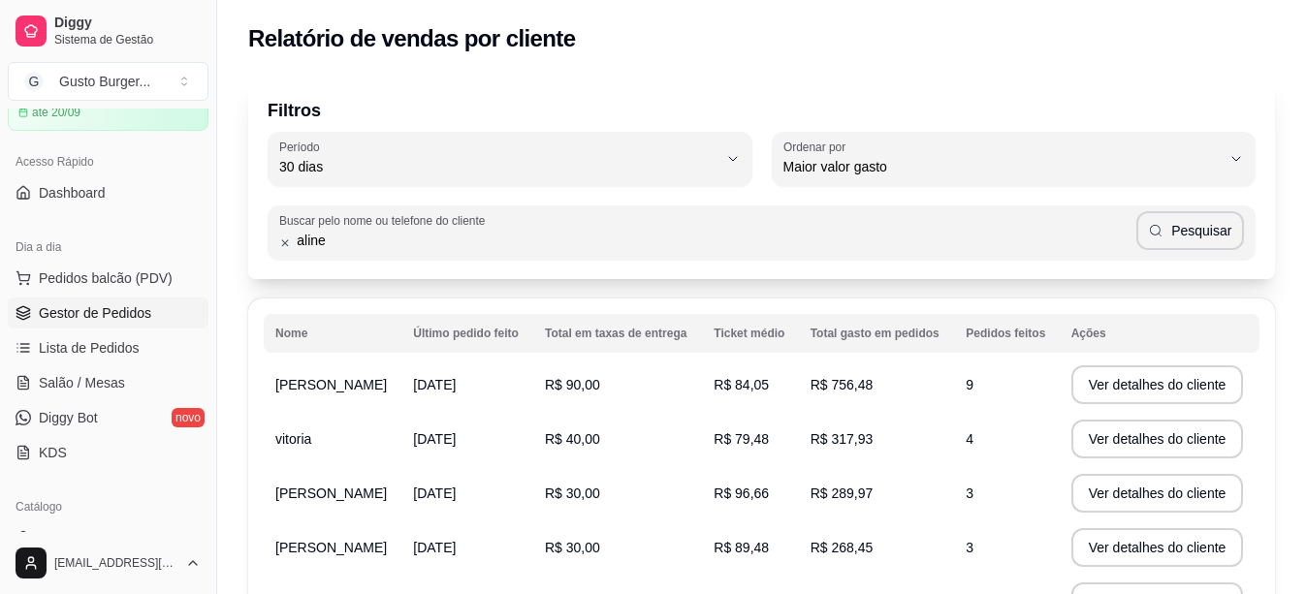
click at [116, 322] on span "Gestor de Pedidos" at bounding box center [95, 312] width 112 height 19
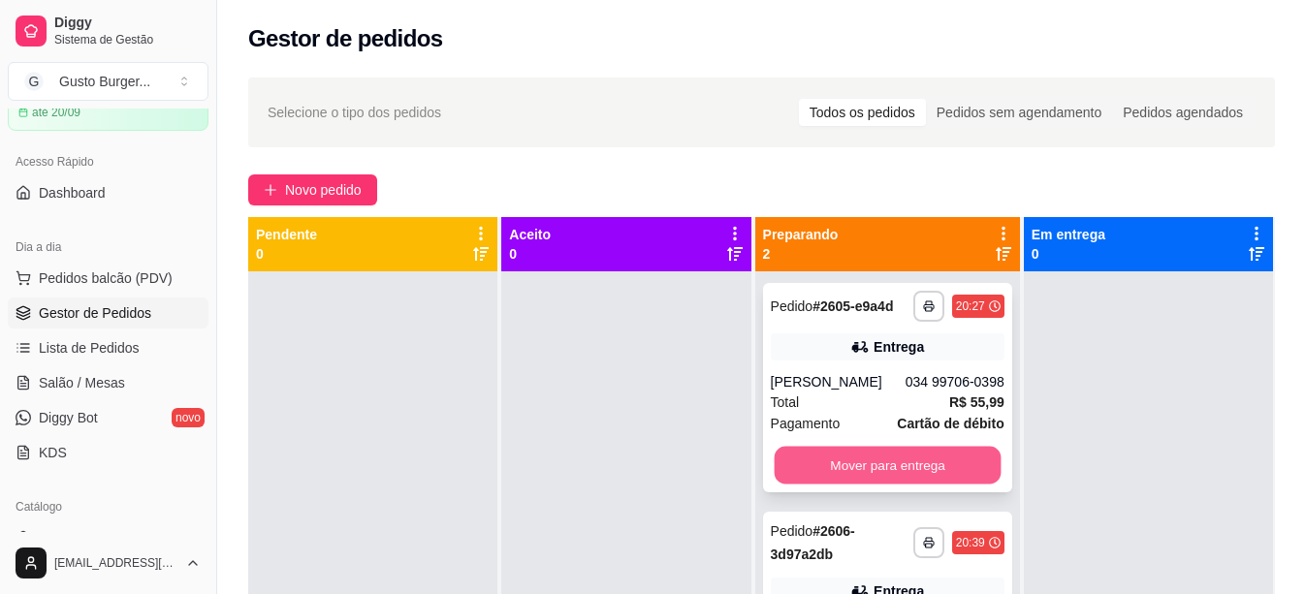
click at [829, 461] on button "Mover para entrega" at bounding box center [887, 466] width 227 height 38
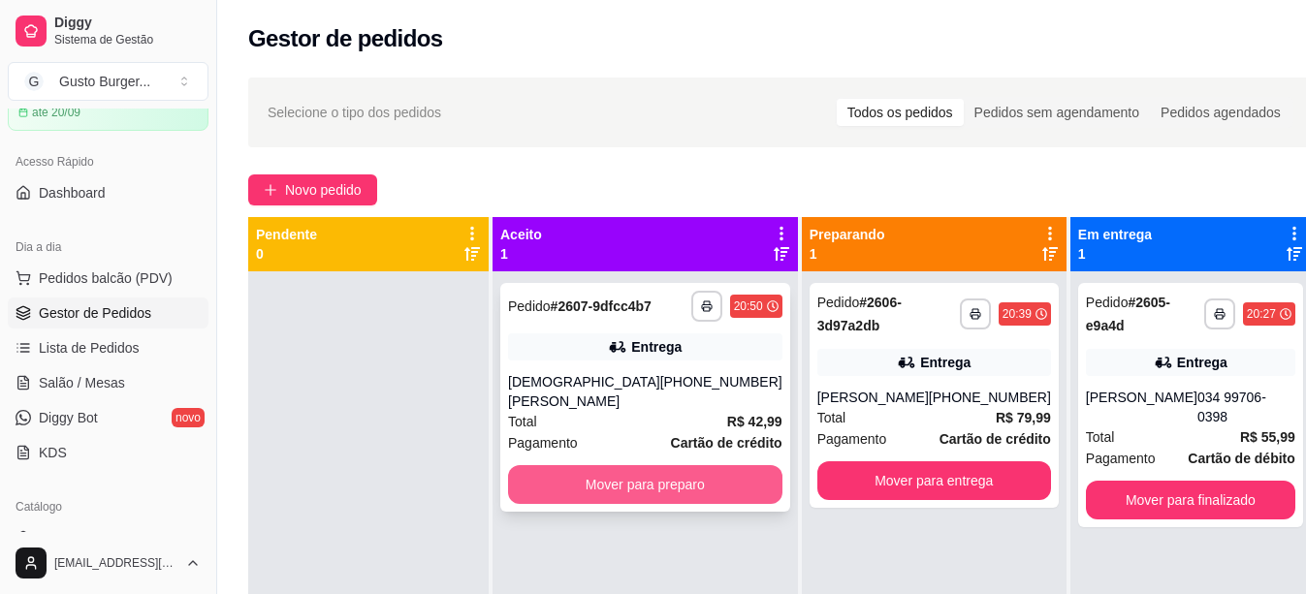
click at [602, 500] on button "Mover para preparo" at bounding box center [645, 484] width 274 height 39
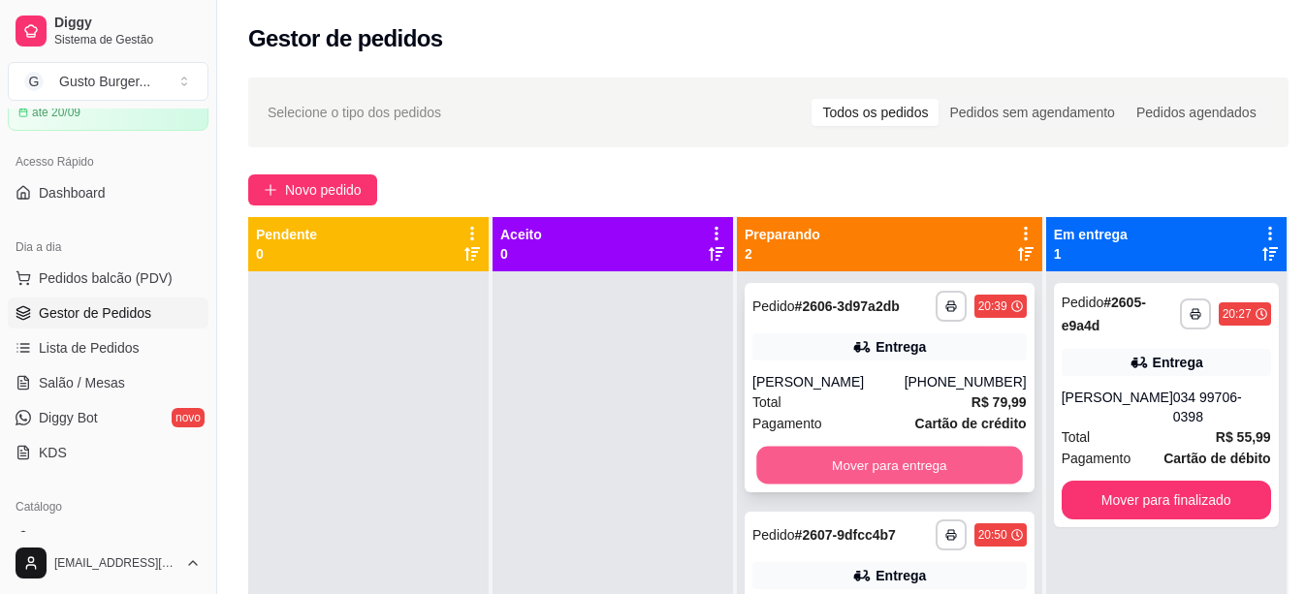
click at [839, 476] on button "Mover para entrega" at bounding box center [889, 466] width 266 height 38
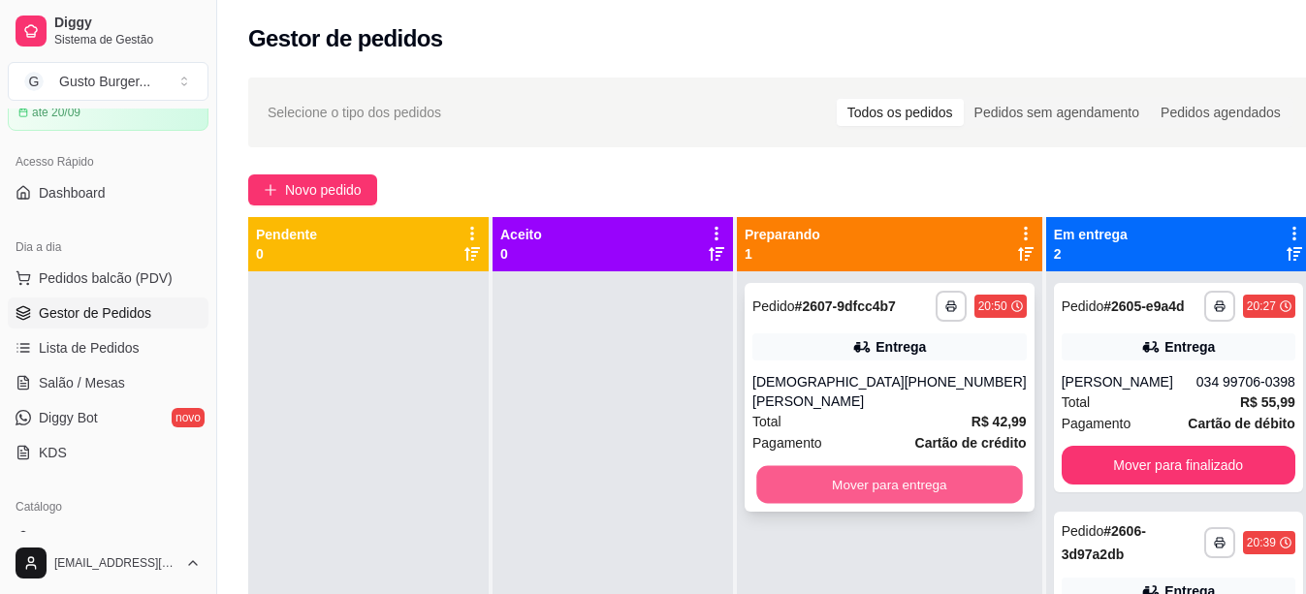
click at [839, 501] on button "Mover para entrega" at bounding box center [889, 485] width 266 height 38
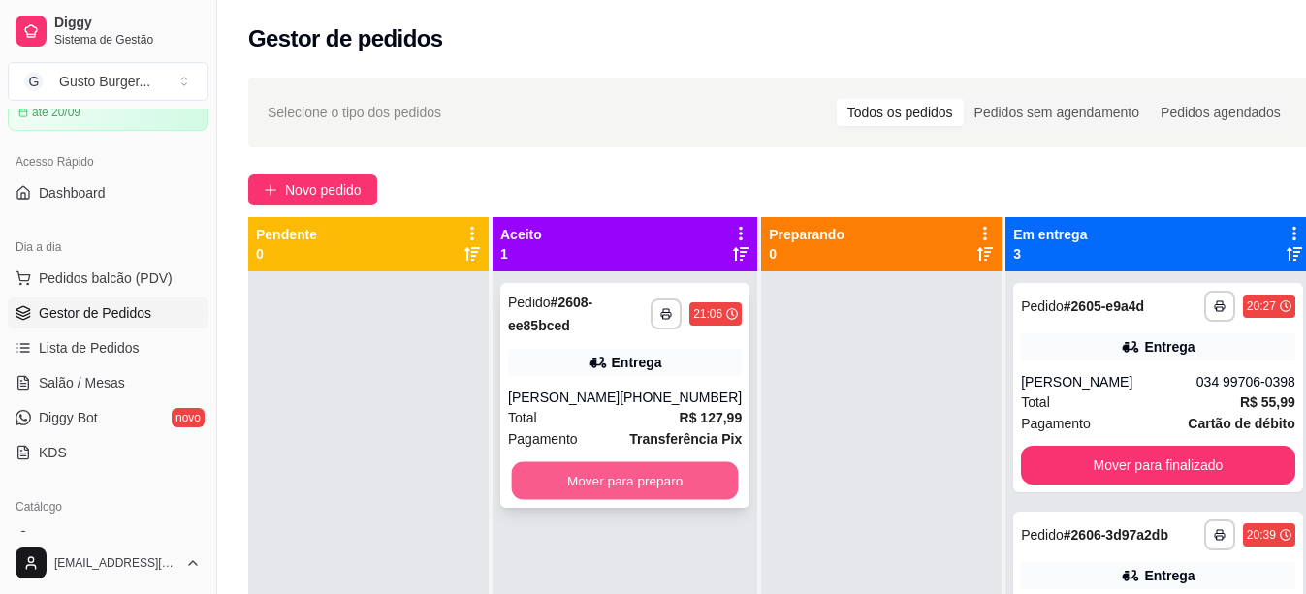
click at [653, 500] on button "Mover para preparo" at bounding box center [625, 481] width 227 height 38
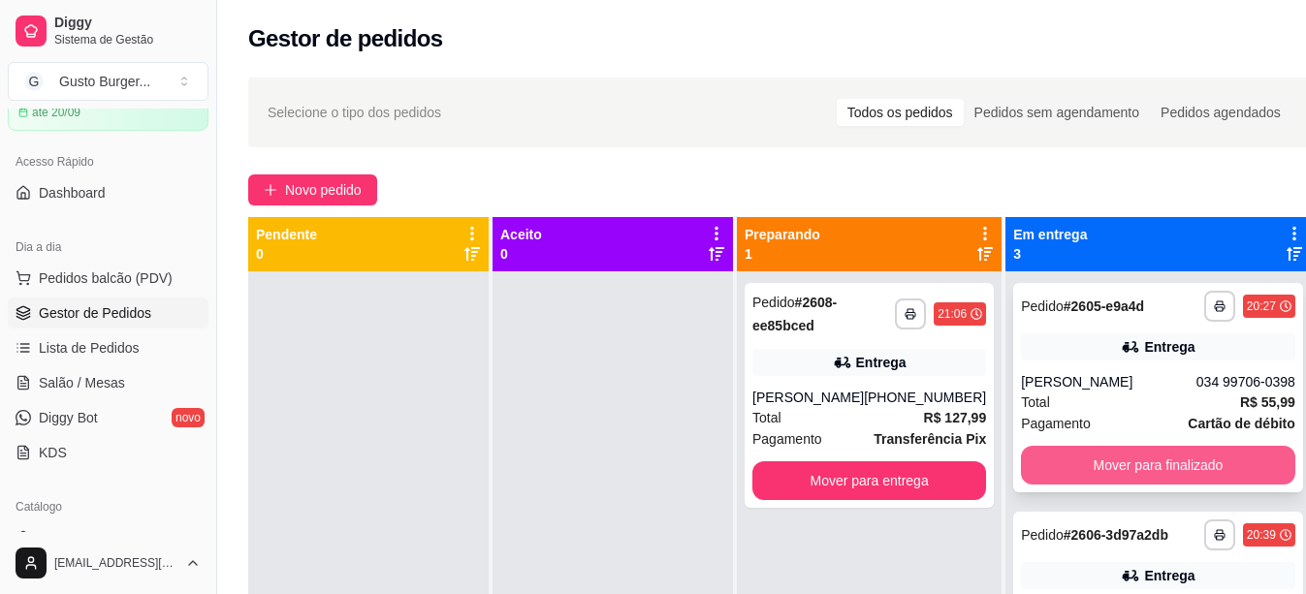
click at [1114, 485] on button "Mover para finalizado" at bounding box center [1158, 465] width 274 height 39
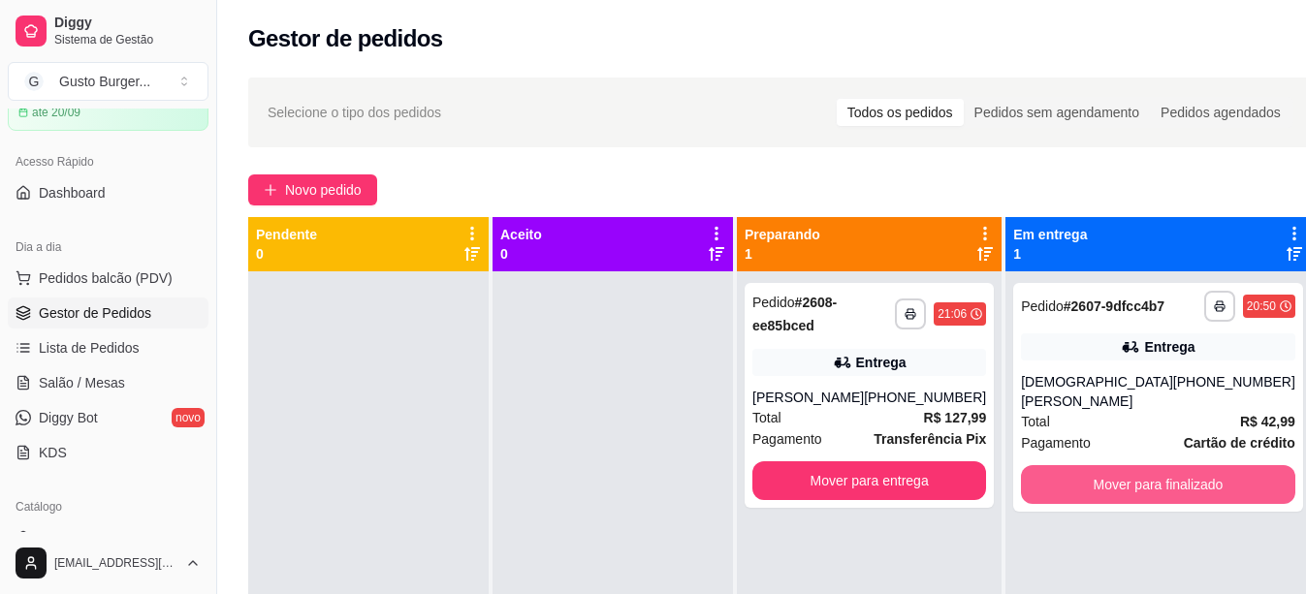
click at [1114, 486] on button "Mover para finalizado" at bounding box center [1158, 484] width 274 height 39
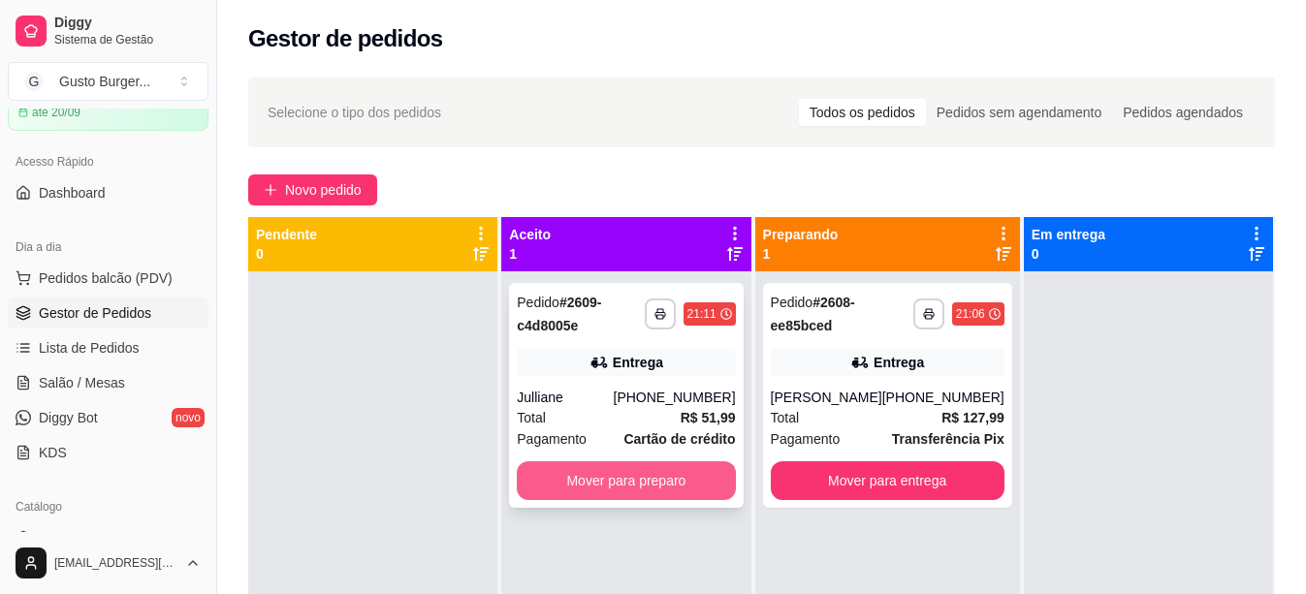
click at [583, 476] on button "Mover para preparo" at bounding box center [626, 480] width 218 height 39
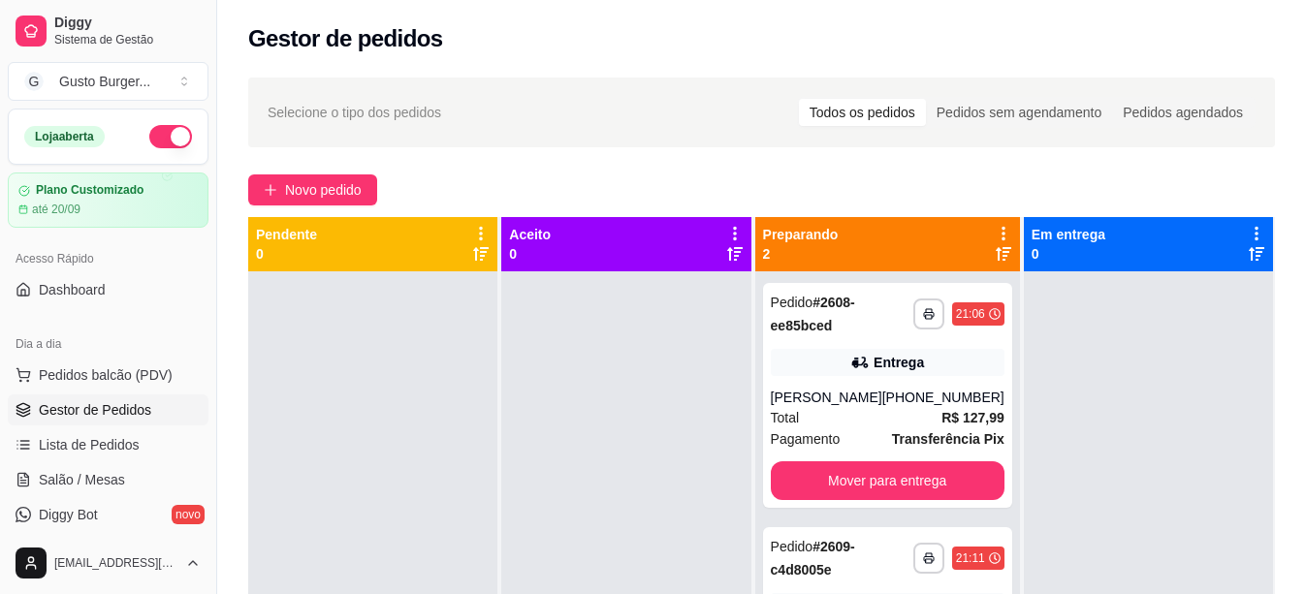
scroll to position [54, 0]
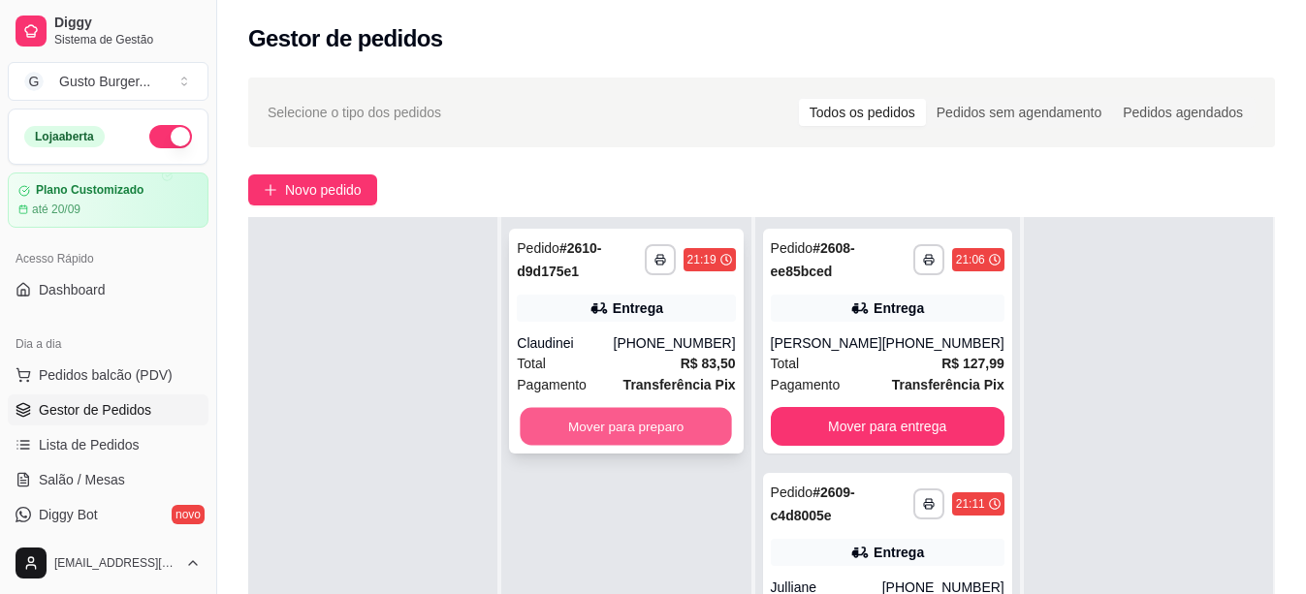
click at [628, 435] on button "Mover para preparo" at bounding box center [627, 427] width 212 height 38
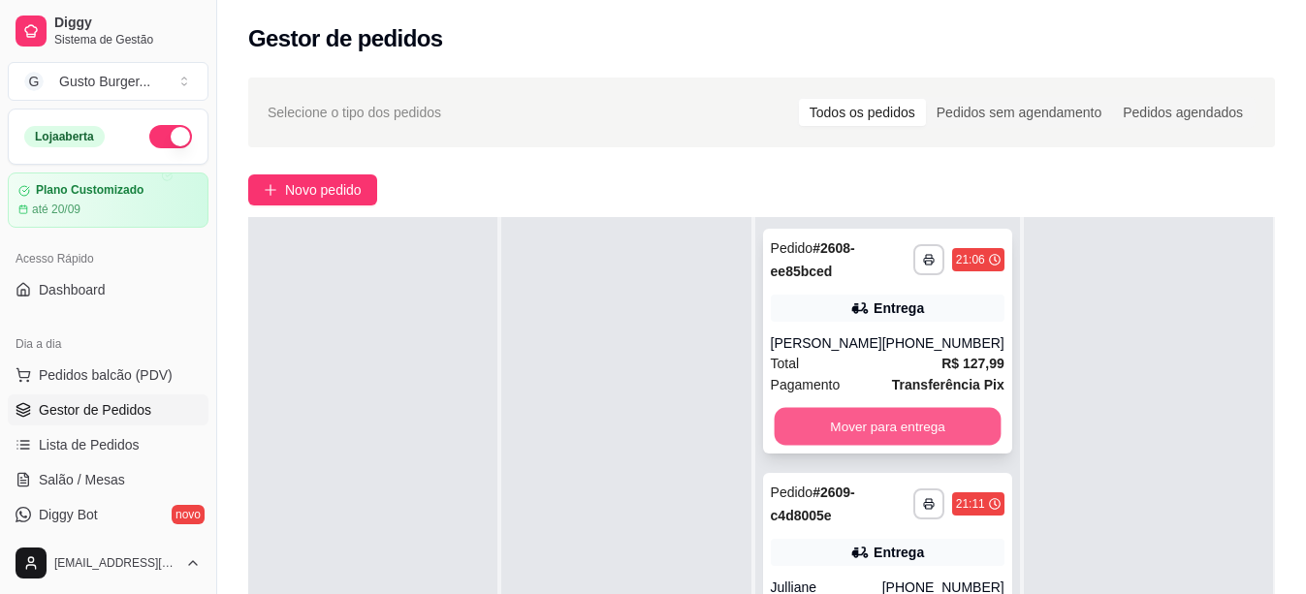
click at [885, 442] on button "Mover para entrega" at bounding box center [887, 427] width 227 height 38
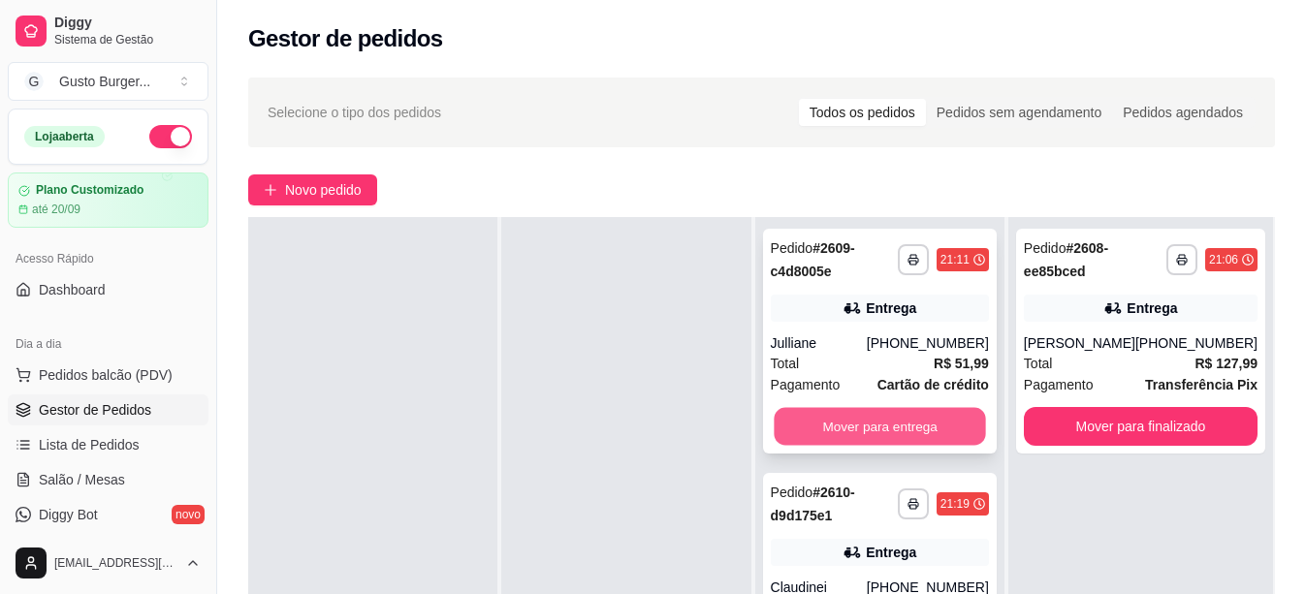
click at [886, 427] on button "Mover para entrega" at bounding box center [880, 427] width 212 height 38
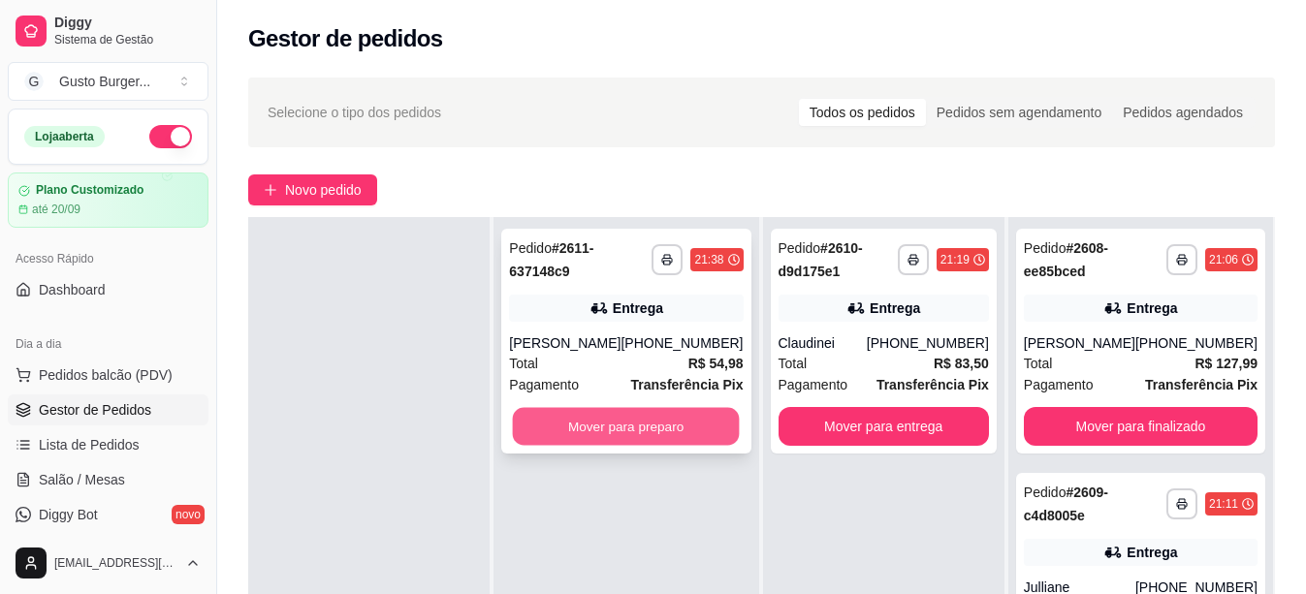
click at [550, 426] on button "Mover para preparo" at bounding box center [626, 427] width 227 height 38
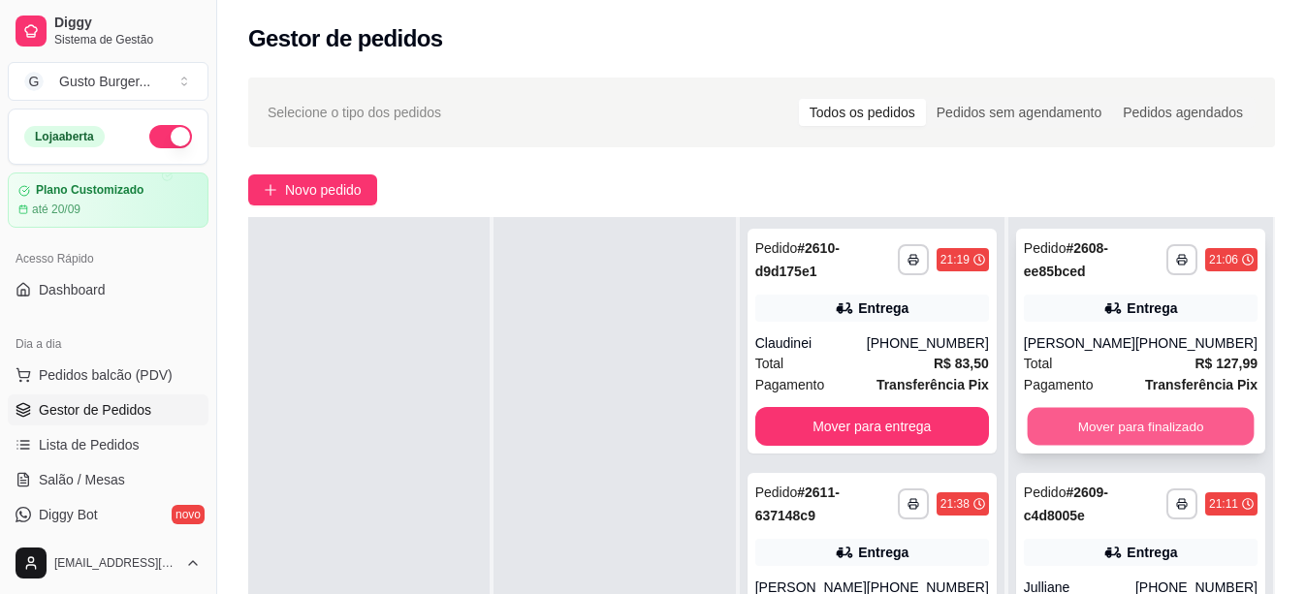
click at [1139, 446] on button "Mover para finalizado" at bounding box center [1140, 427] width 227 height 38
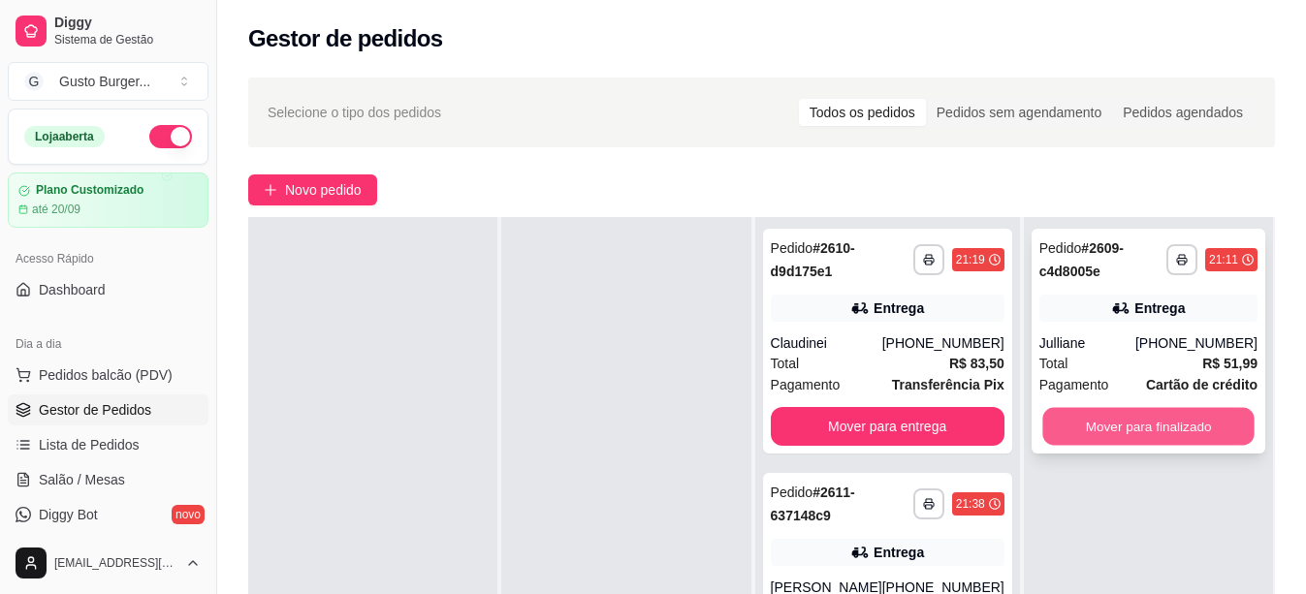
click at [1137, 418] on button "Mover para finalizado" at bounding box center [1148, 427] width 212 height 38
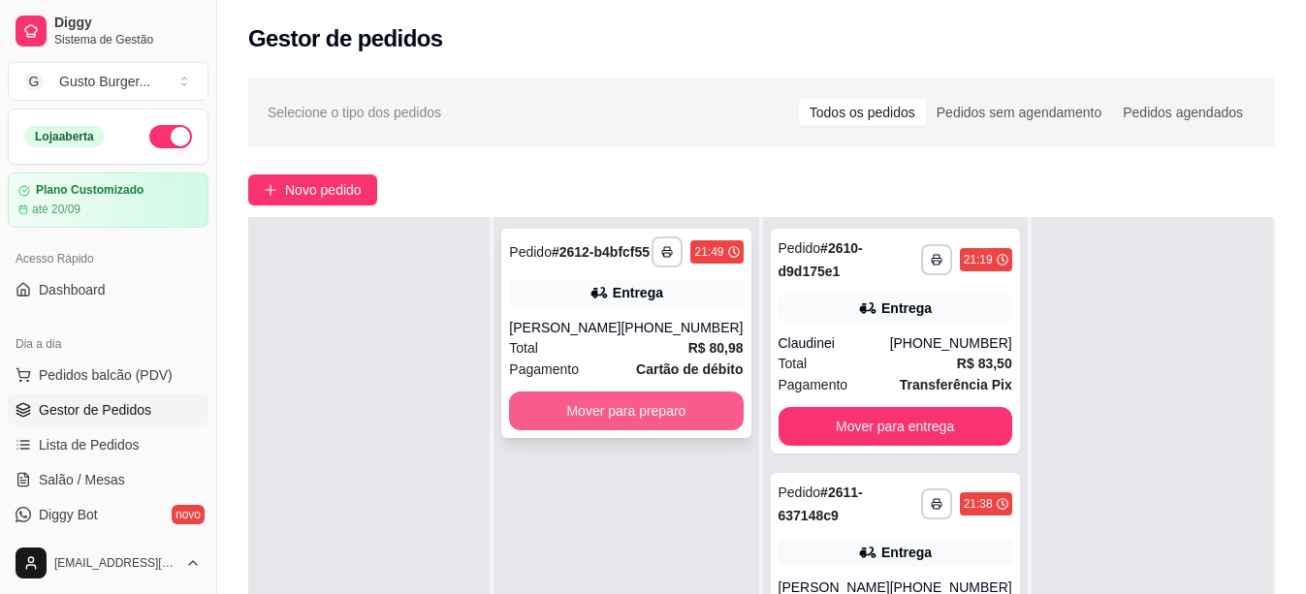
click at [599, 424] on button "Mover para preparo" at bounding box center [626, 411] width 234 height 39
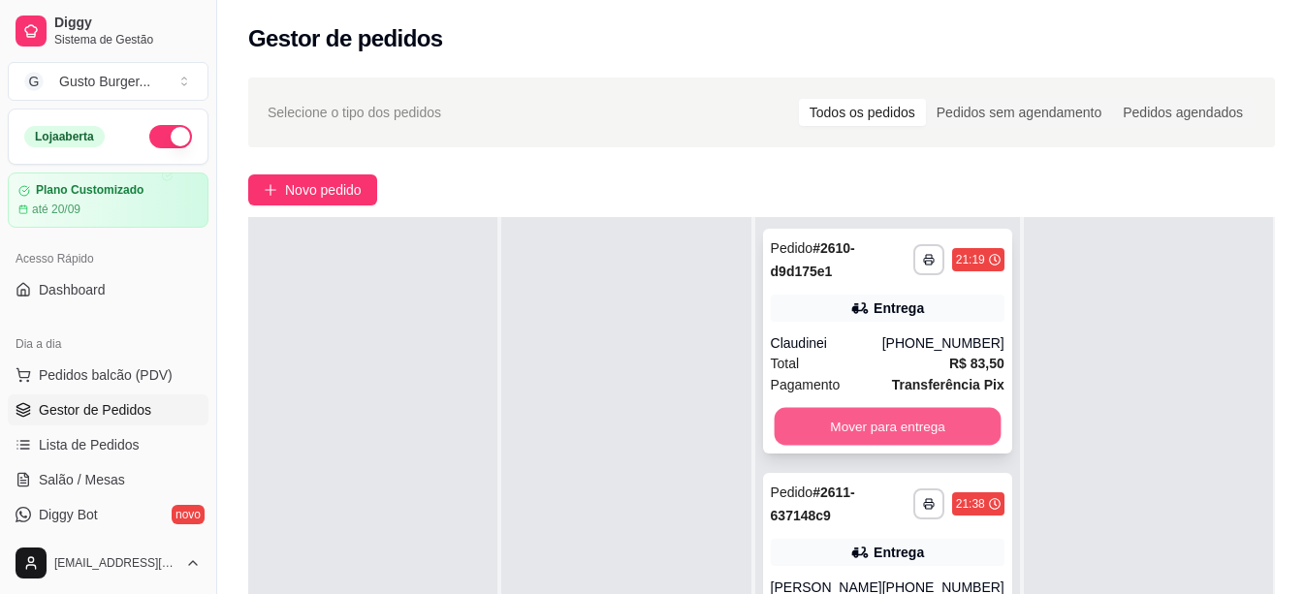
click at [860, 422] on button "Mover para entrega" at bounding box center [887, 427] width 227 height 38
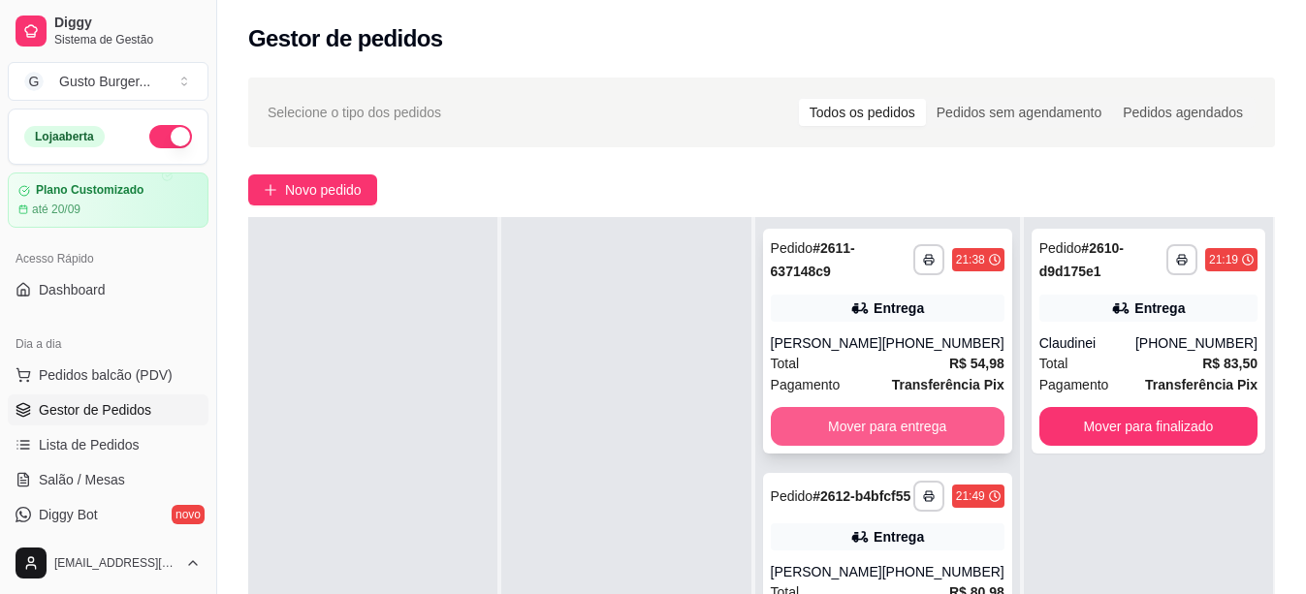
click at [892, 418] on button "Mover para entrega" at bounding box center [888, 426] width 234 height 39
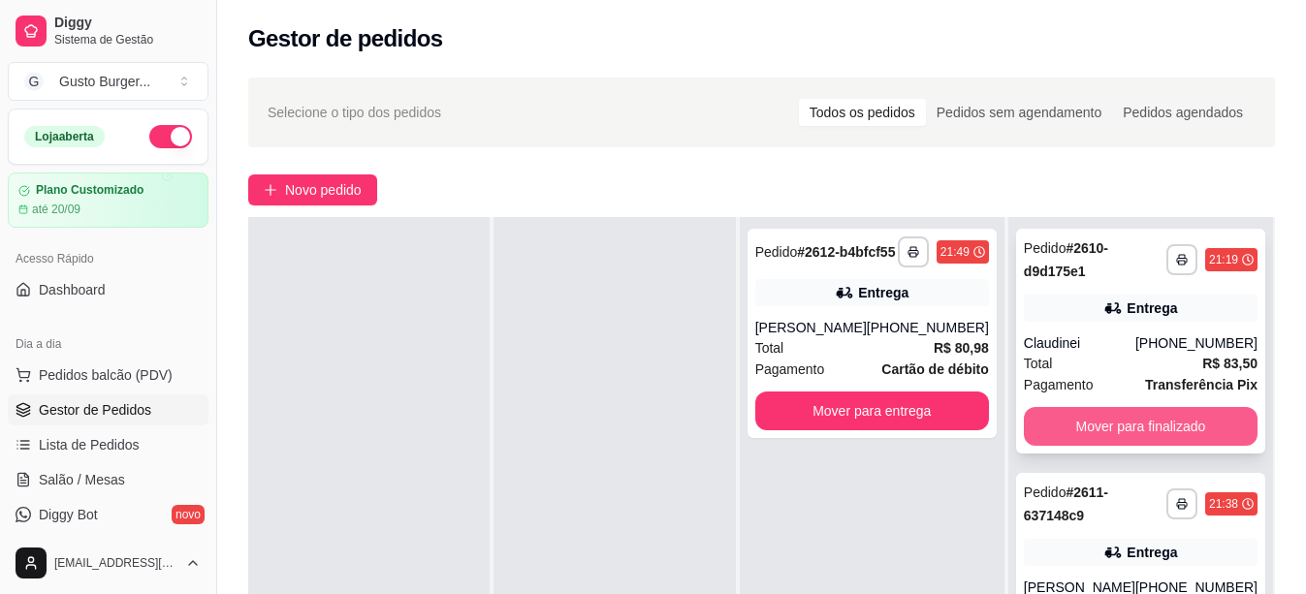
click at [1050, 434] on button "Mover para finalizado" at bounding box center [1141, 426] width 234 height 39
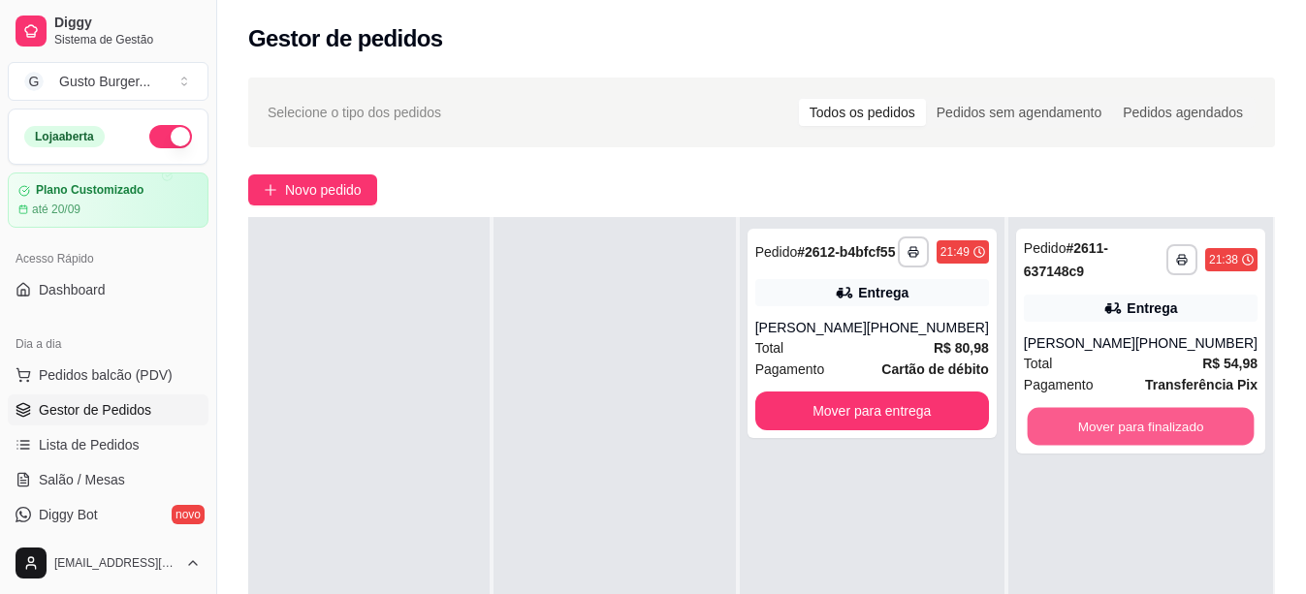
click at [1050, 434] on button "Mover para finalizado" at bounding box center [1140, 427] width 227 height 38
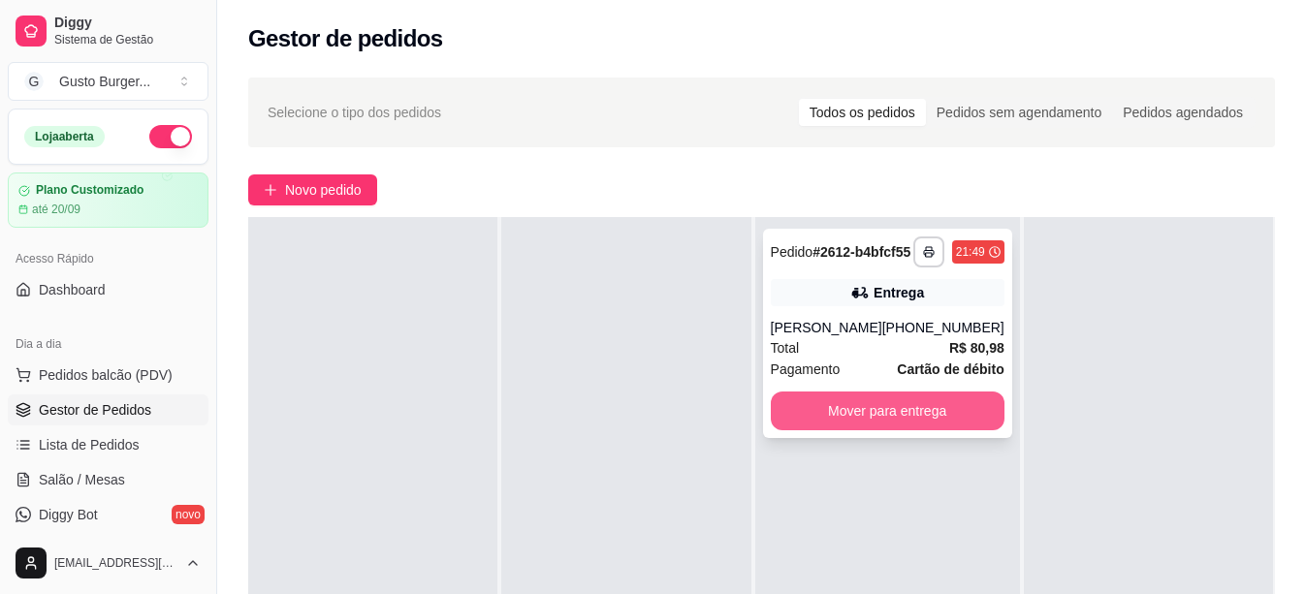
click at [834, 430] on button "Mover para entrega" at bounding box center [888, 411] width 234 height 39
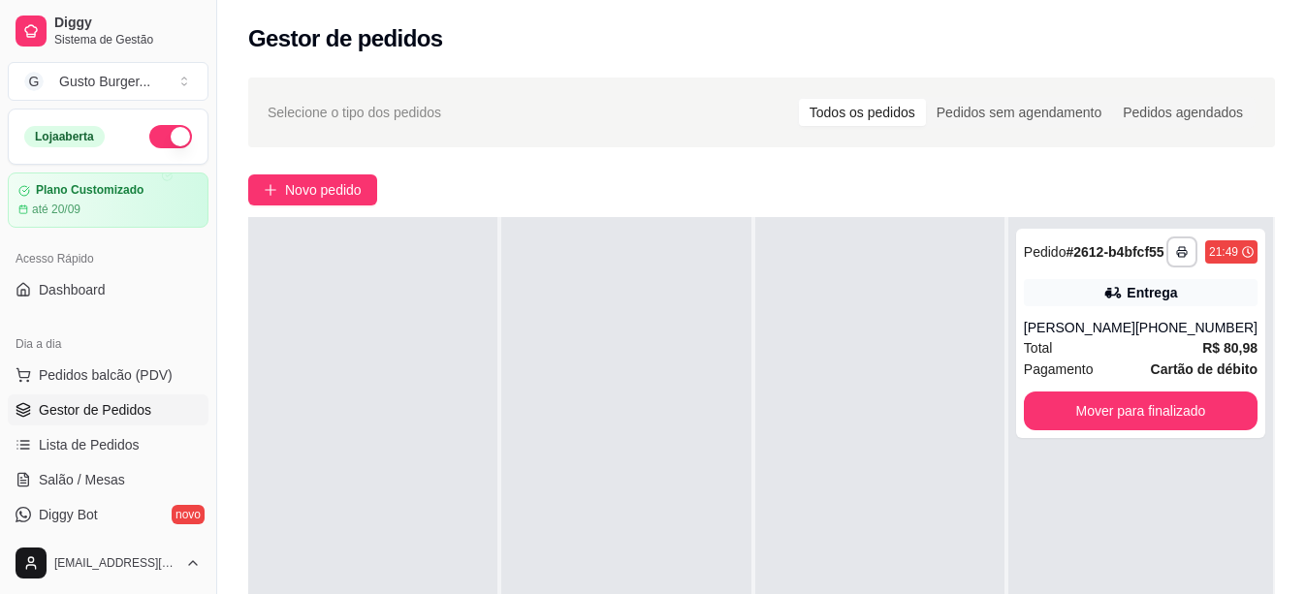
click at [162, 141] on button "button" at bounding box center [170, 136] width 43 height 23
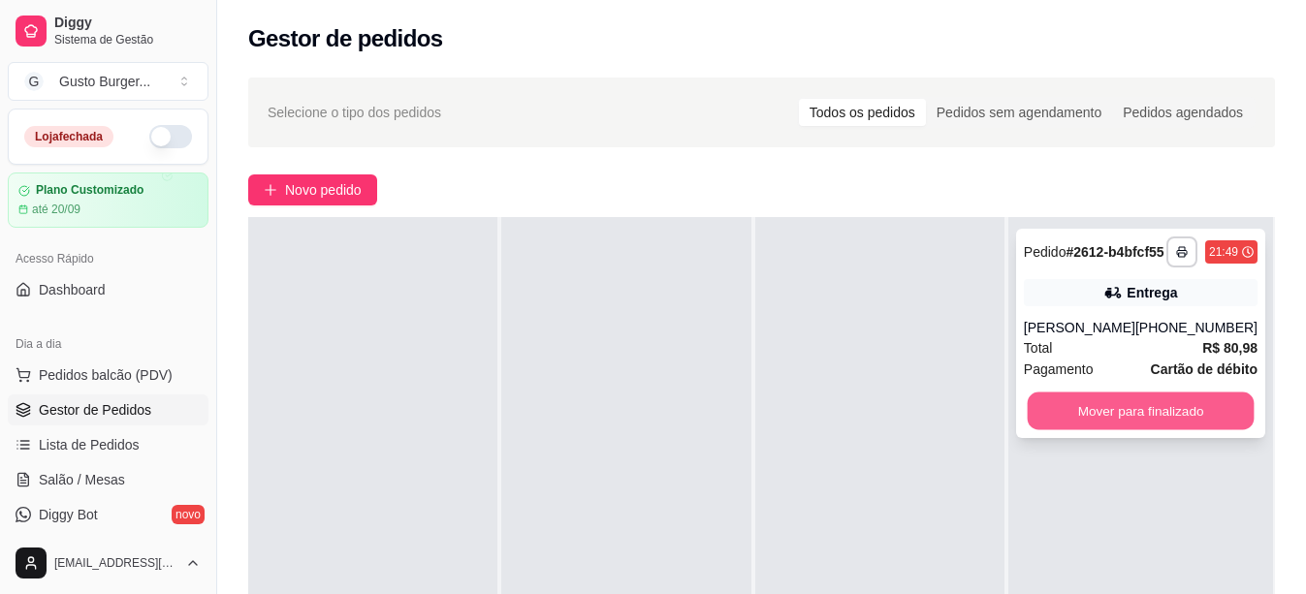
click at [1074, 430] on button "Mover para finalizado" at bounding box center [1140, 412] width 227 height 38
